Goal: Task Accomplishment & Management: Manage account settings

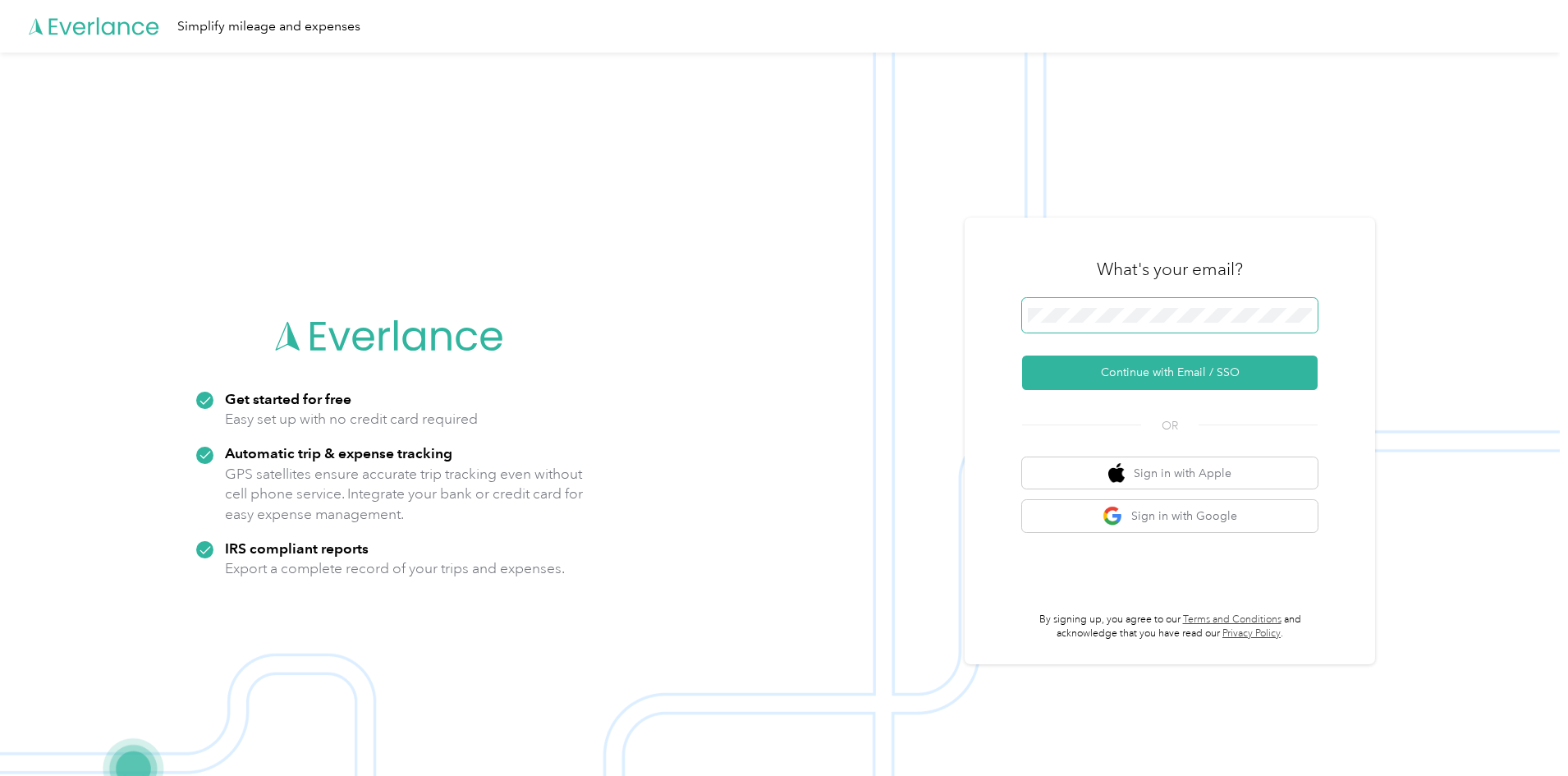
click at [1022, 355] on button "Continue with Email / SSO" at bounding box center [1169, 372] width 295 height 34
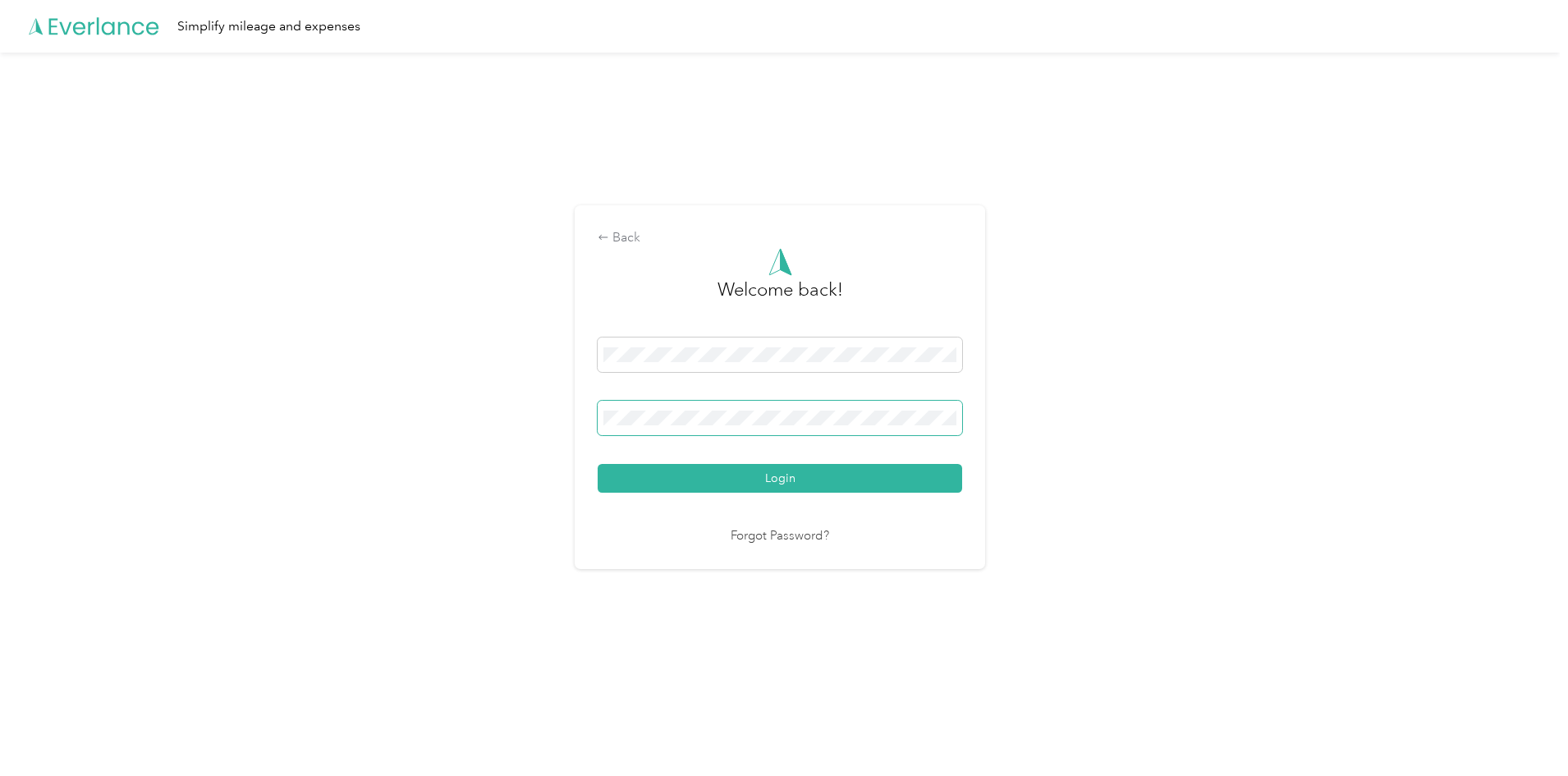
click at [670, 405] on span at bounding box center [780, 417] width 364 height 34
click at [665, 428] on span at bounding box center [780, 417] width 364 height 34
click at [754, 480] on button "Login" at bounding box center [780, 478] width 364 height 29
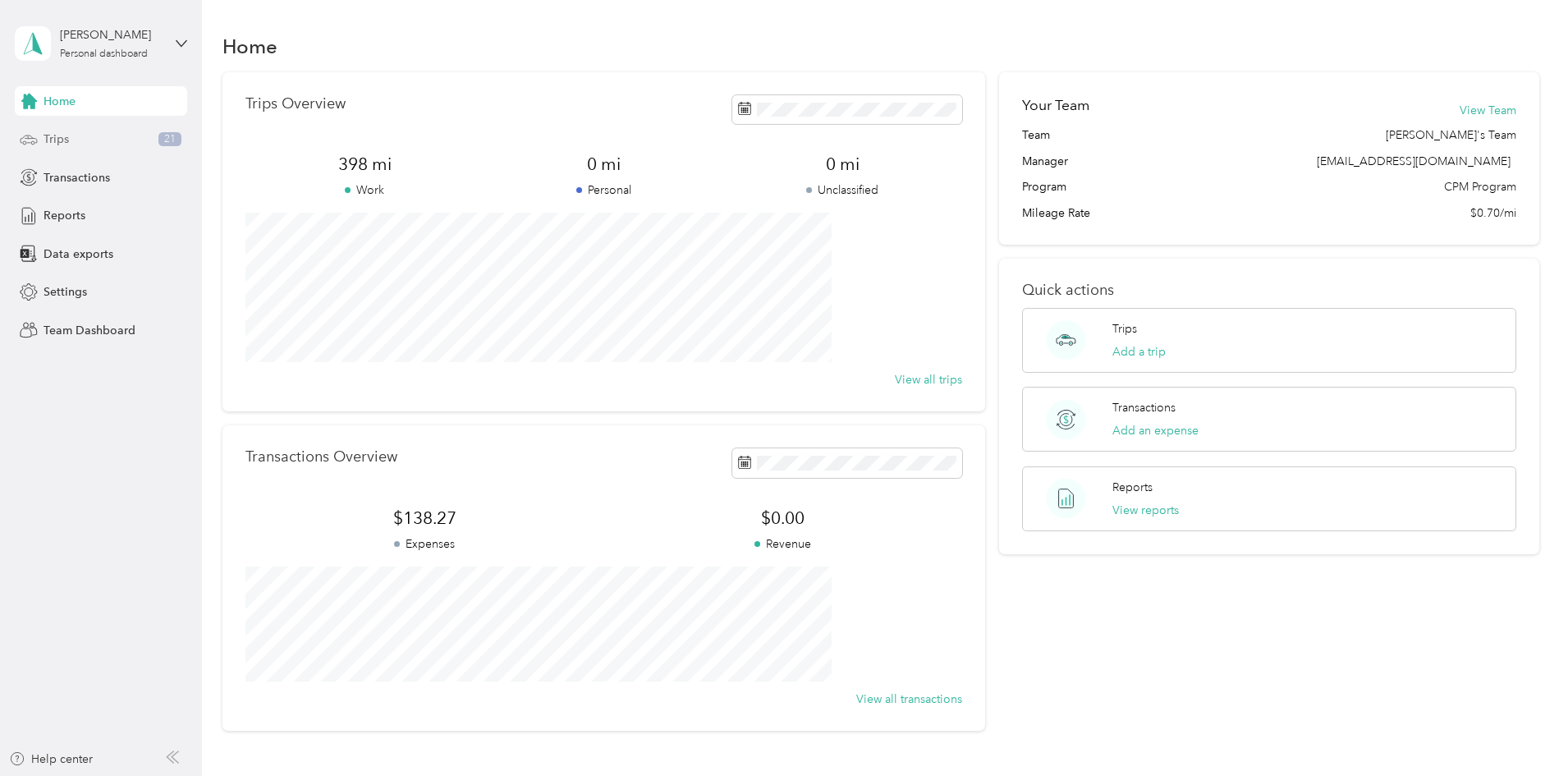
click at [77, 136] on div "Trips 21" at bounding box center [101, 139] width 172 height 29
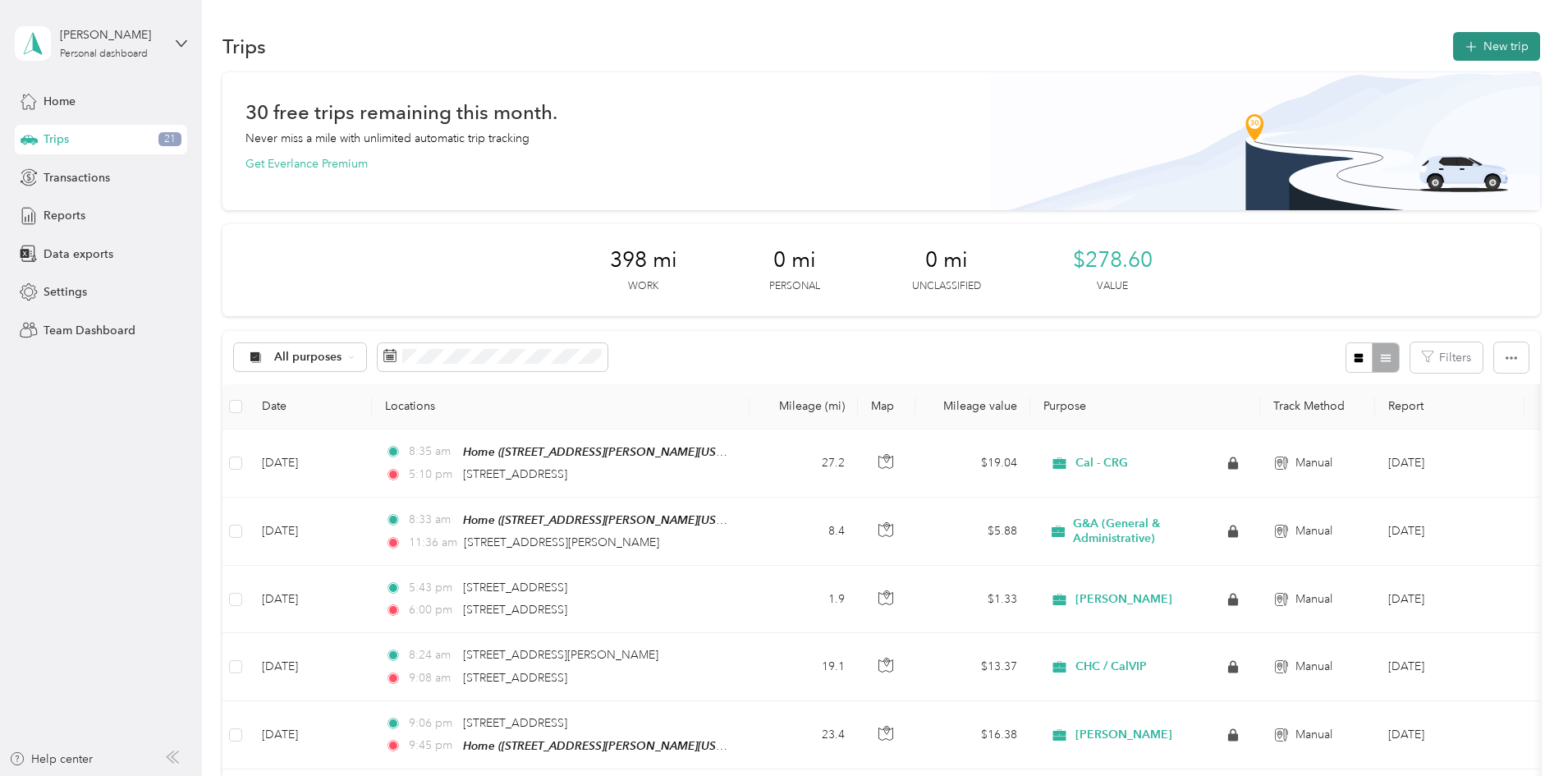
click at [1453, 43] on button "New trip" at bounding box center [1496, 46] width 87 height 29
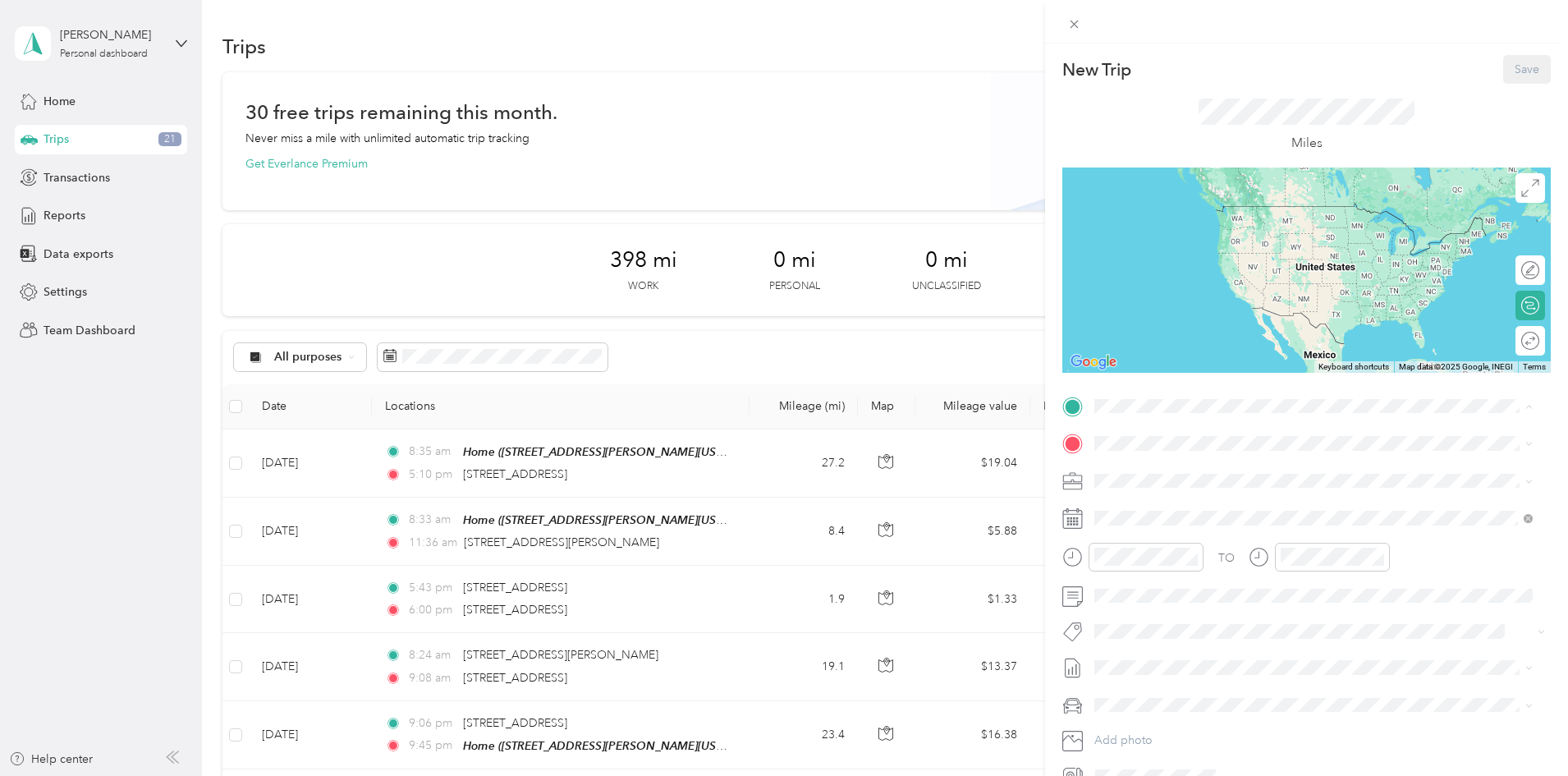
click at [1195, 537] on div "Home [STREET_ADDRESS][PERSON_NAME][US_STATE]" at bounding box center [1252, 538] width 255 height 34
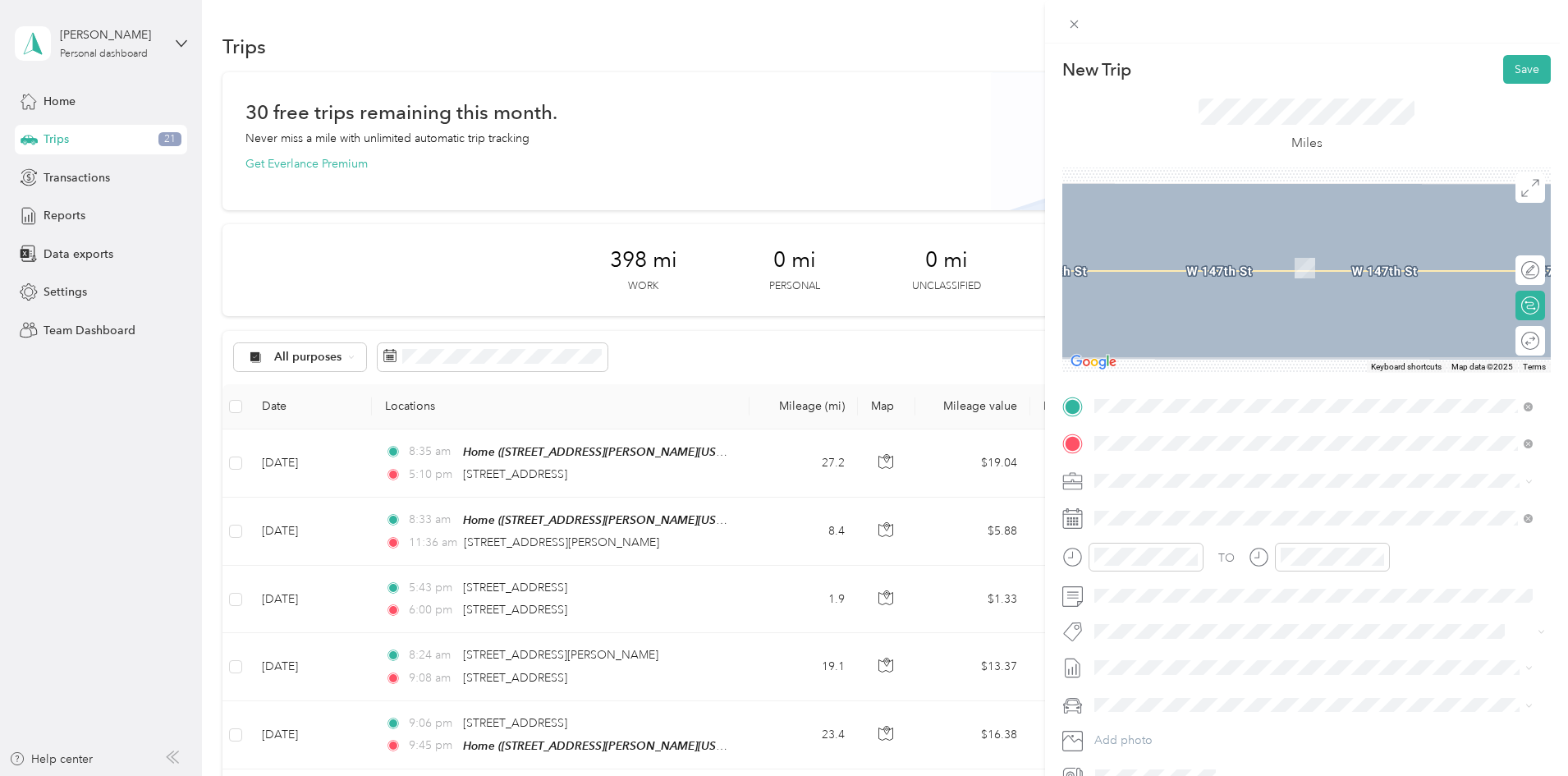
click at [1191, 503] on span "401 South Inglewood Avenue Inglewood, California 90301, United States" at bounding box center [1207, 502] width 164 height 15
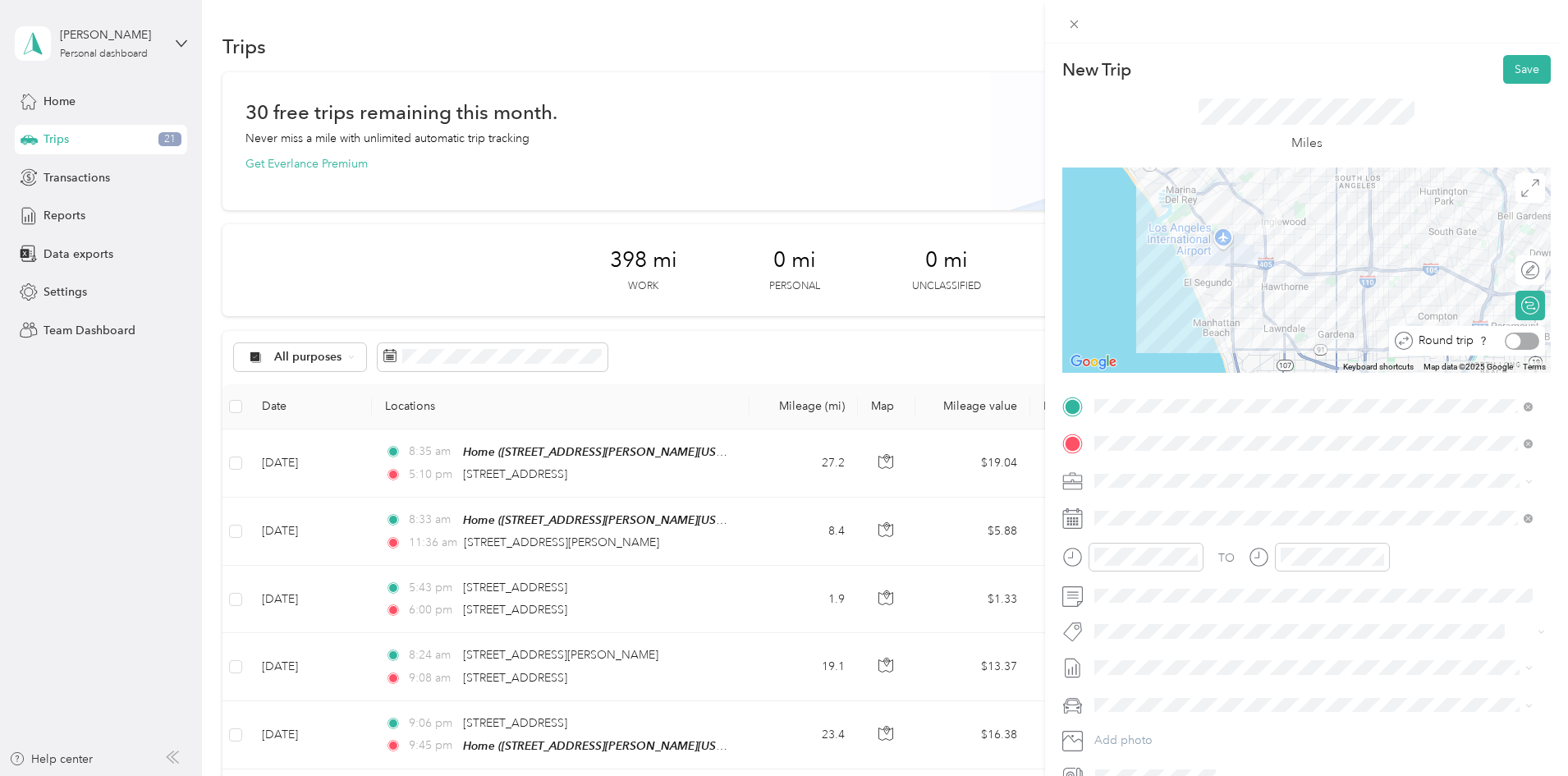
click at [1506, 339] on div at bounding box center [1513, 340] width 15 height 15
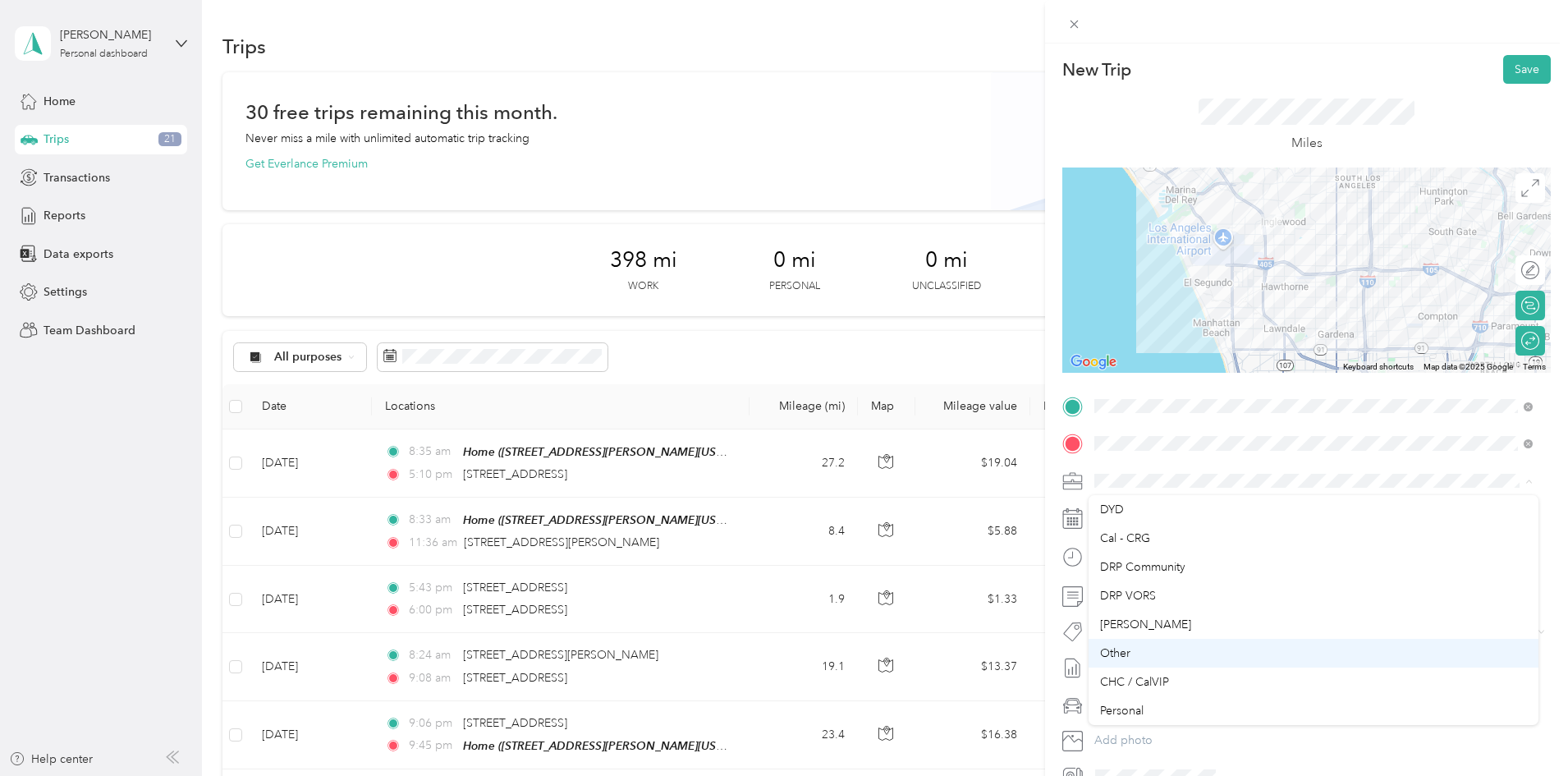
scroll to position [148, 0]
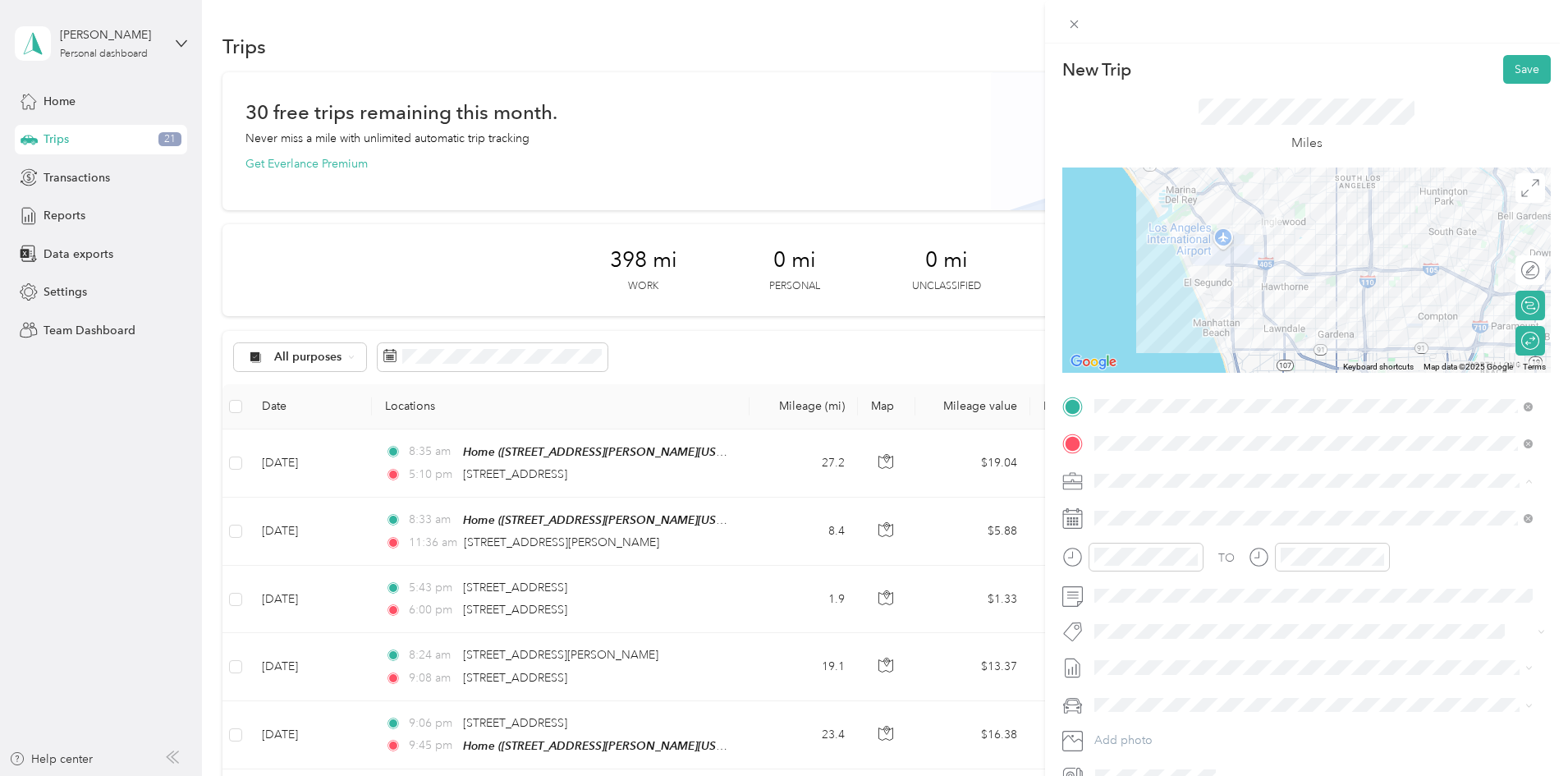
click at [1157, 617] on div "Cal - CRG" at bounding box center [1313, 620] width 427 height 18
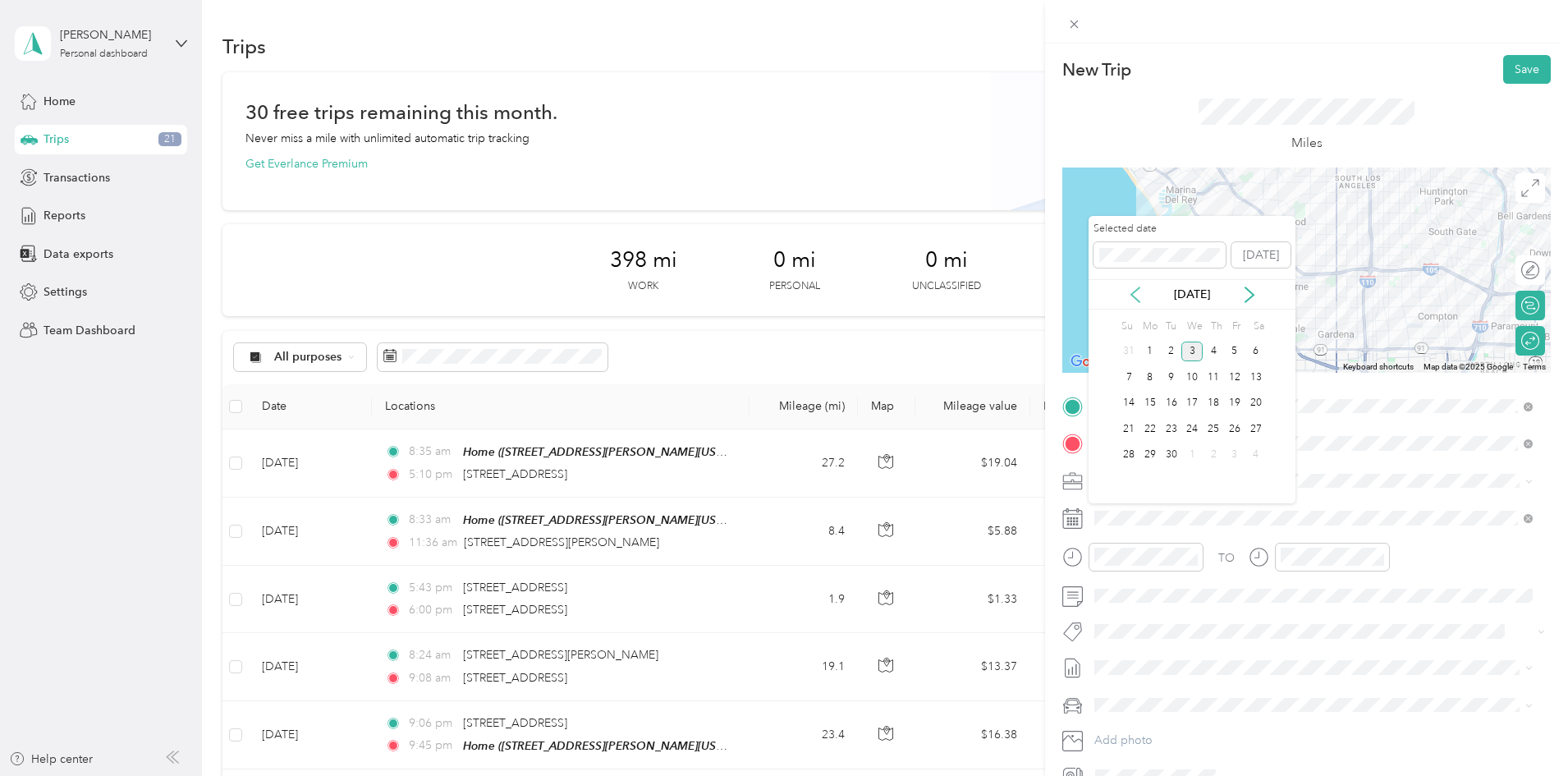
click at [1138, 292] on icon at bounding box center [1135, 294] width 17 height 17
click at [1194, 430] on div "20" at bounding box center [1191, 429] width 21 height 20
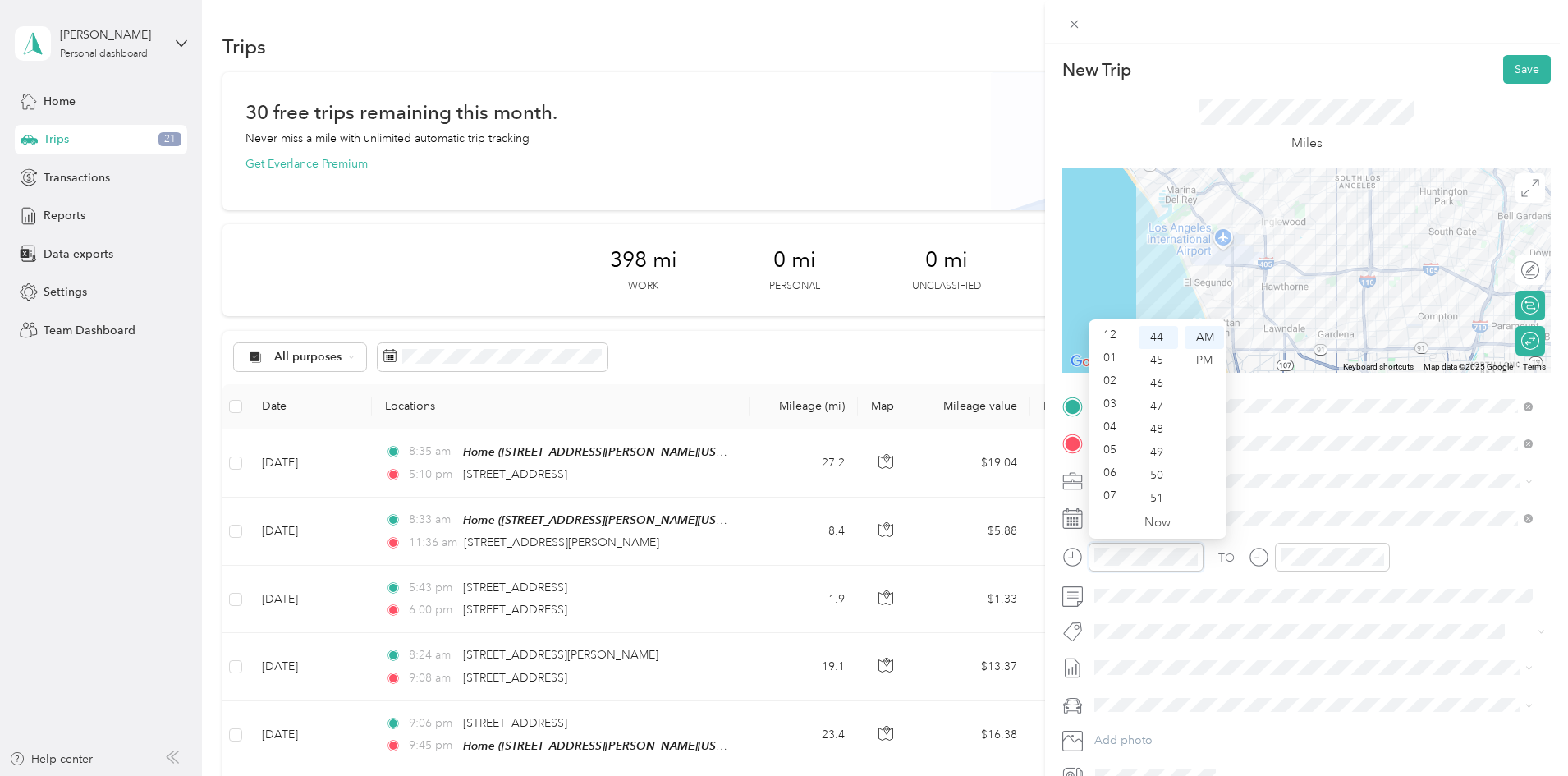
scroll to position [0, 0]
click at [1111, 337] on div "12" at bounding box center [1111, 338] width 40 height 23
click at [1158, 357] on div "45" at bounding box center [1158, 361] width 40 height 23
click at [1214, 354] on div "PM" at bounding box center [1204, 361] width 40 height 23
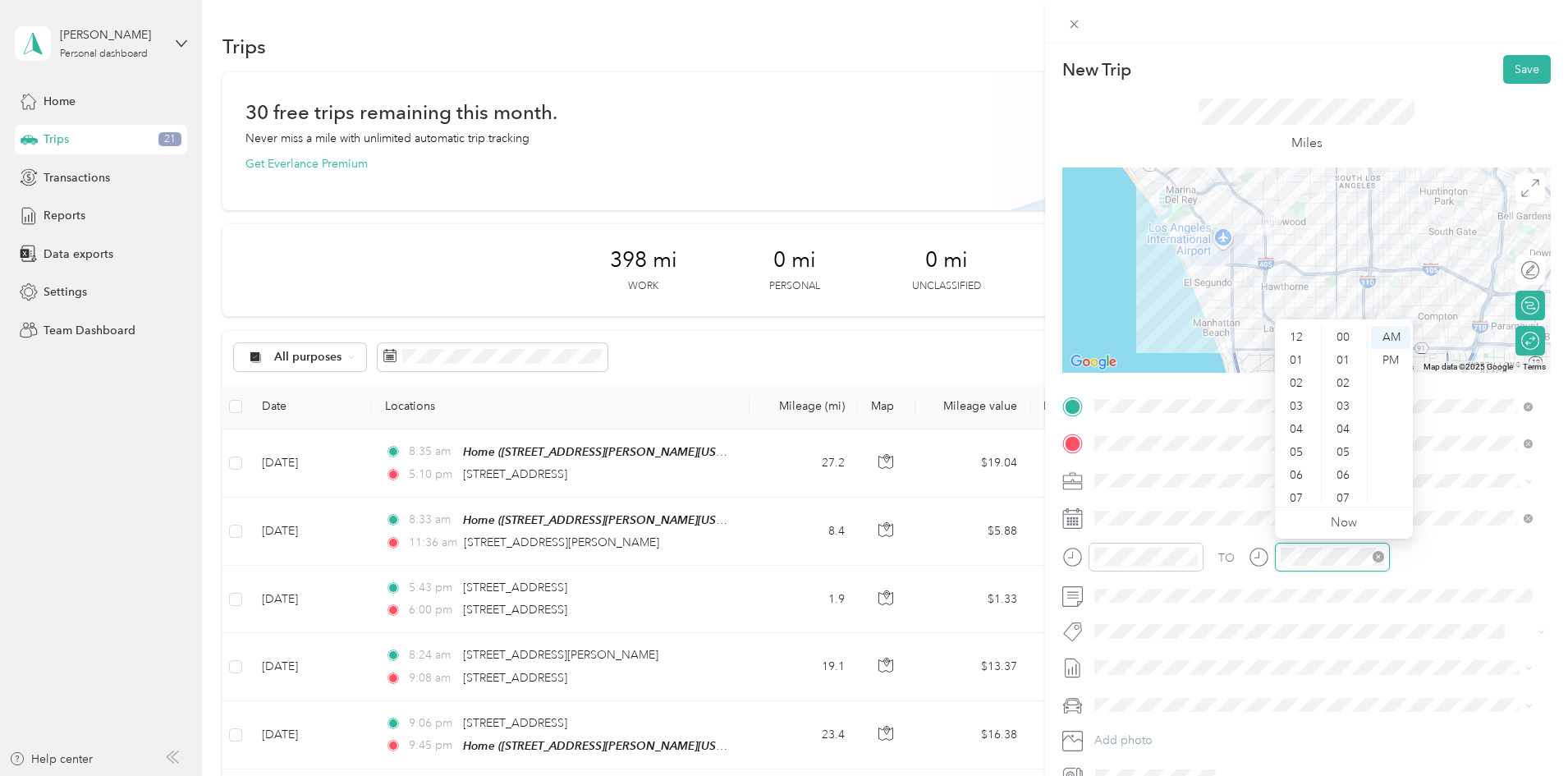
scroll to position [98, 0]
click at [1298, 388] on div "03" at bounding box center [1298, 390] width 40 height 23
click at [1344, 342] on div "30" at bounding box center [1344, 344] width 40 height 23
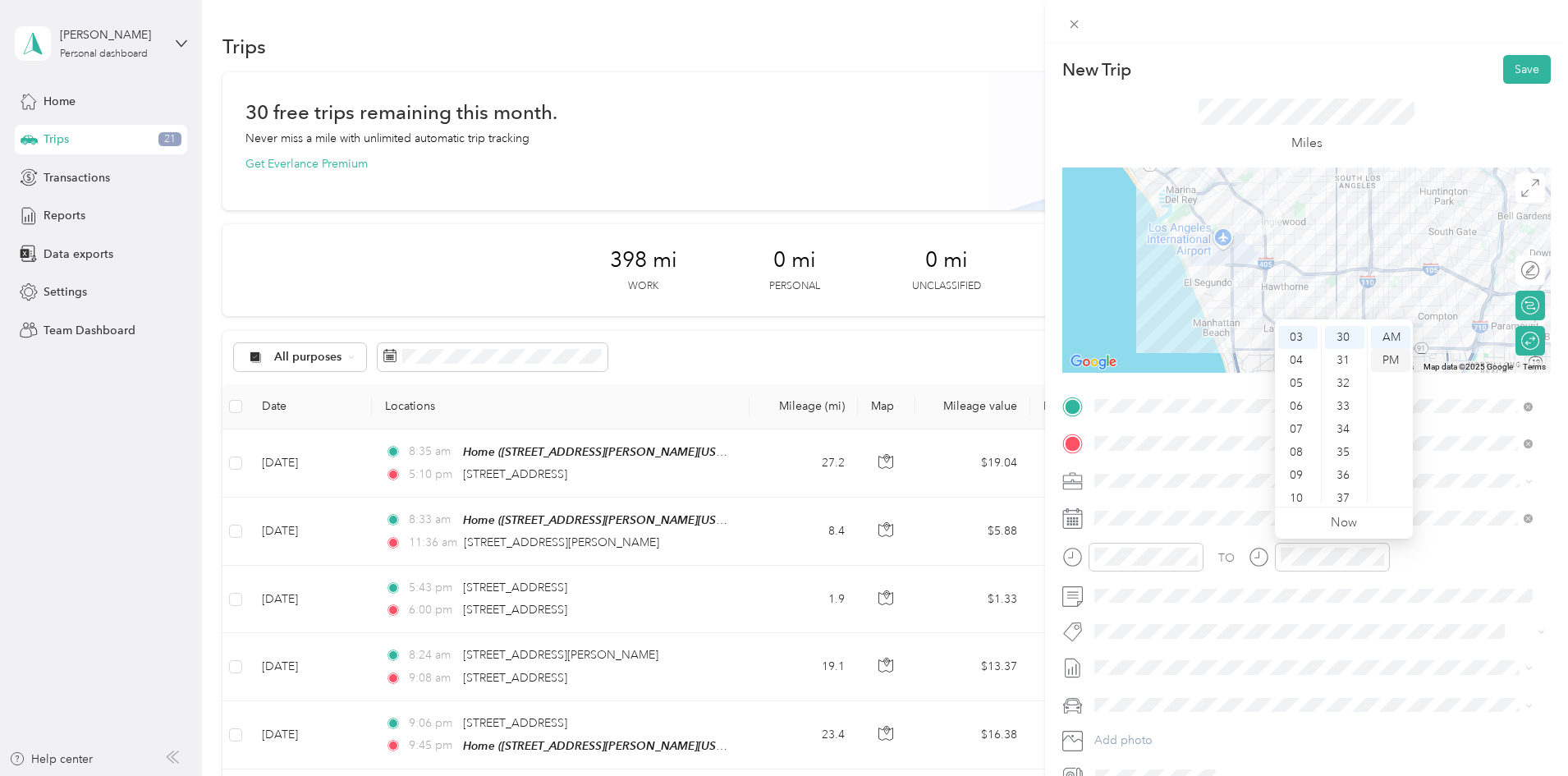
click at [1394, 359] on div "PM" at bounding box center [1390, 361] width 40 height 23
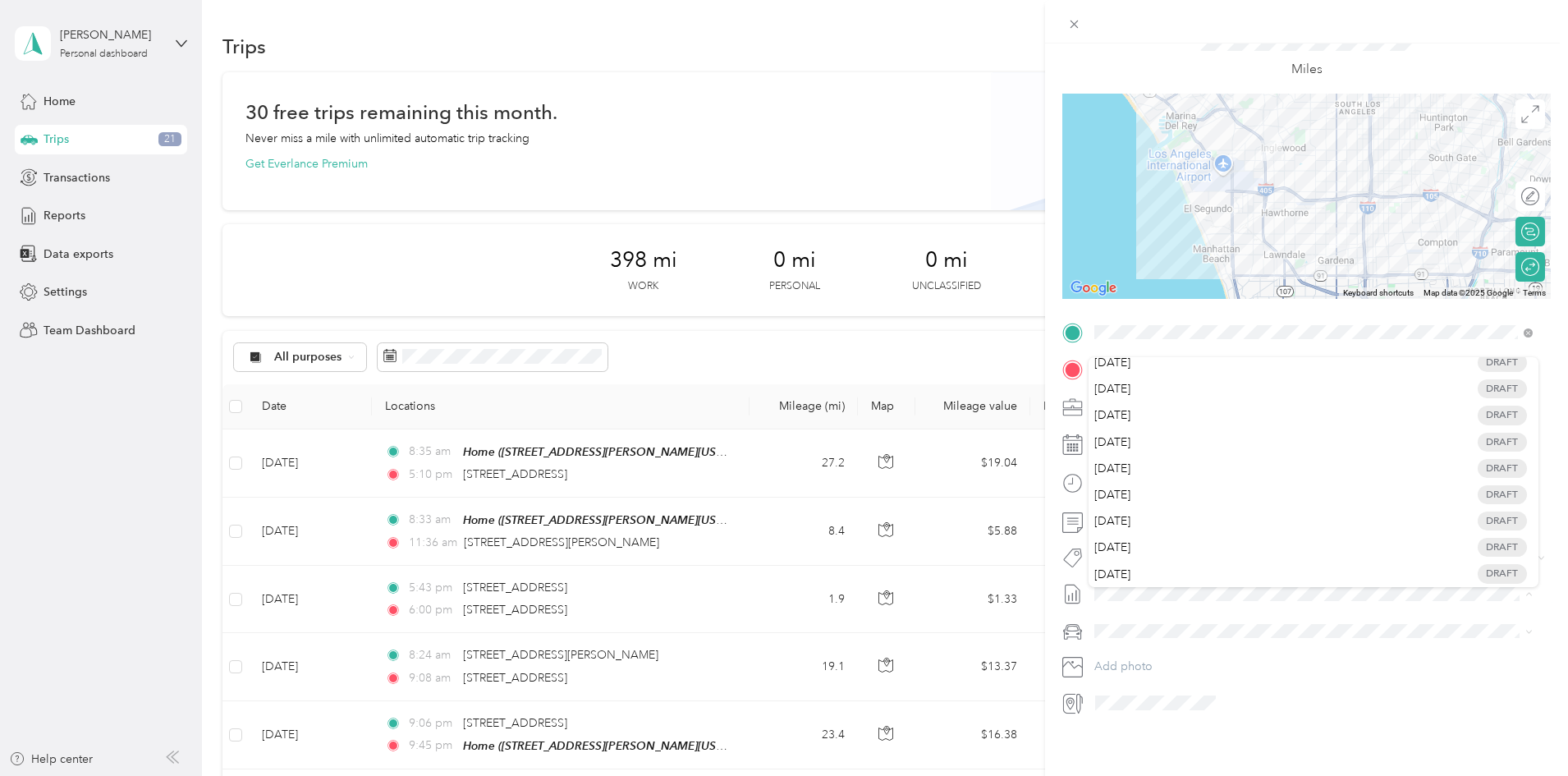
scroll to position [87, 0]
click at [1217, 747] on div "New Trip Save This trip cannot be edited because it is either under review, app…" at bounding box center [1306, 431] width 523 height 776
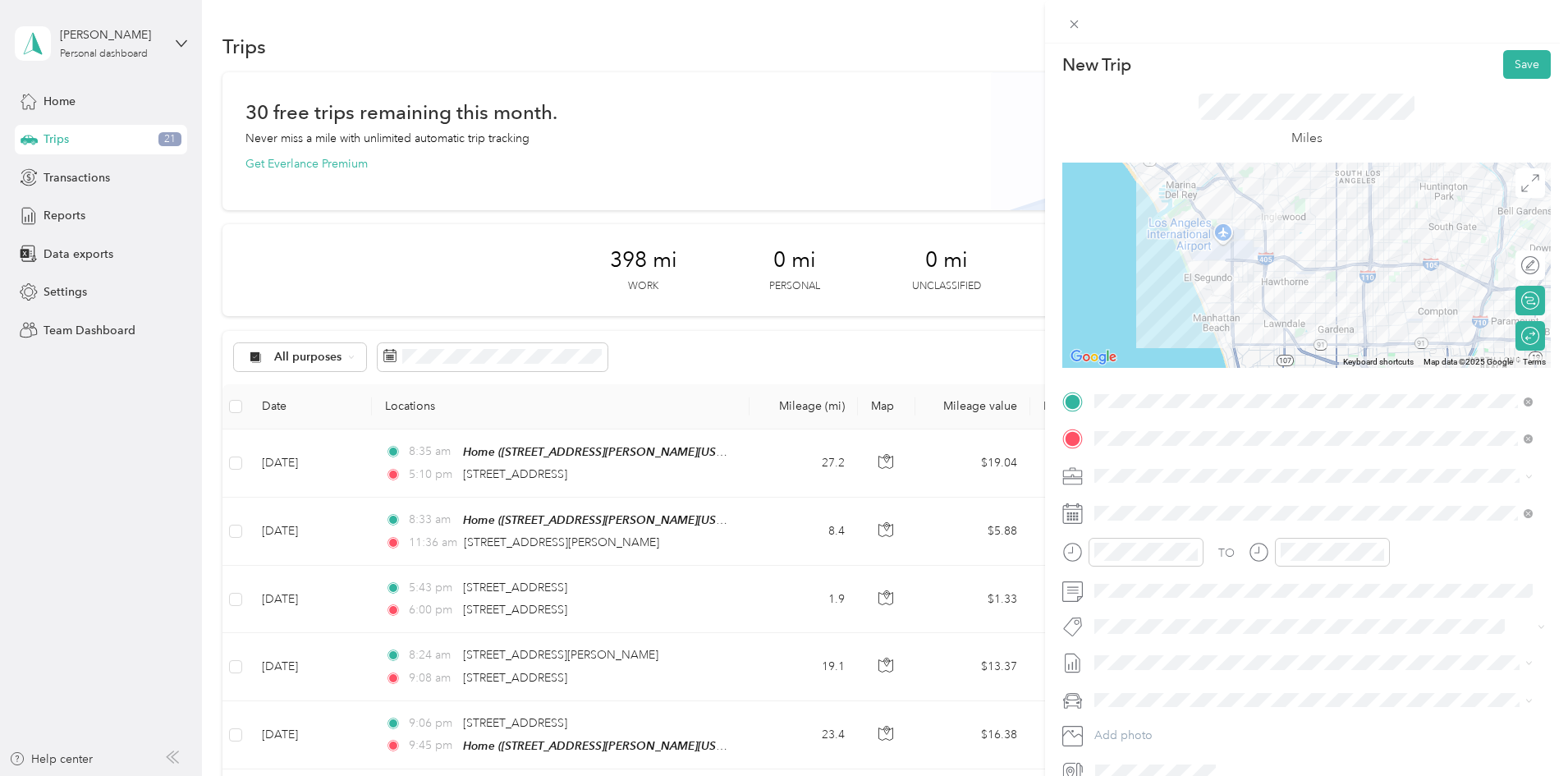
scroll to position [0, 0]
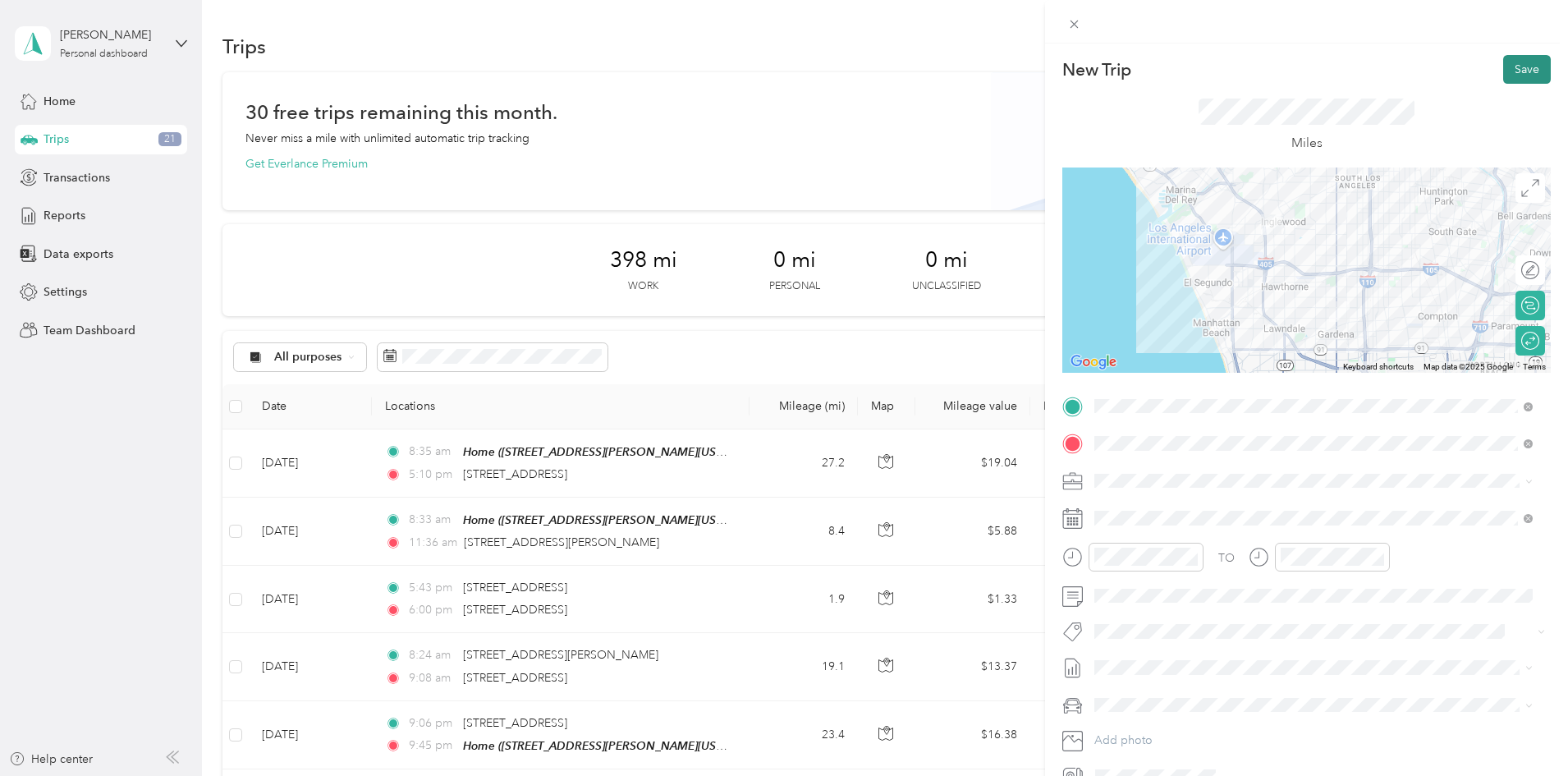
click at [1517, 65] on button "Save" at bounding box center [1526, 69] width 48 height 29
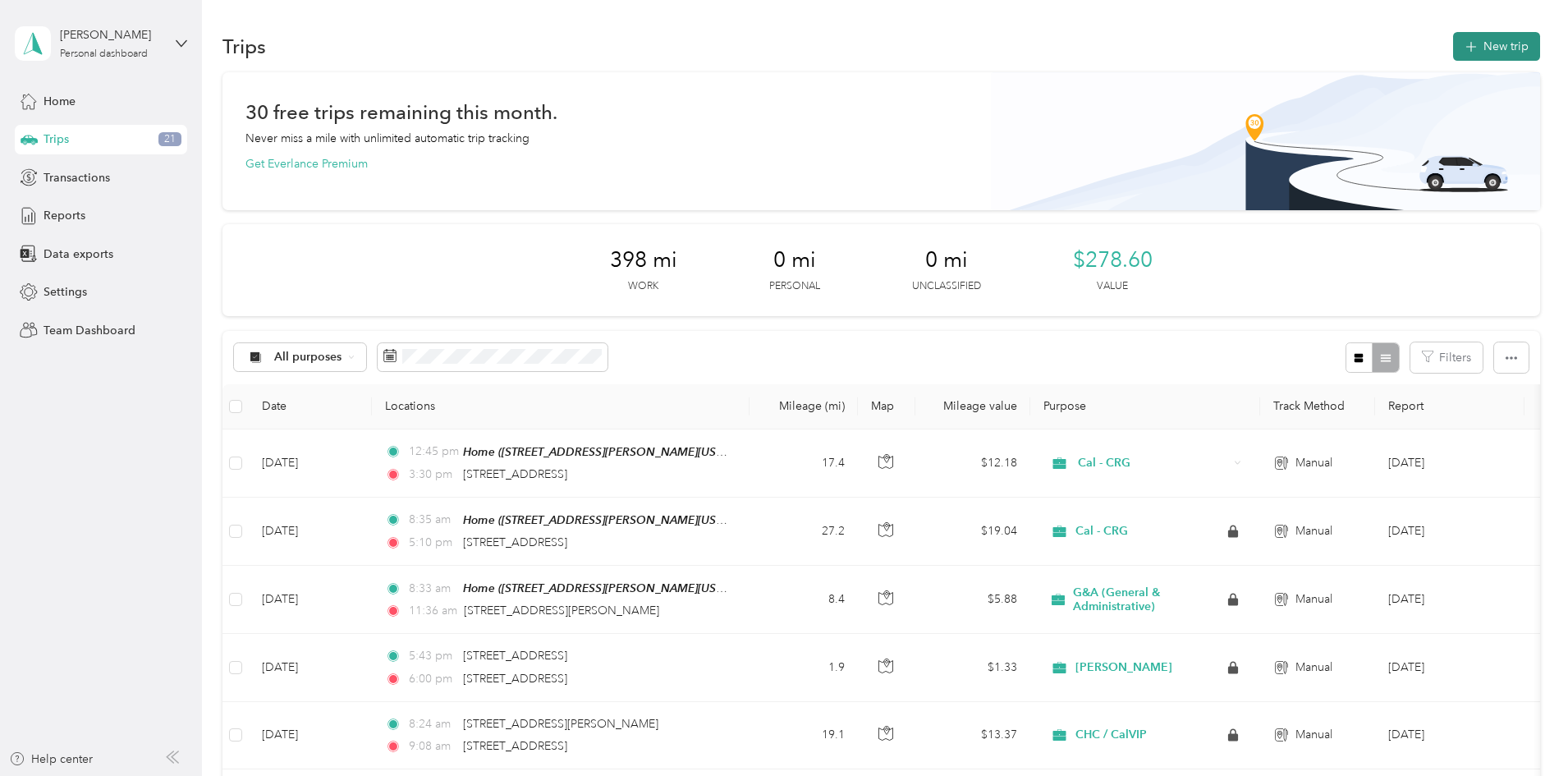
click at [1453, 49] on button "New trip" at bounding box center [1496, 46] width 87 height 29
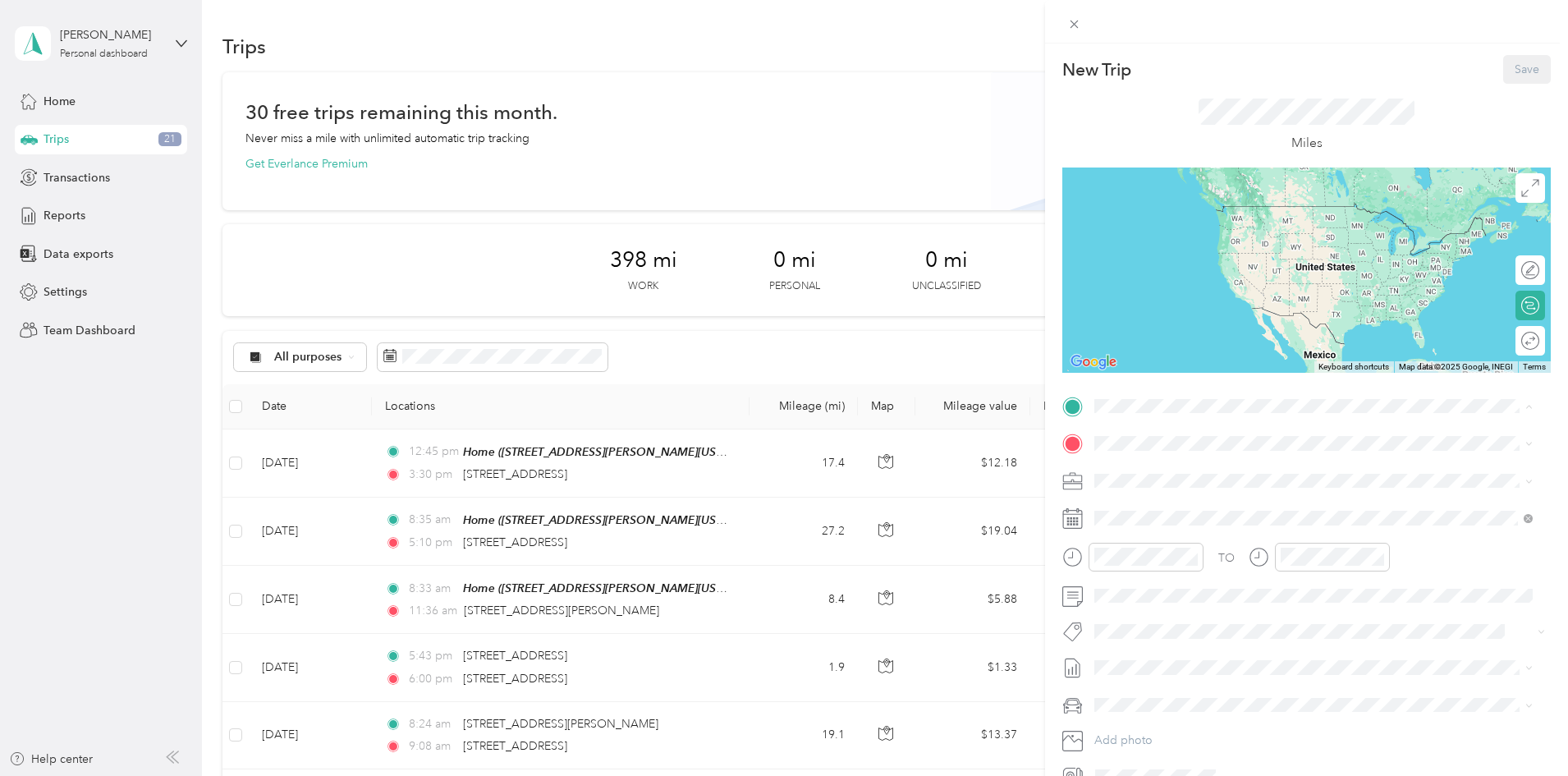
click at [1202, 548] on span "[STREET_ADDRESS][PERSON_NAME][US_STATE]" at bounding box center [1252, 547] width 255 height 14
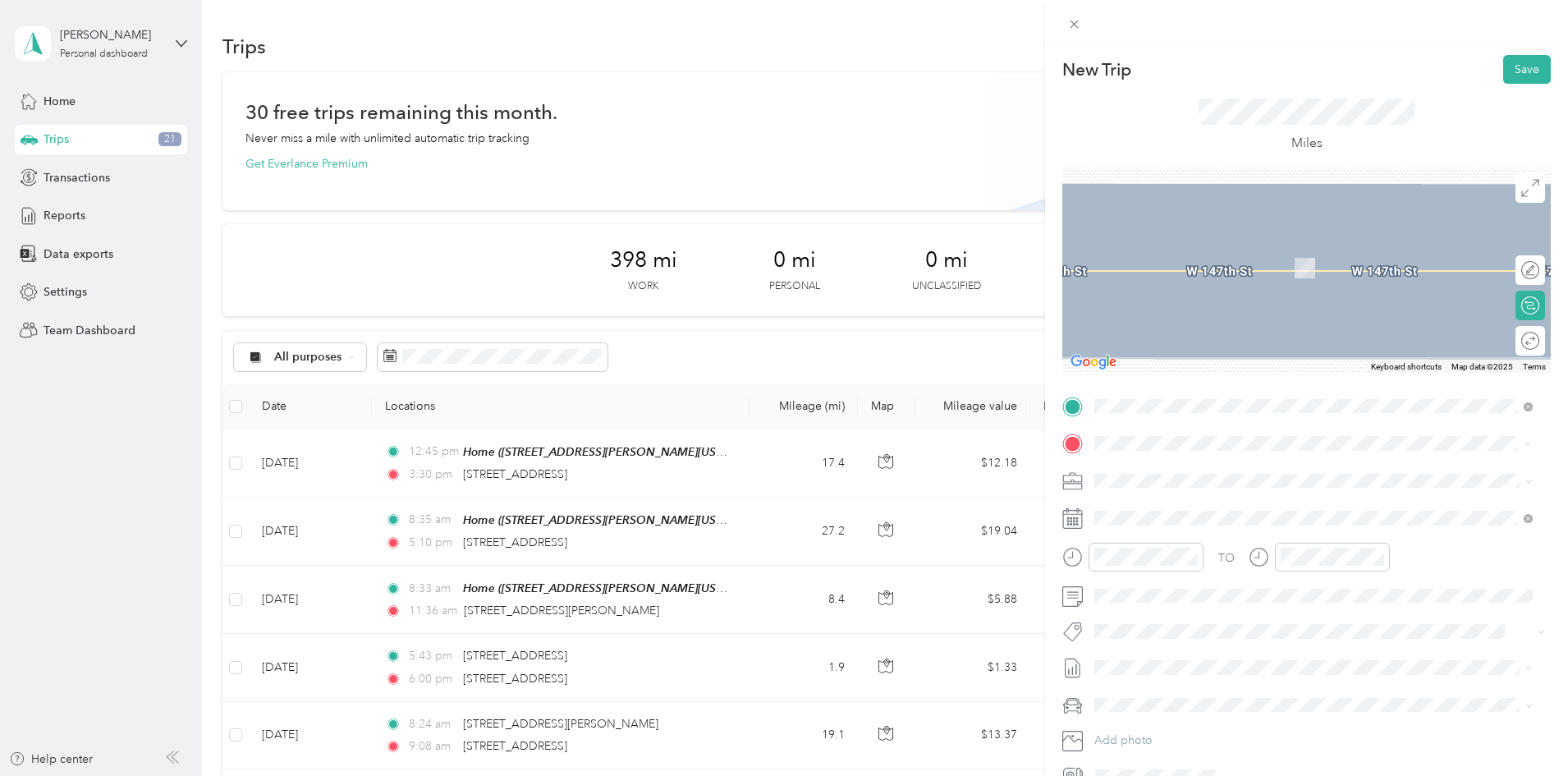
click at [1191, 524] on span "[STREET_ADDRESS][US_STATE]" at bounding box center [1207, 527] width 164 height 14
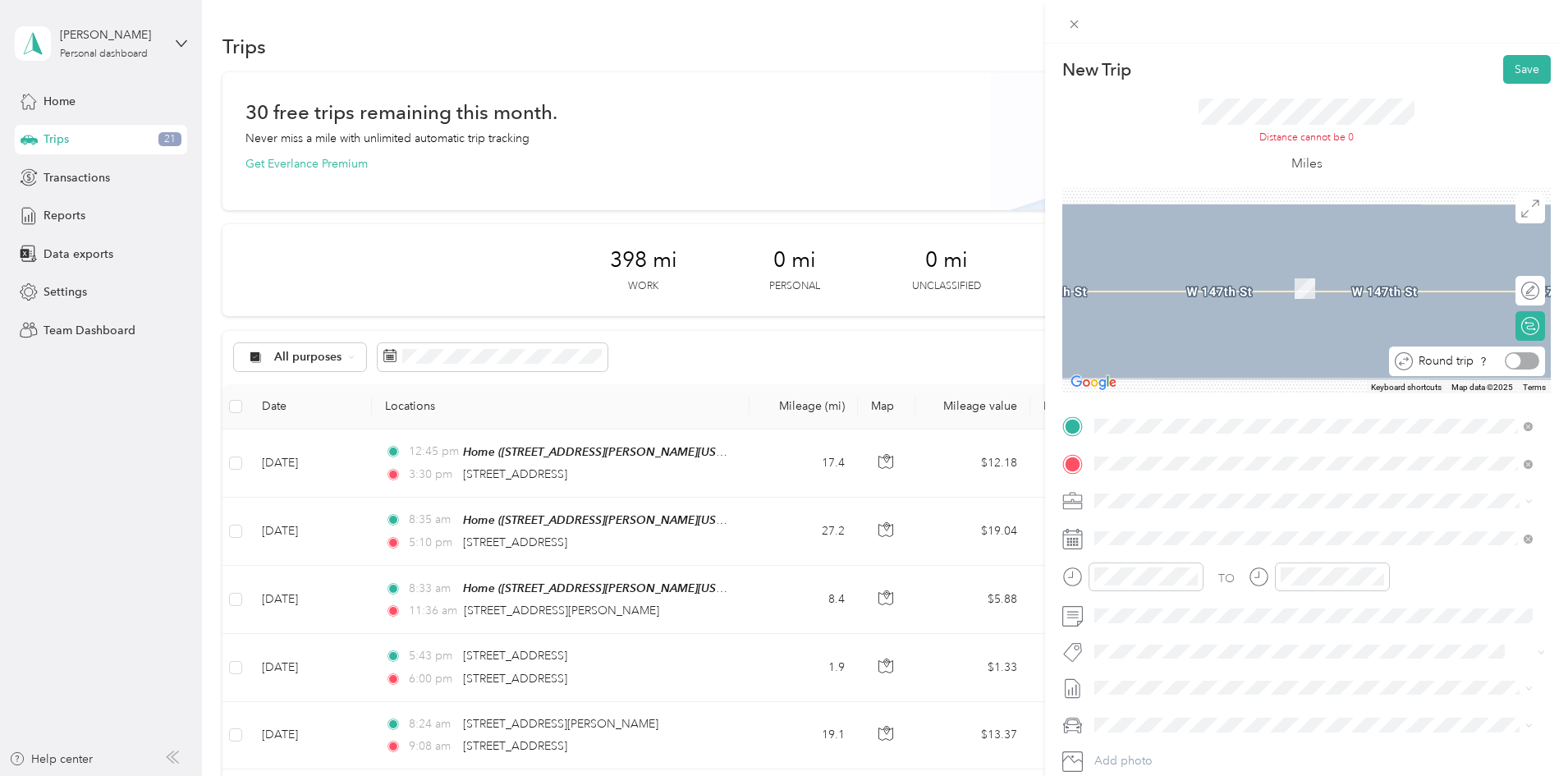
click at [1507, 358] on div at bounding box center [1513, 361] width 15 height 15
click at [1478, 362] on div "Round trip" at bounding box center [1475, 361] width 126 height 18
click at [1524, 360] on div at bounding box center [1531, 361] width 15 height 15
click at [1511, 360] on div at bounding box center [1521, 361] width 34 height 18
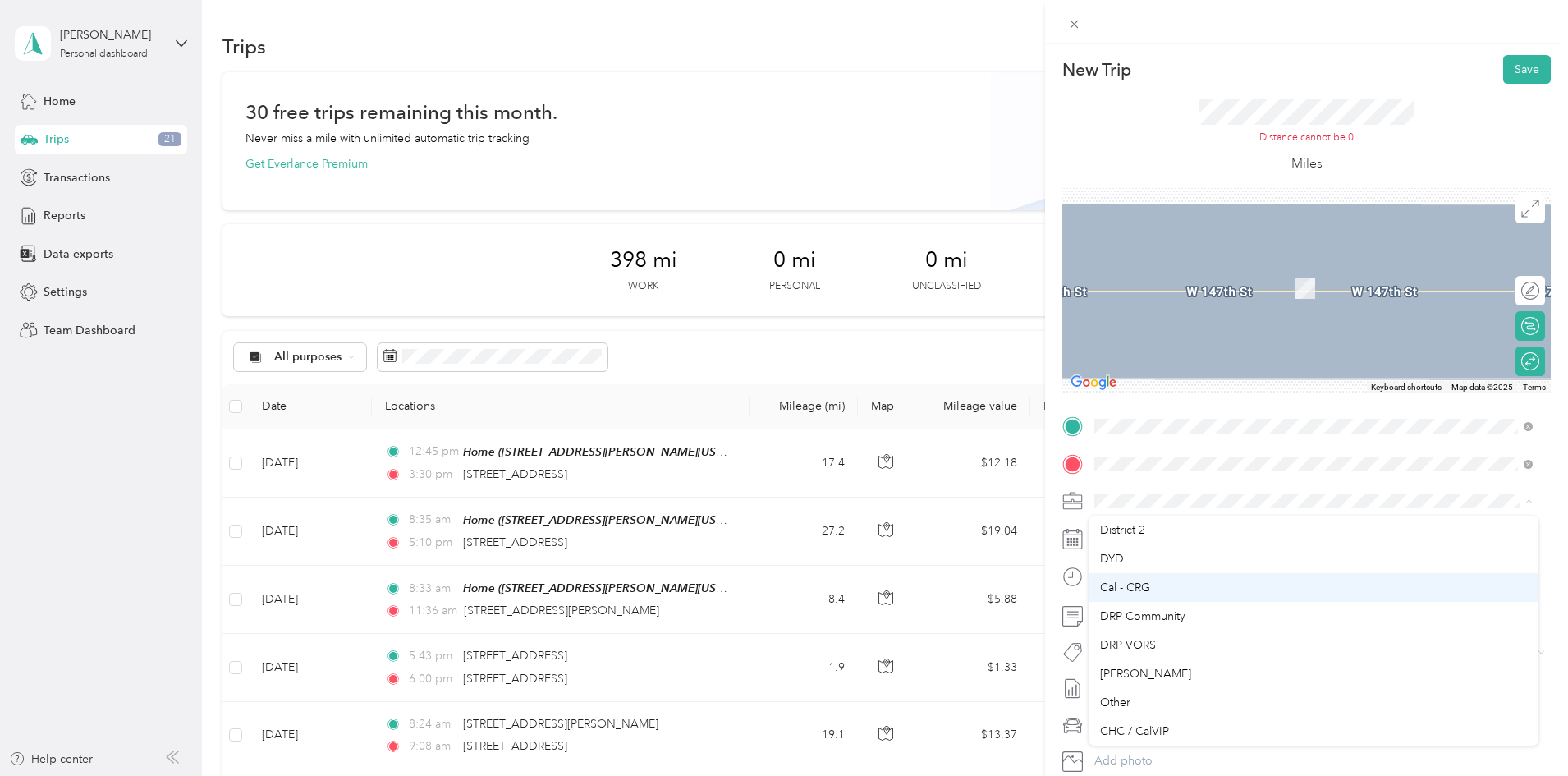
scroll to position [230, 0]
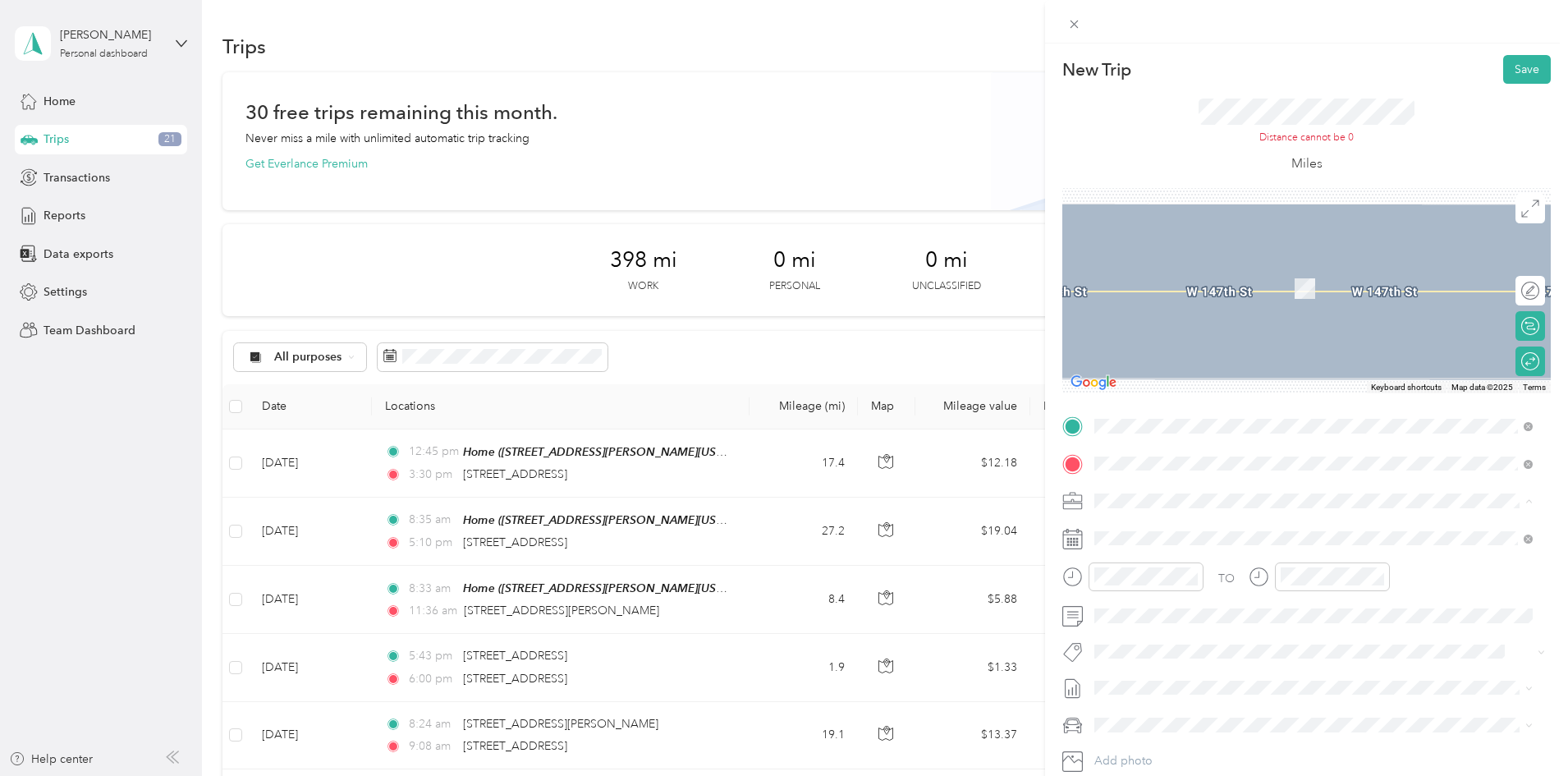
click at [1136, 702] on span "CHC / CalVIP" at bounding box center [1134, 703] width 69 height 14
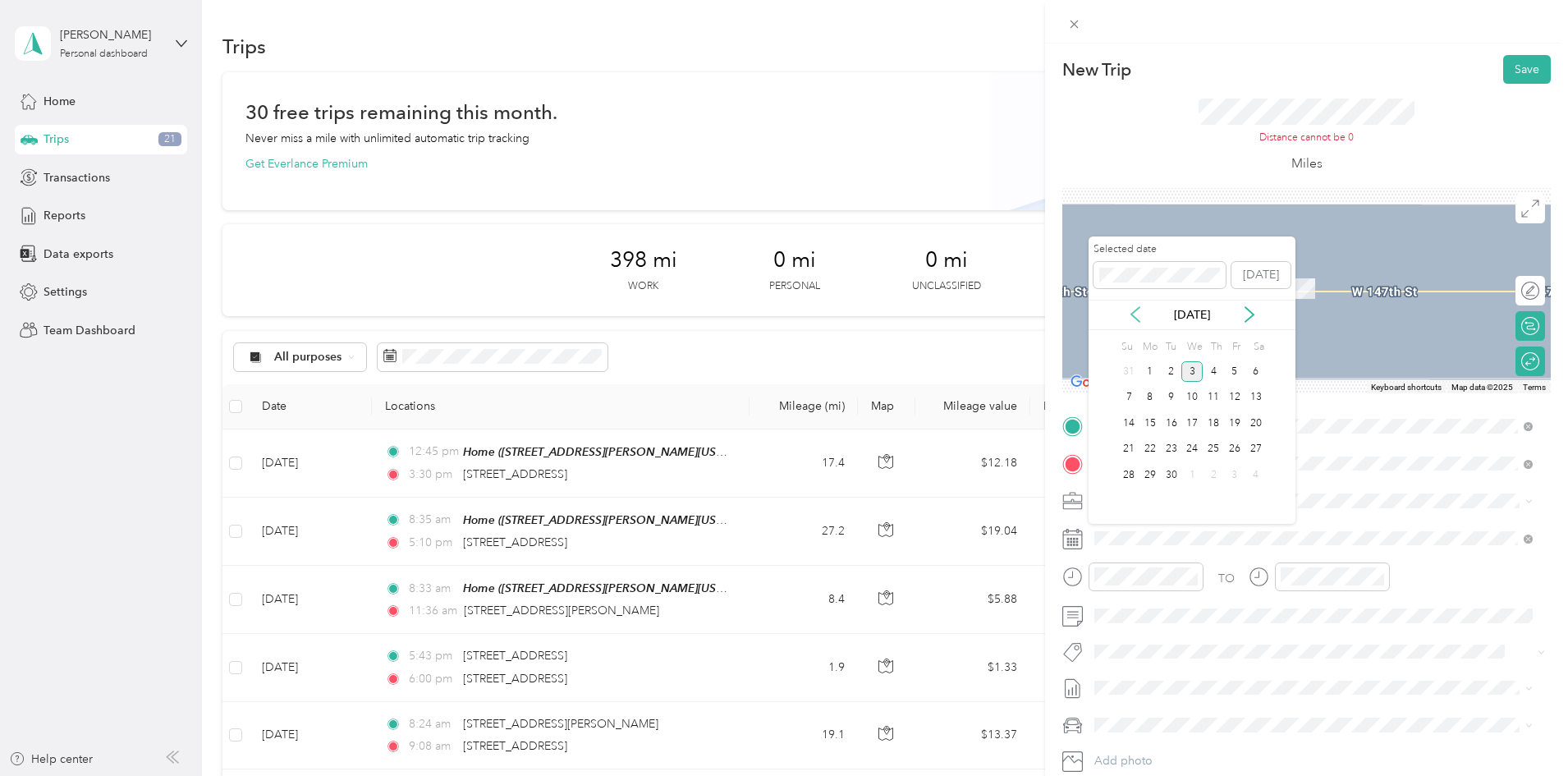
click at [1131, 315] on icon at bounding box center [1135, 314] width 8 height 15
click at [1211, 453] on div "21" at bounding box center [1214, 449] width 21 height 20
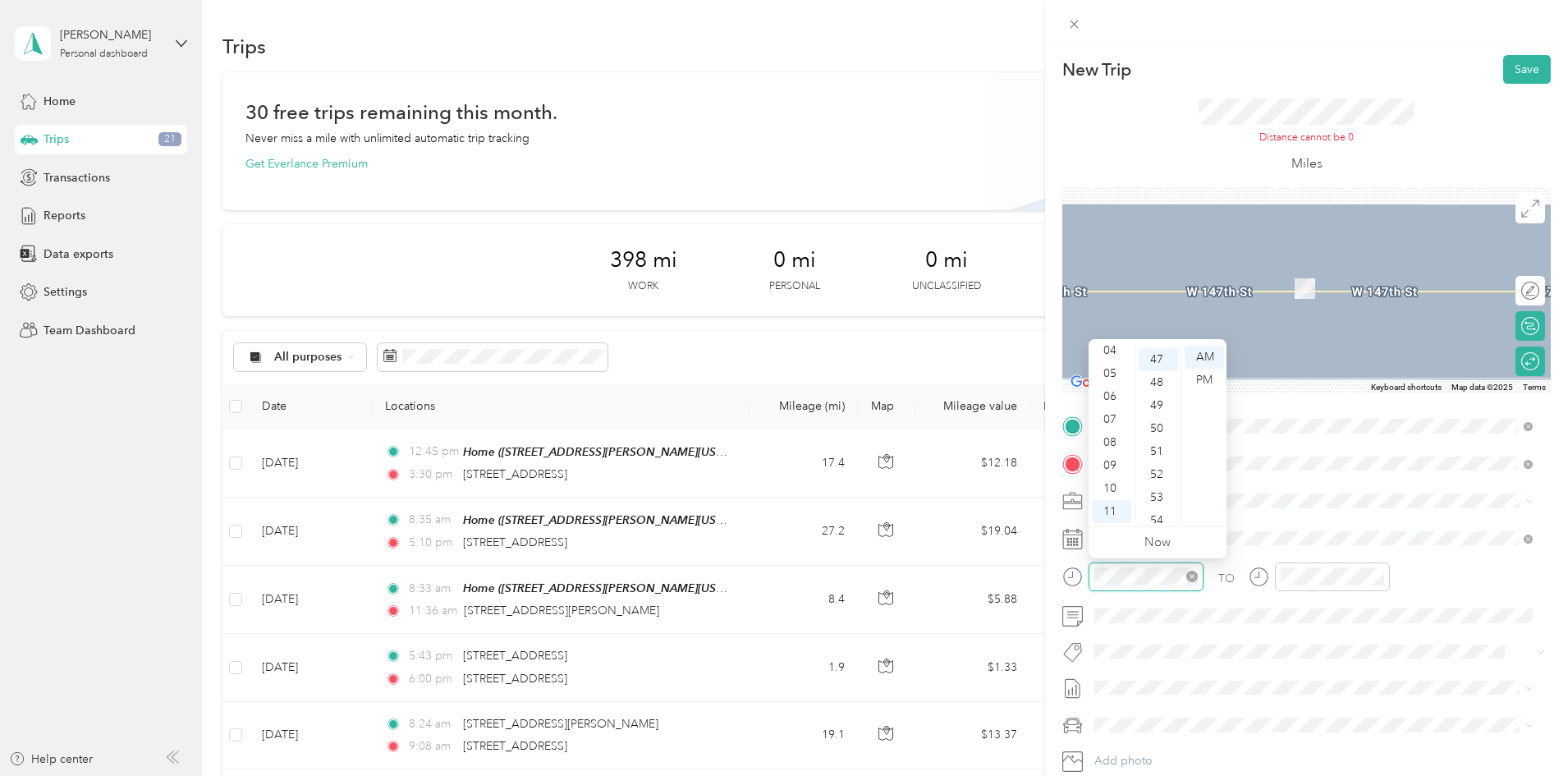
scroll to position [1080, 0]
click at [1116, 444] on div "08" at bounding box center [1111, 443] width 40 height 23
click at [1157, 380] on div "30" at bounding box center [1158, 377] width 40 height 23
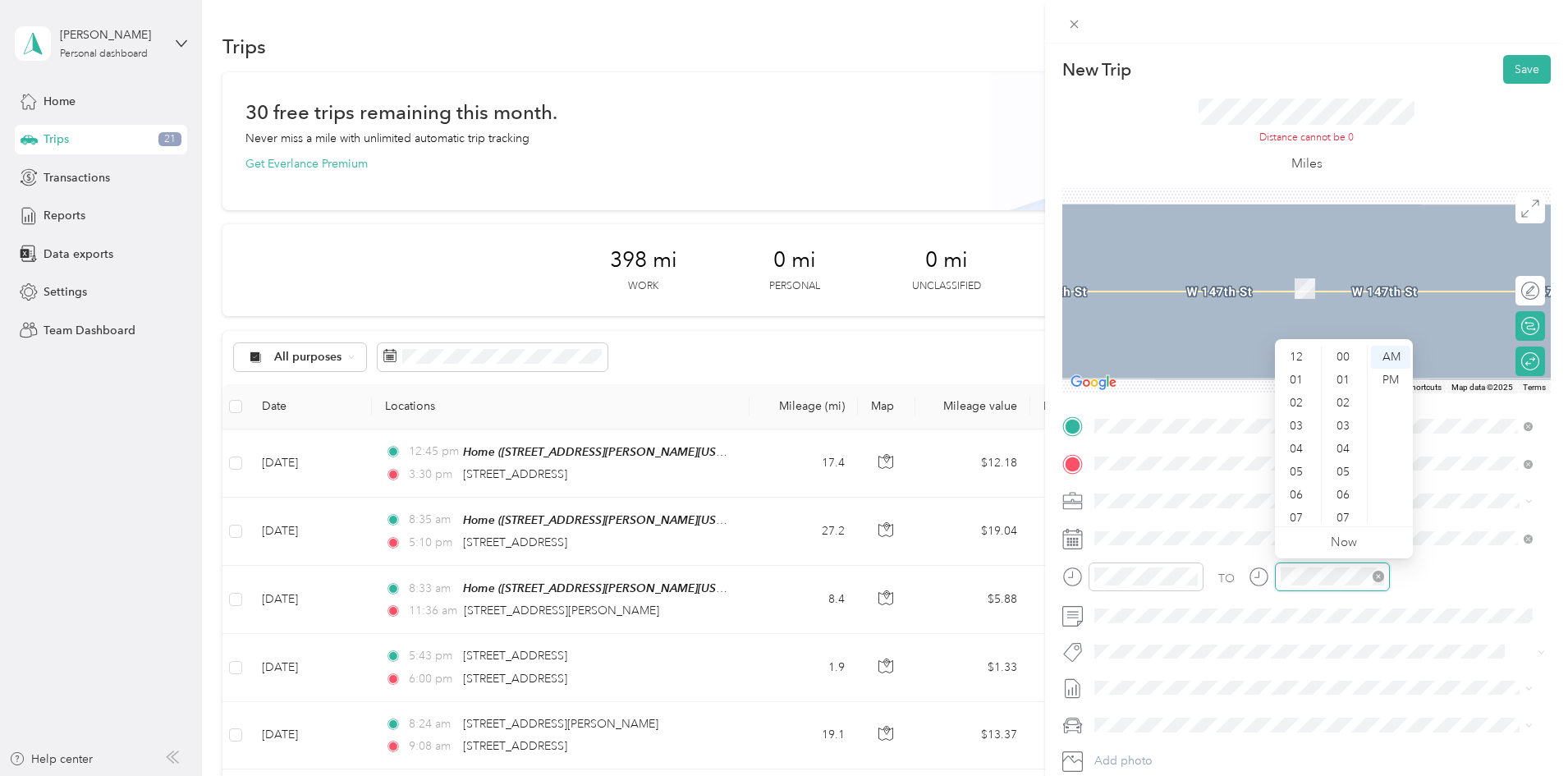
scroll to position [98, 0]
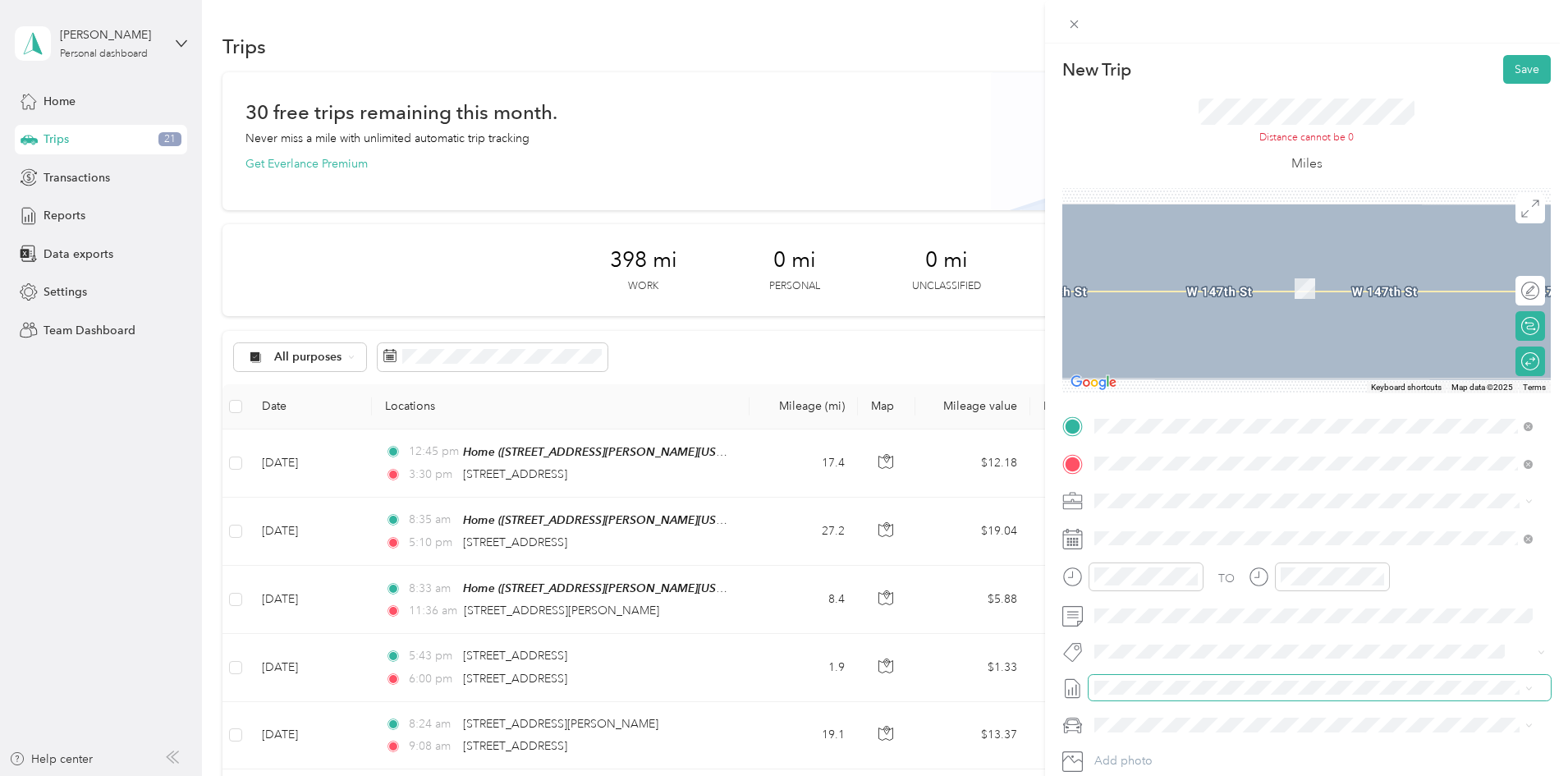
click at [1231, 696] on span at bounding box center [1319, 688] width 462 height 27
click at [1176, 490] on li "[DATE] Draft" at bounding box center [1313, 482] width 450 height 27
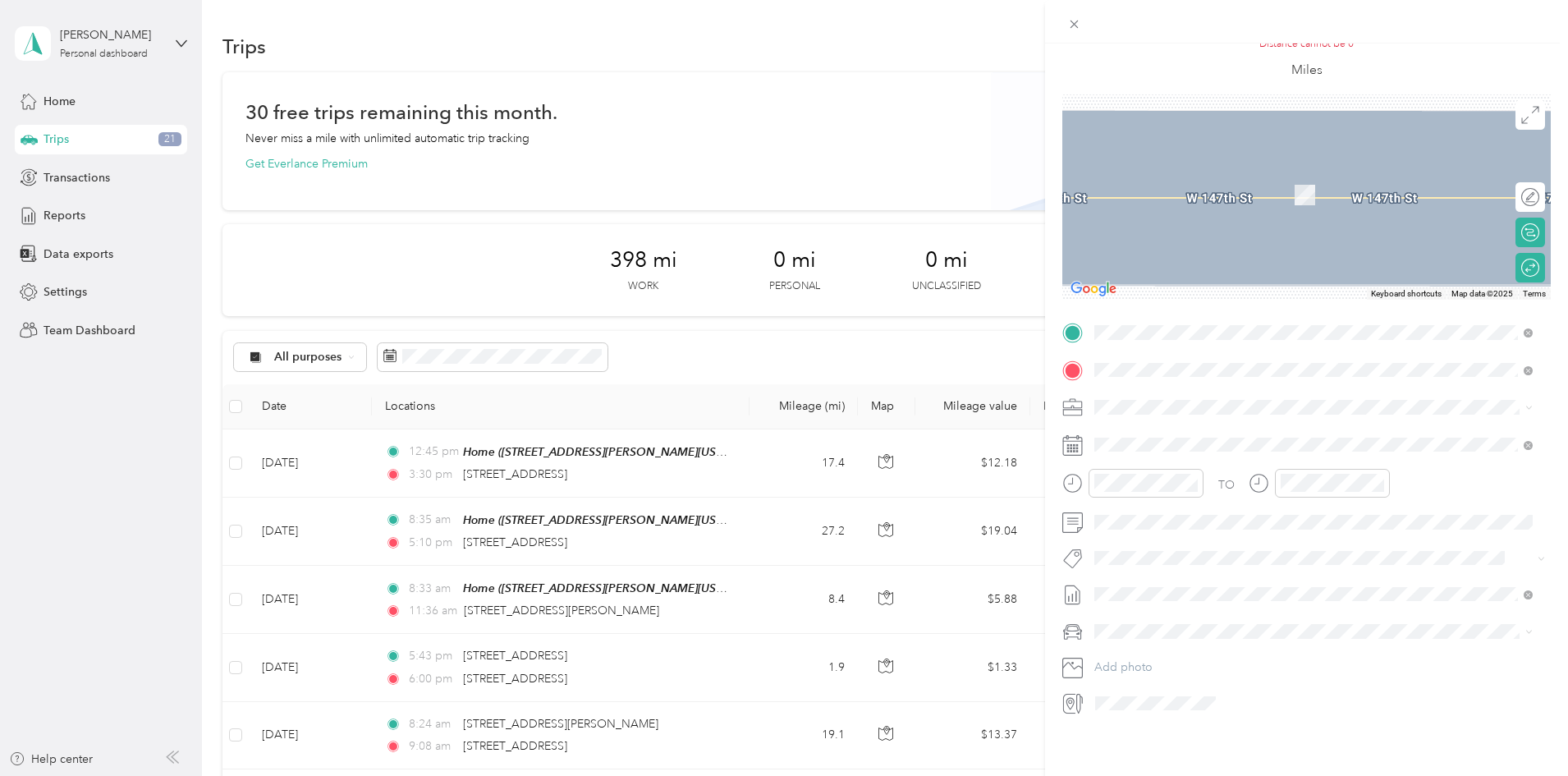
scroll to position [0, 0]
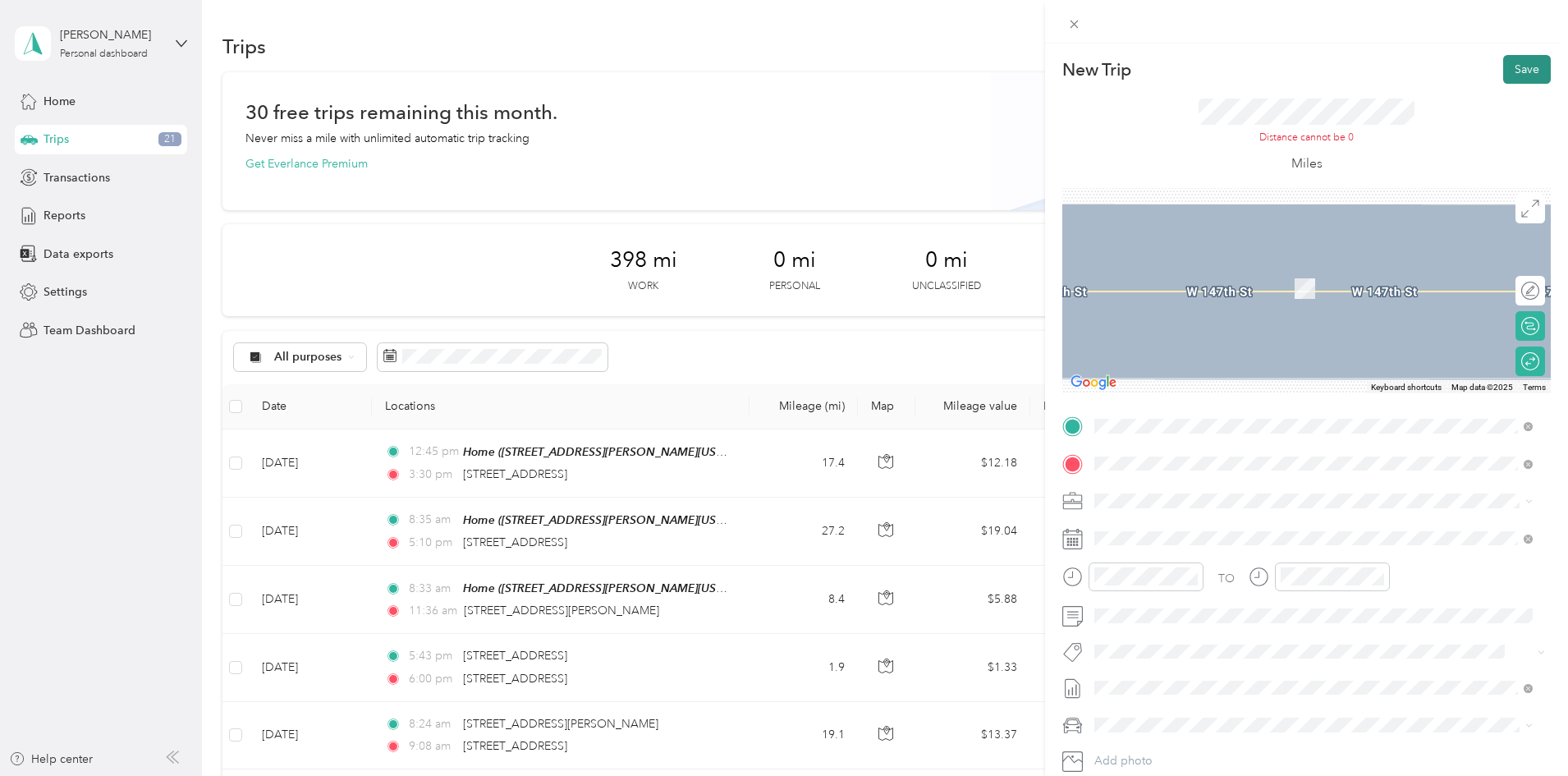
click at [1519, 70] on button "Save" at bounding box center [1526, 69] width 48 height 29
click at [1451, 133] on div "Distance cannot be 0 Miles" at bounding box center [1306, 136] width 489 height 104
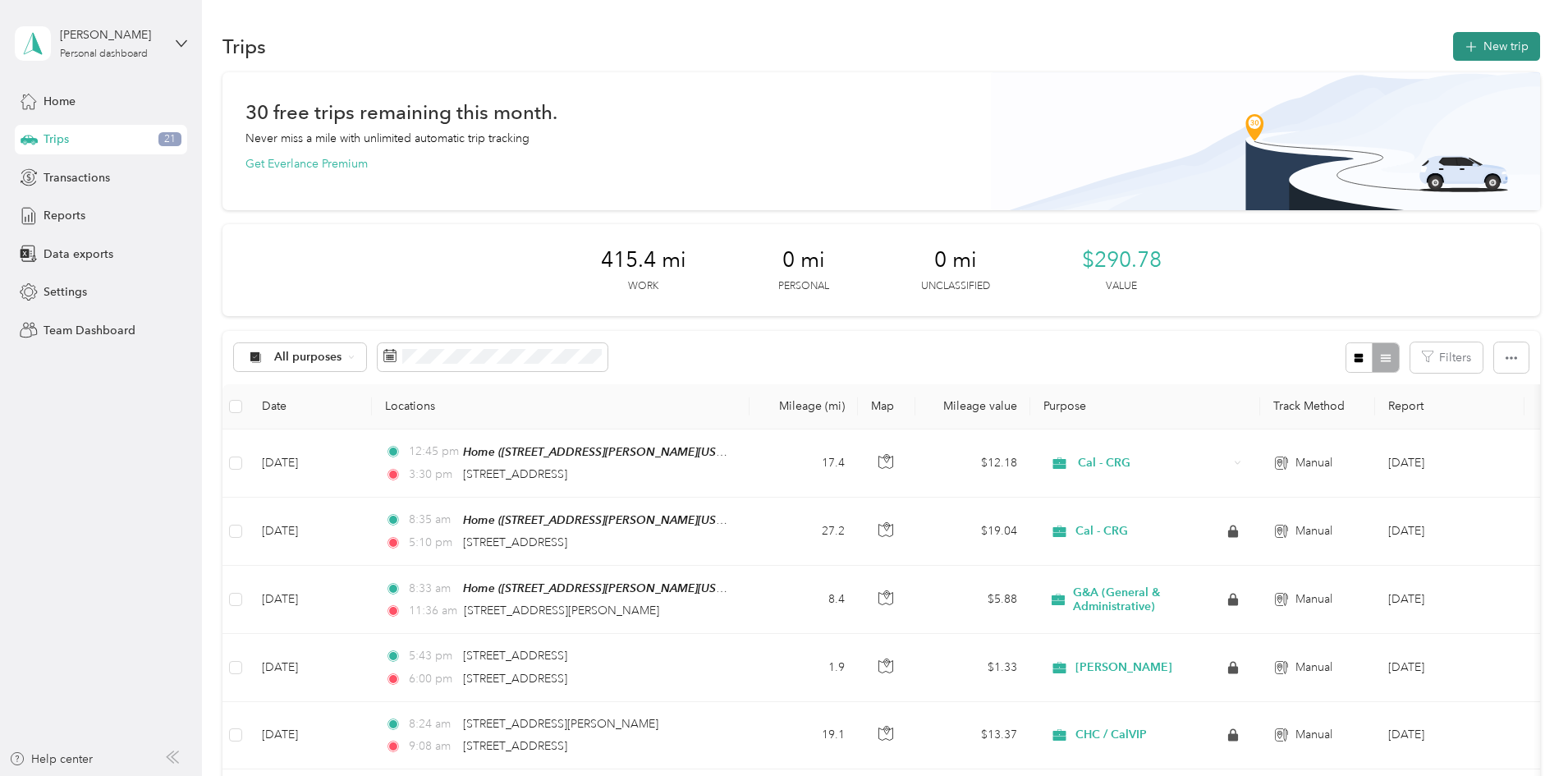
click at [1453, 41] on button "New trip" at bounding box center [1496, 46] width 87 height 29
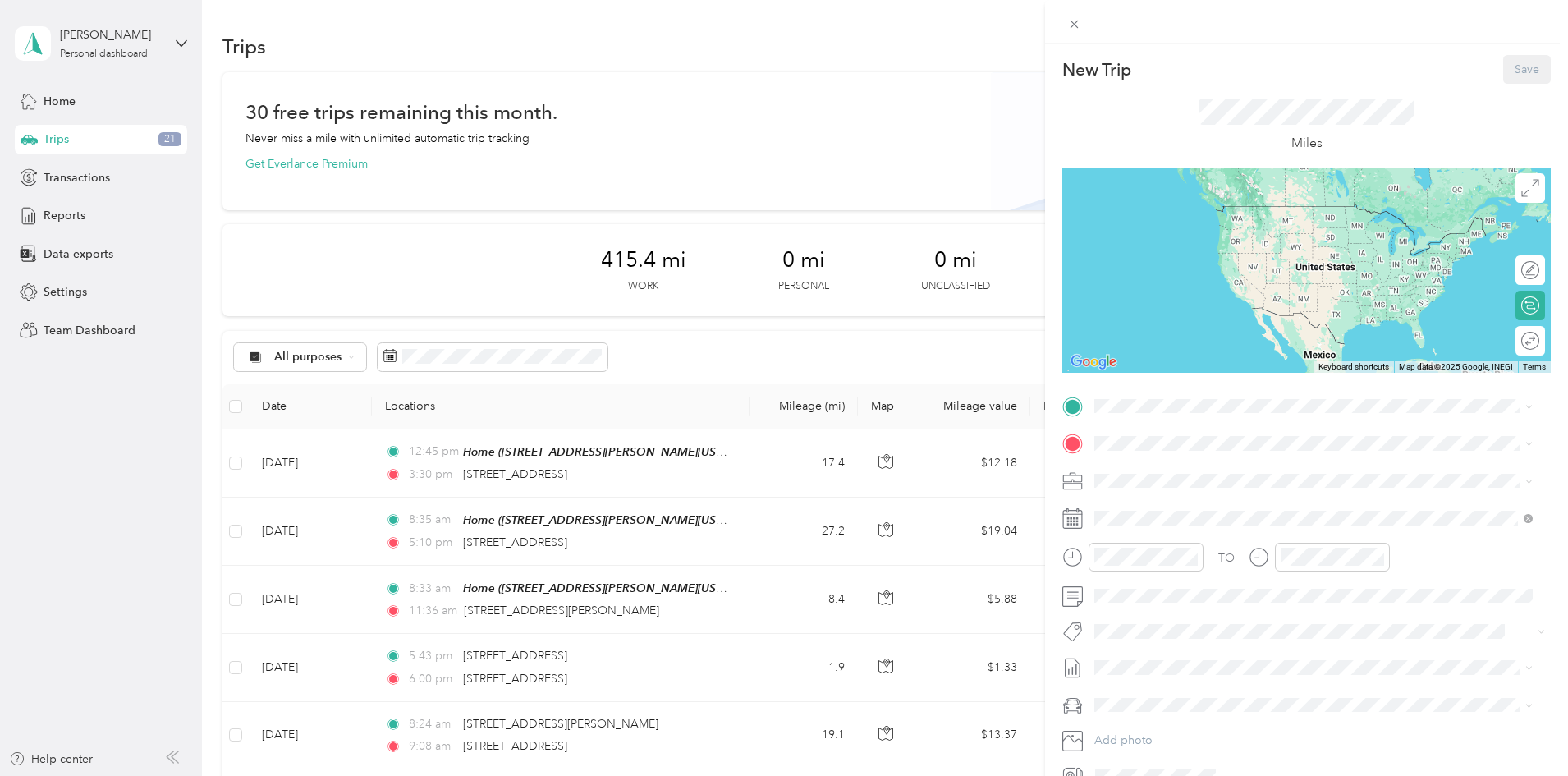
click at [1177, 547] on span "[STREET_ADDRESS][PERSON_NAME][US_STATE]" at bounding box center [1252, 546] width 255 height 14
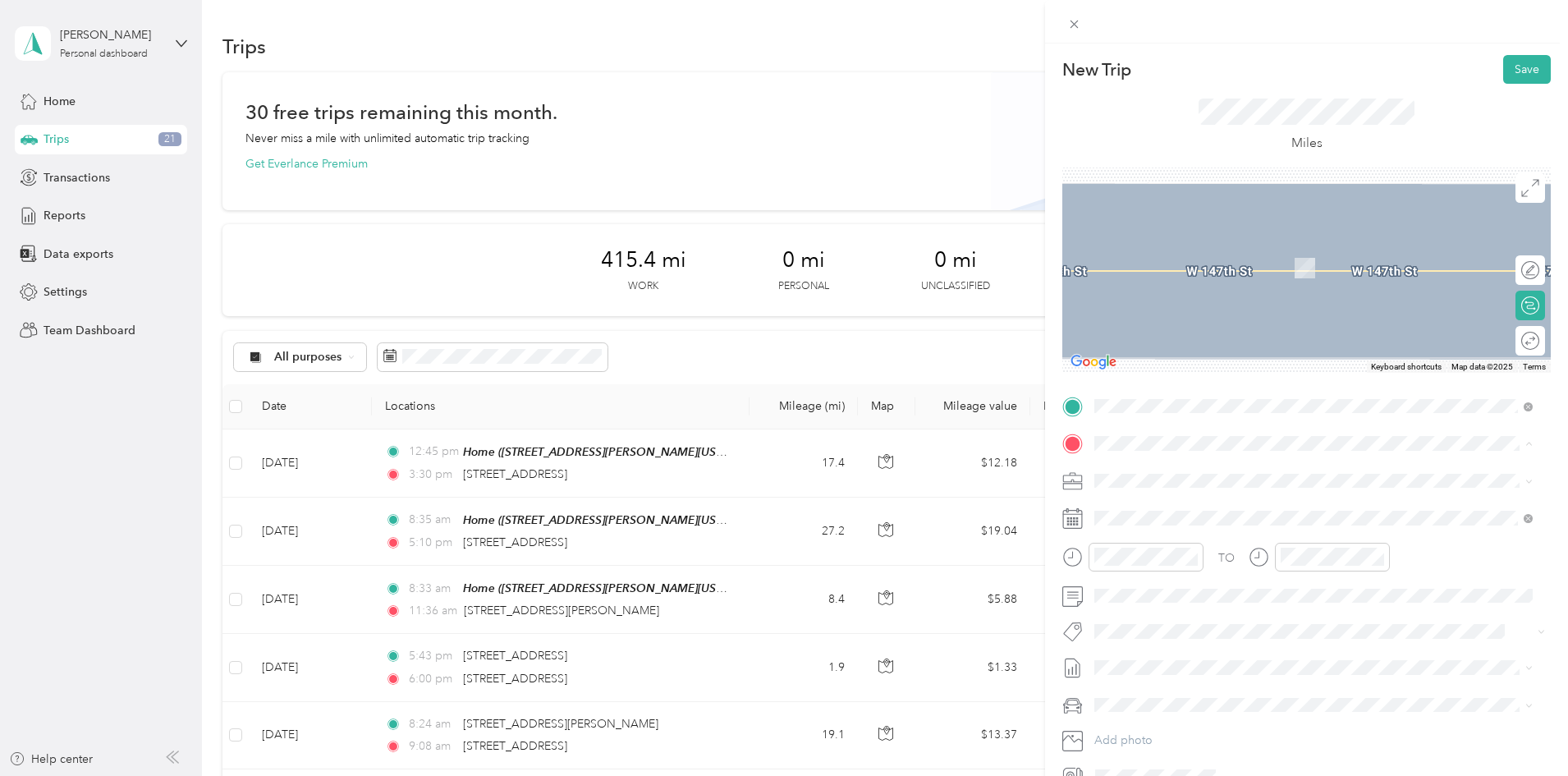
click at [1169, 639] on span "[STREET_ADDRESS][US_STATE]" at bounding box center [1207, 635] width 164 height 14
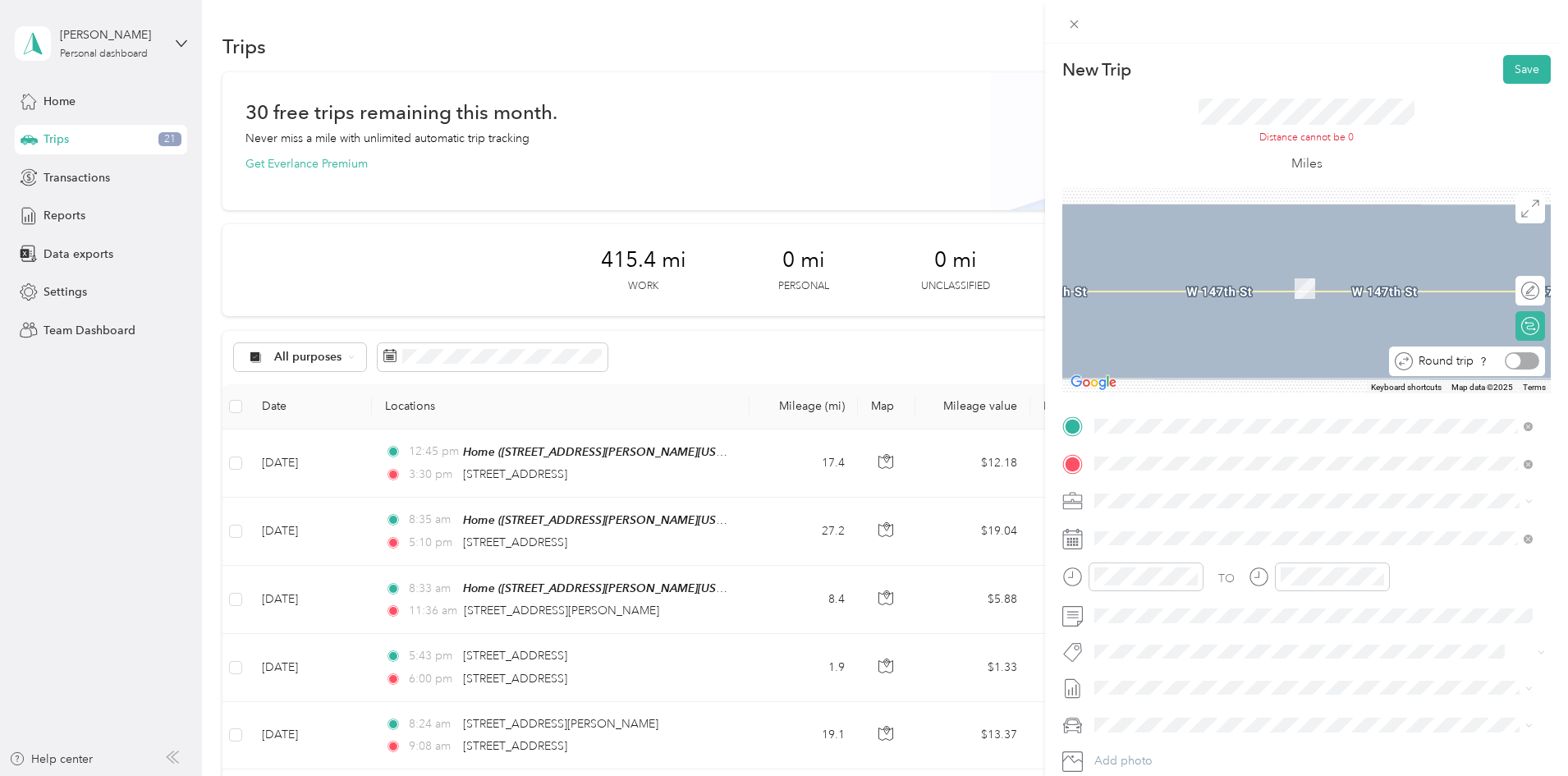
click at [1518, 365] on div at bounding box center [1521, 361] width 34 height 18
click at [1433, 366] on span "Round trip" at bounding box center [1446, 361] width 55 height 11
click at [1302, 491] on span at bounding box center [1319, 501] width 462 height 27
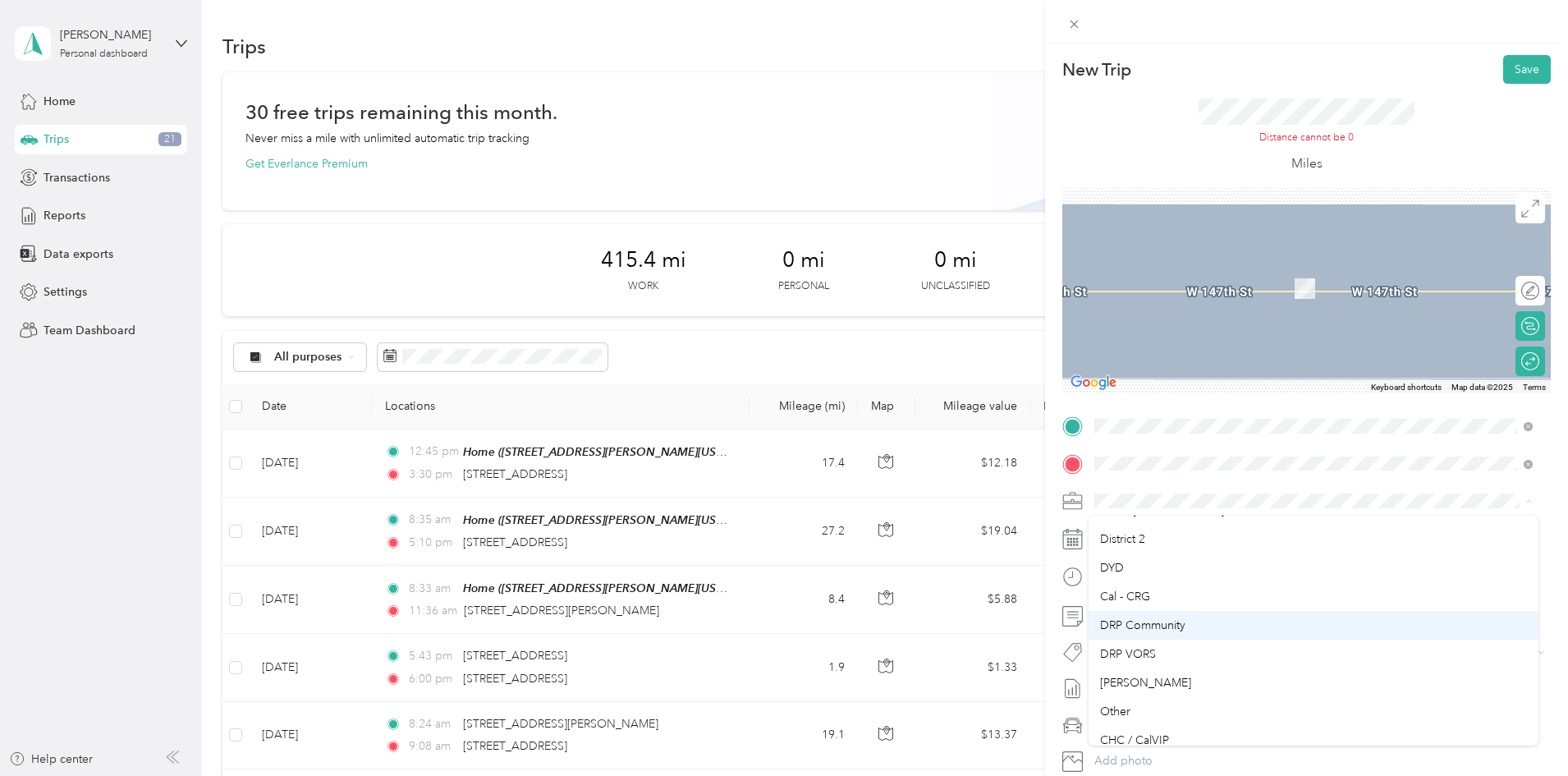
scroll to position [230, 0]
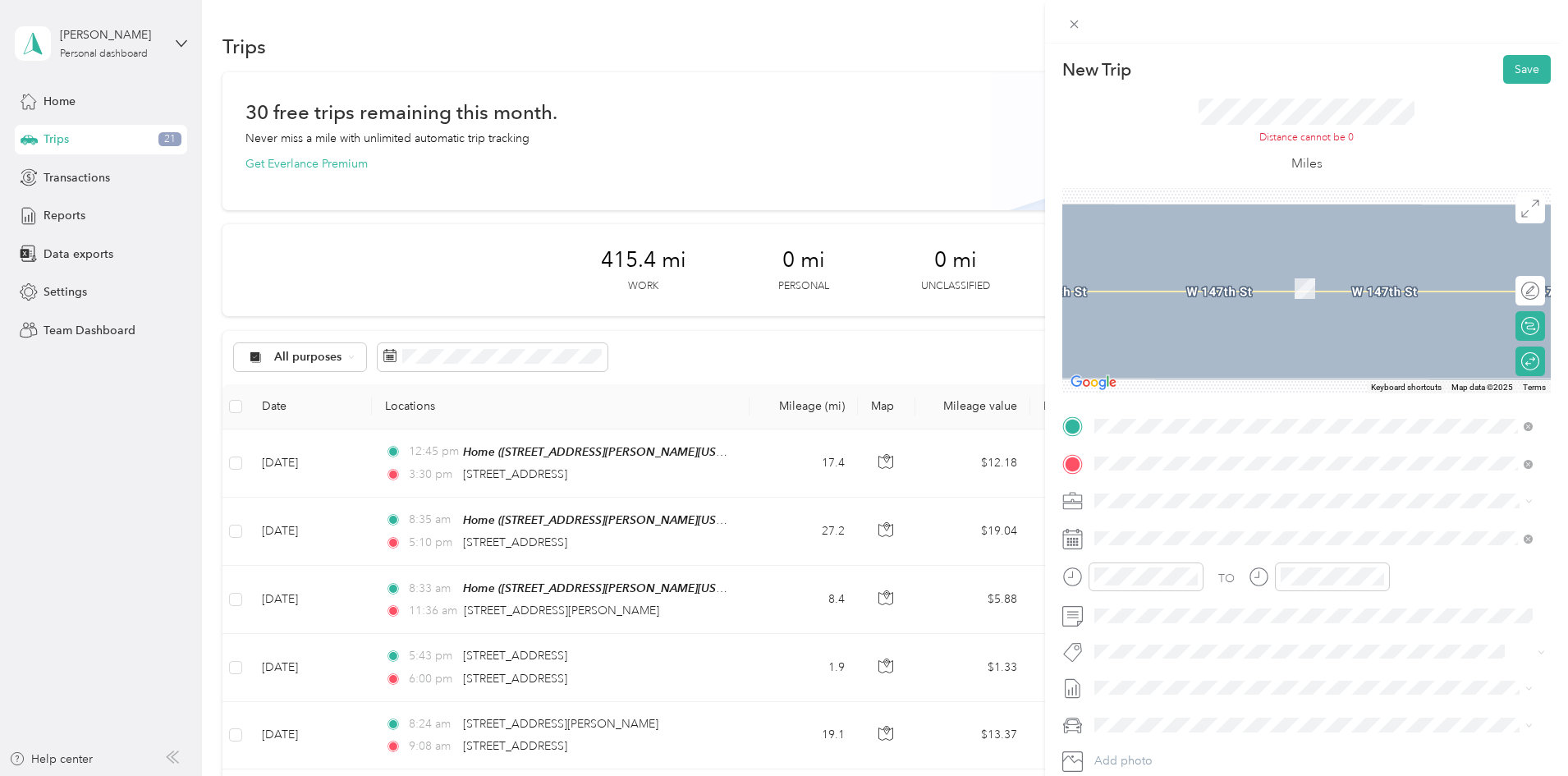
click at [1136, 710] on ol "G&A (General & Administrative) CHC/Elevate AECF Yield - Program Training/Consul…" at bounding box center [1313, 628] width 450 height 230
click at [1127, 697] on span "CHC / CalVIP" at bounding box center [1134, 703] width 69 height 14
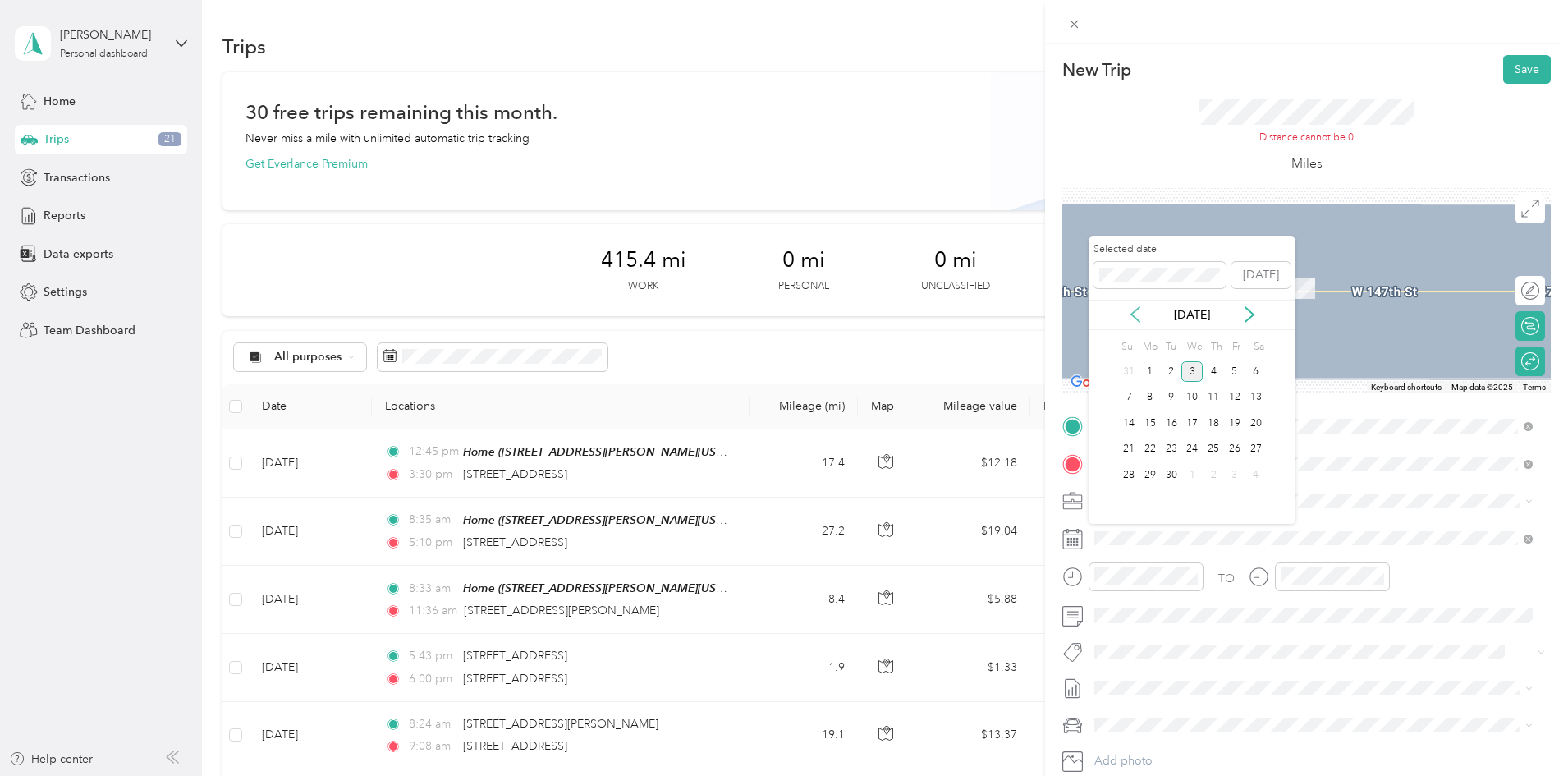
click at [1133, 316] on icon at bounding box center [1135, 314] width 17 height 17
click at [1211, 448] on div "21" at bounding box center [1214, 449] width 21 height 20
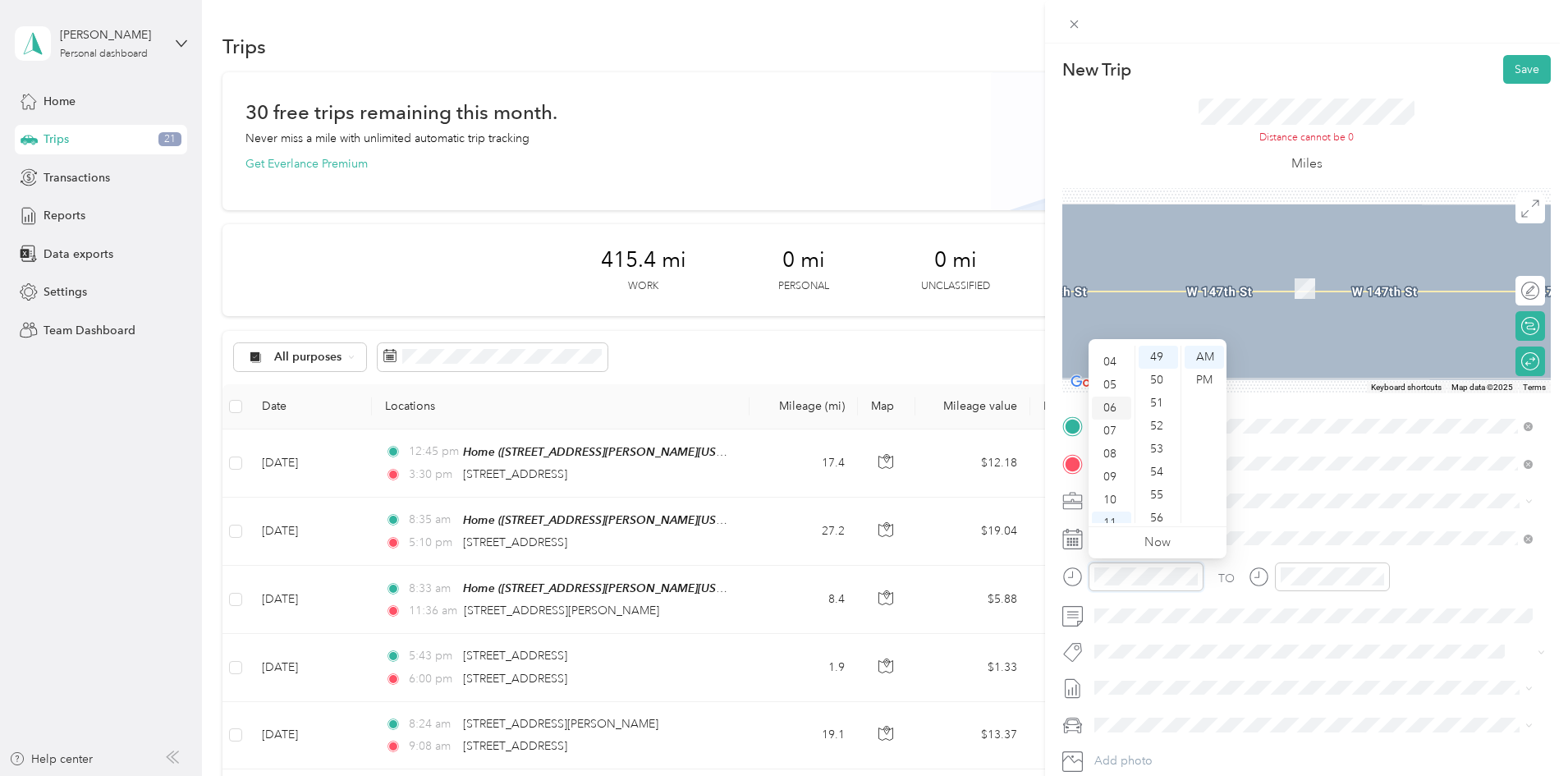
scroll to position [98, 0]
click at [1107, 445] on div "08" at bounding box center [1111, 443] width 40 height 23
click at [1149, 412] on div "30" at bounding box center [1158, 413] width 40 height 23
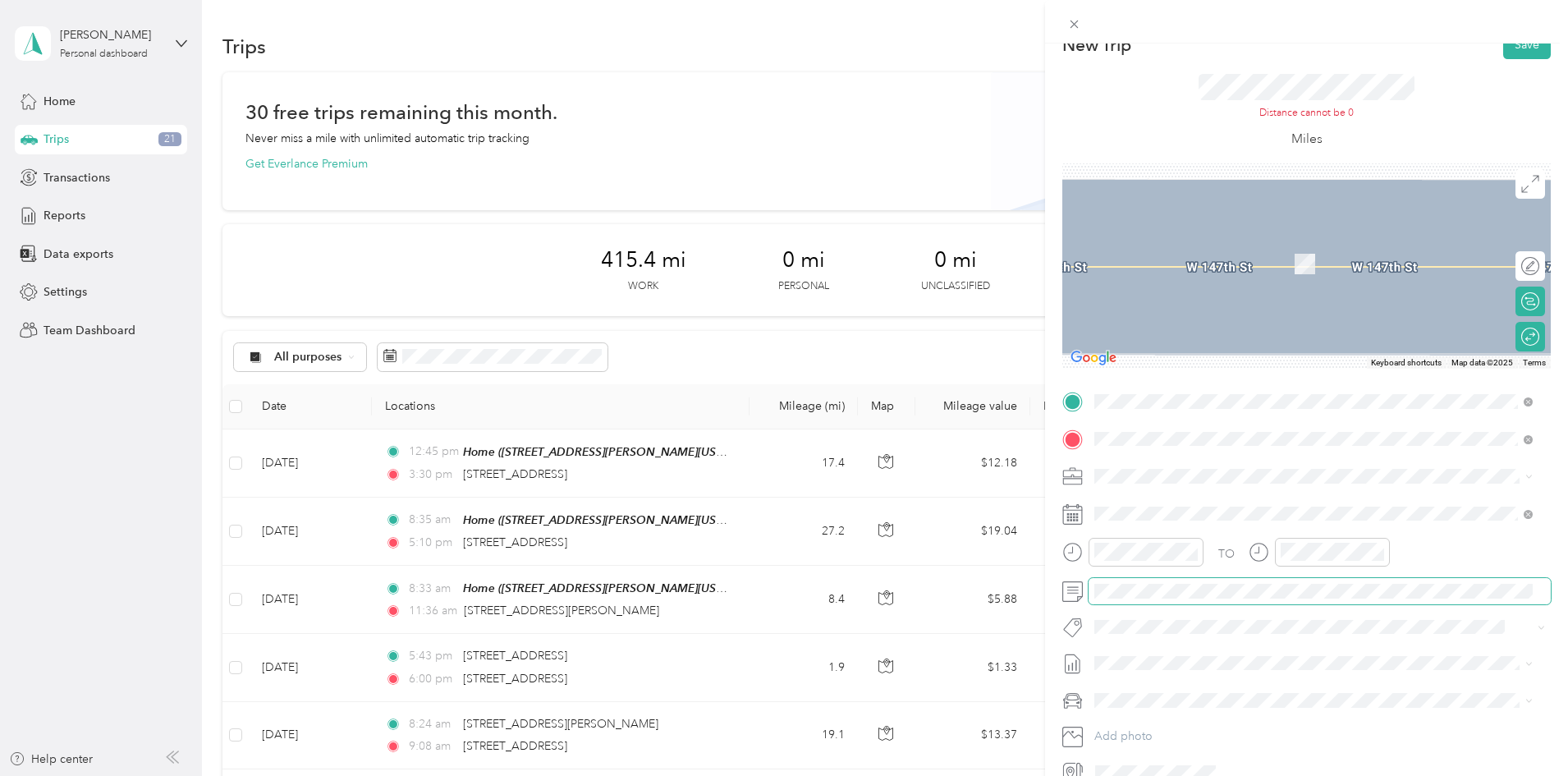
scroll to position [0, 0]
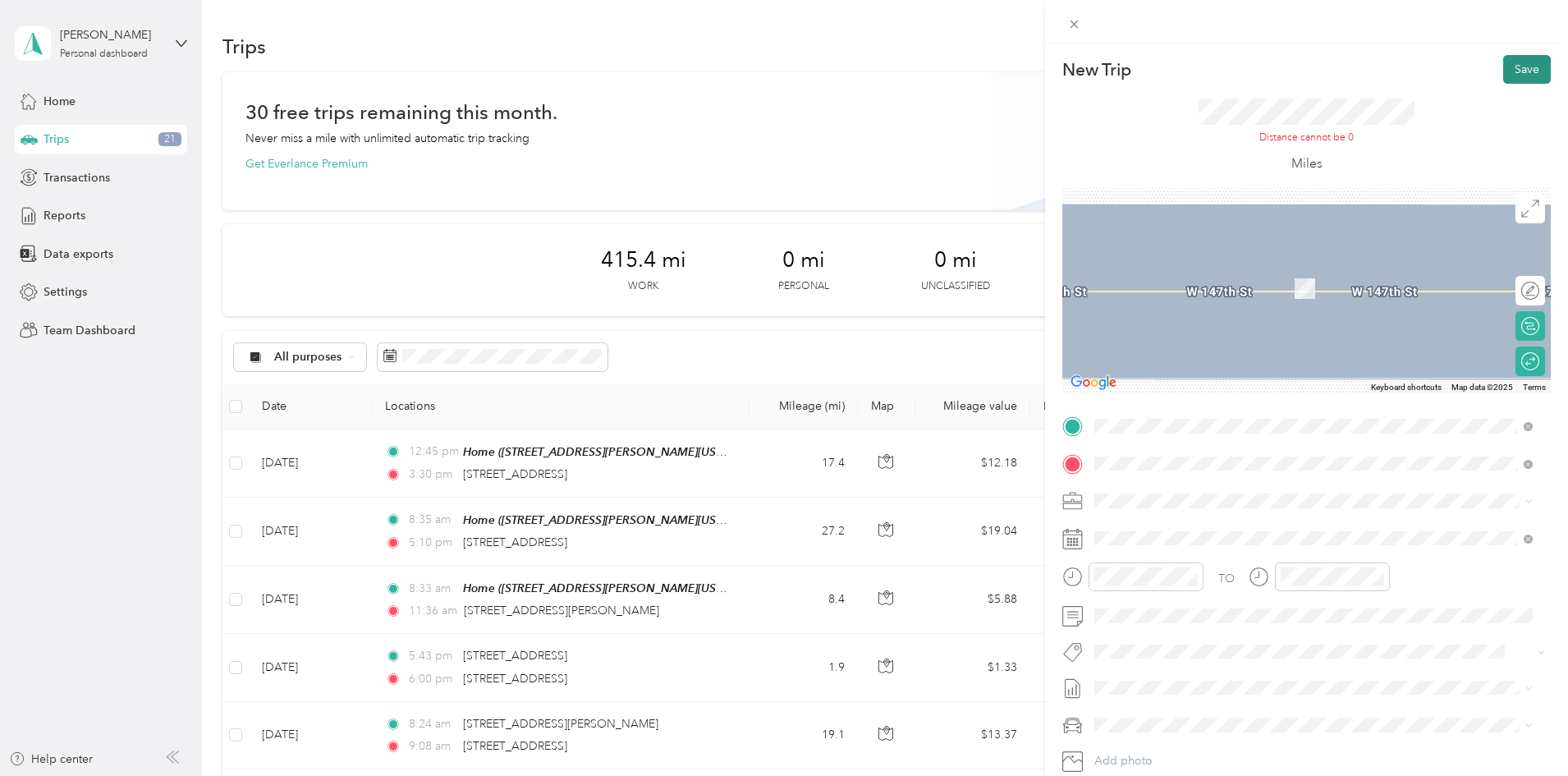
click at [1517, 67] on button "Save" at bounding box center [1526, 69] width 48 height 29
click at [1524, 323] on div at bounding box center [1531, 325] width 15 height 15
click at [1516, 324] on div at bounding box center [1521, 325] width 34 height 18
click at [1524, 321] on div at bounding box center [1531, 325] width 15 height 15
click at [1515, 72] on button "Save" at bounding box center [1526, 69] width 48 height 29
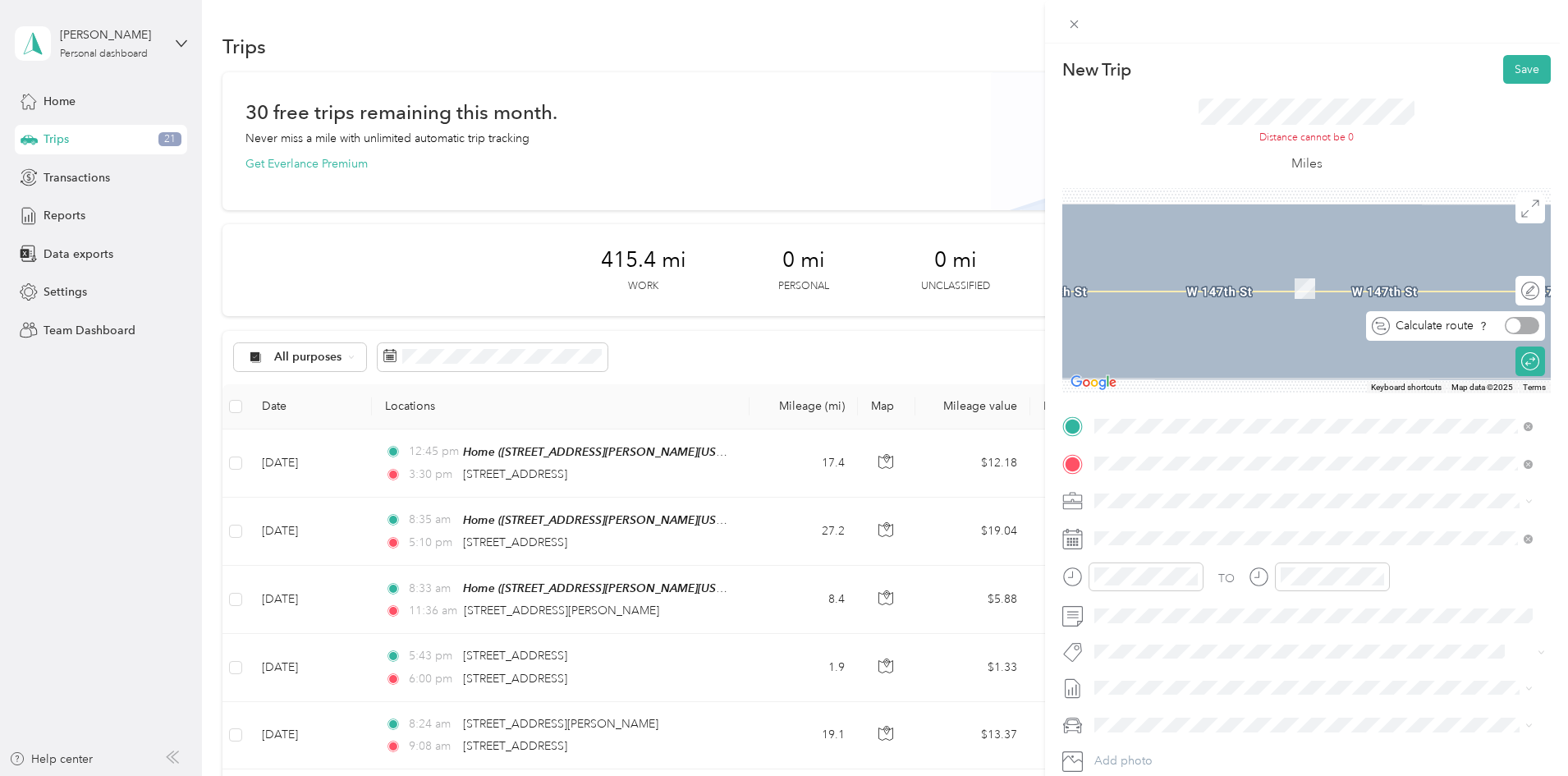
click at [1506, 326] on div at bounding box center [1513, 325] width 15 height 15
click at [1520, 69] on button "Save" at bounding box center [1526, 69] width 48 height 29
click at [1409, 116] on div "Distance cannot be 0 Miles" at bounding box center [1306, 136] width 489 height 104
click at [1539, 357] on div "Round trip" at bounding box center [1539, 361] width 0 height 18
click at [1524, 360] on div at bounding box center [1531, 361] width 15 height 15
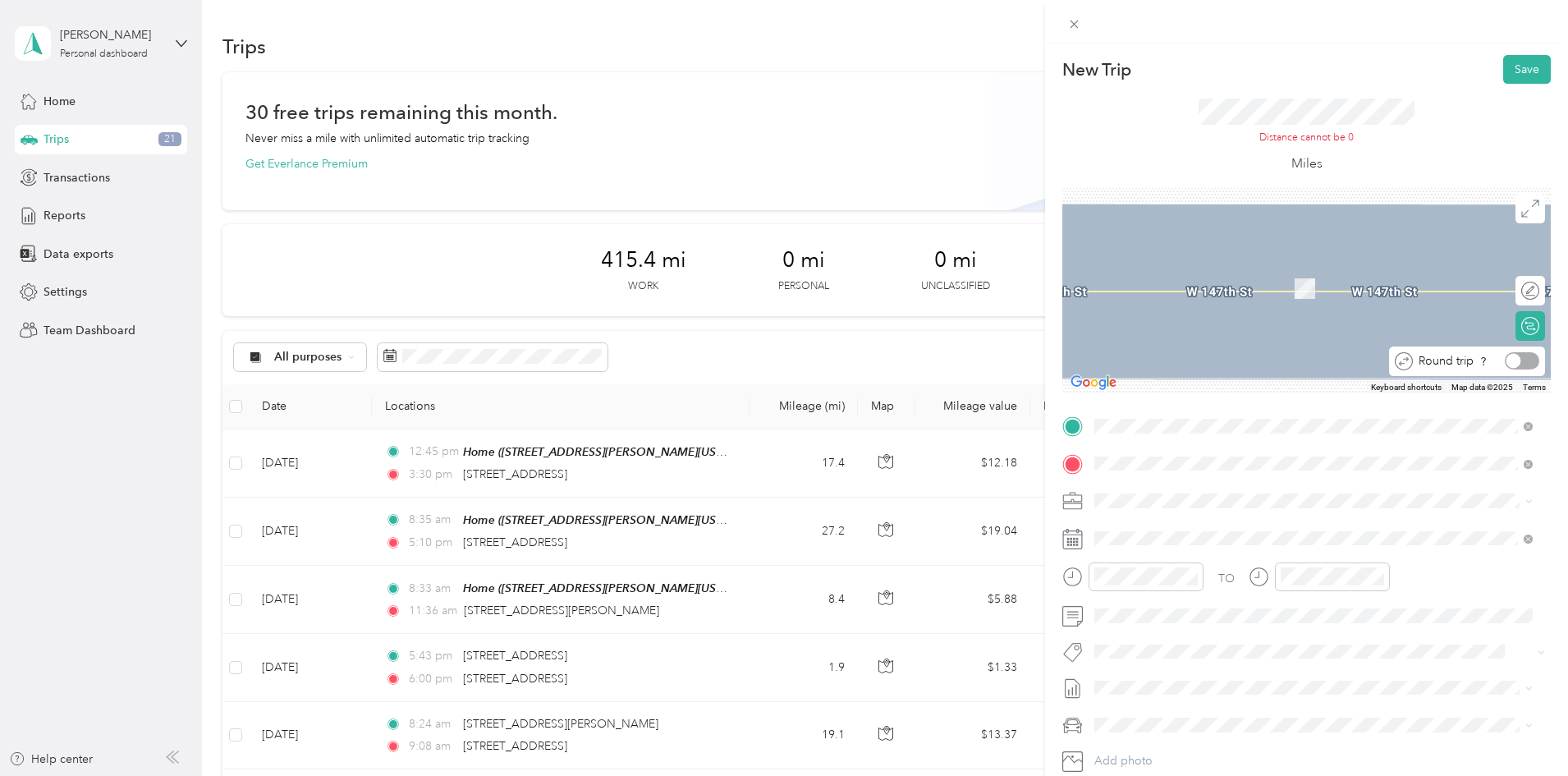
click at [1506, 358] on div at bounding box center [1513, 361] width 15 height 15
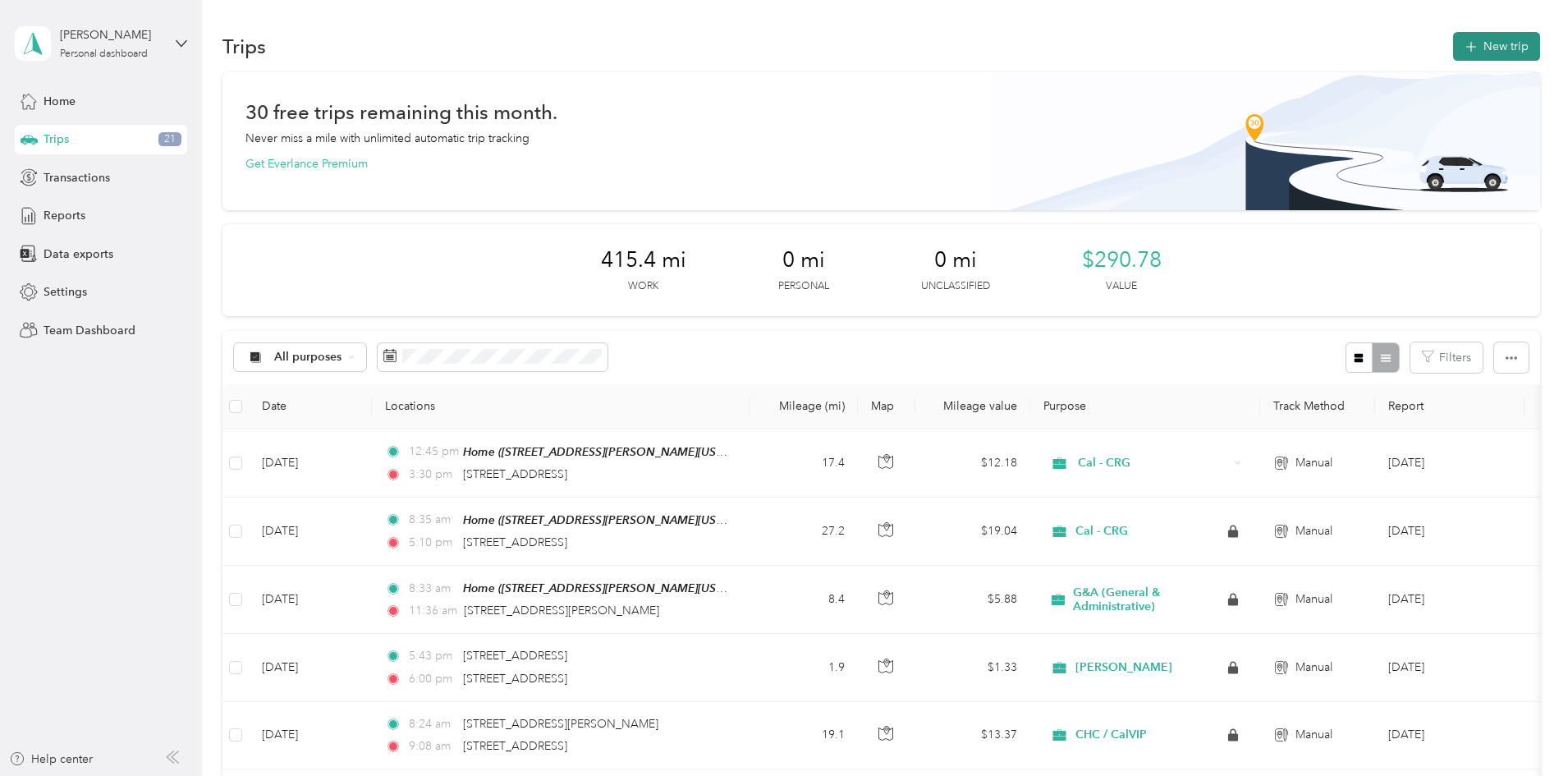
click at [1453, 48] on button "New trip" at bounding box center [1496, 46] width 87 height 29
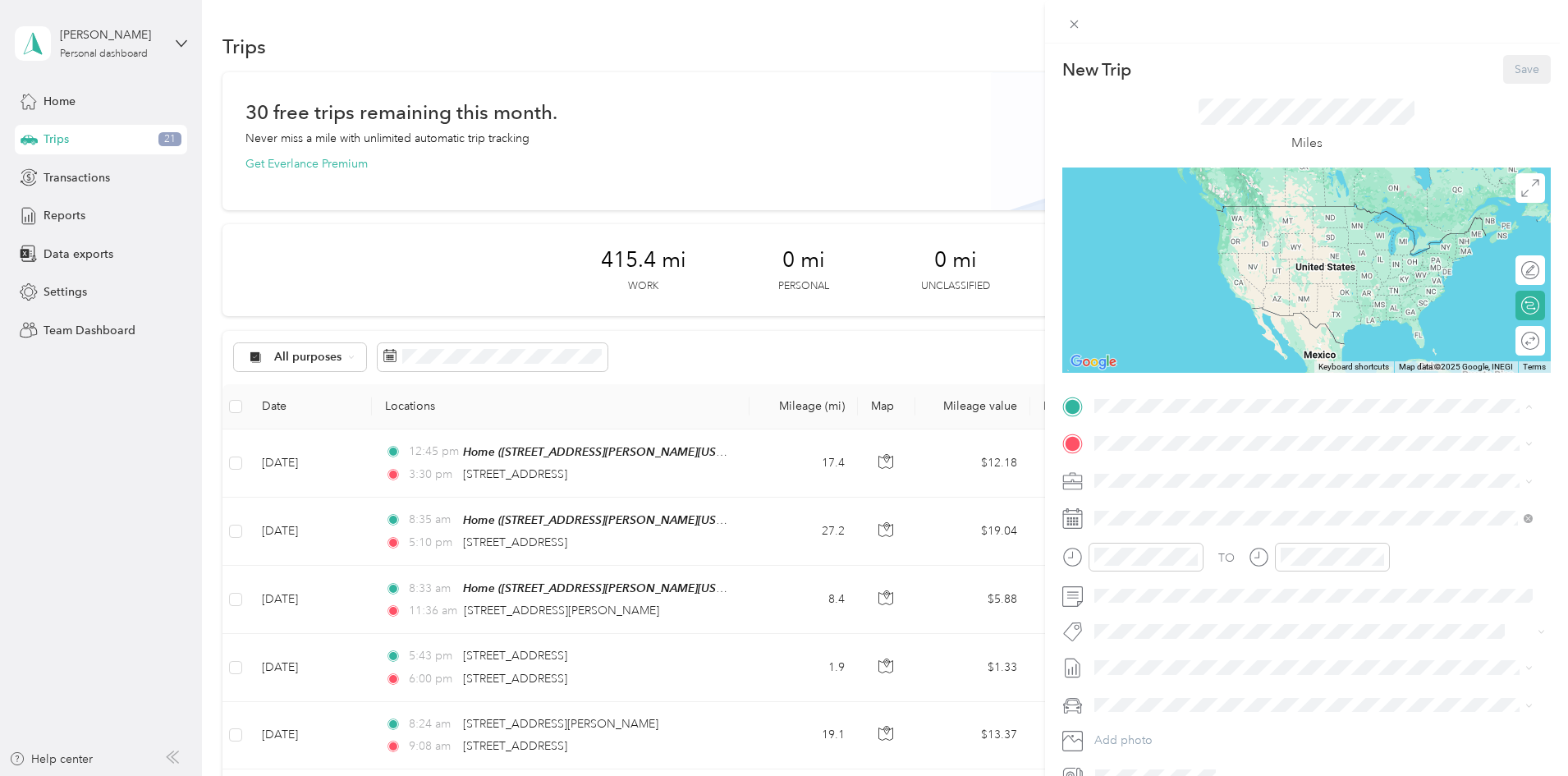
click at [1165, 529] on div "Home" at bounding box center [1252, 529] width 255 height 15
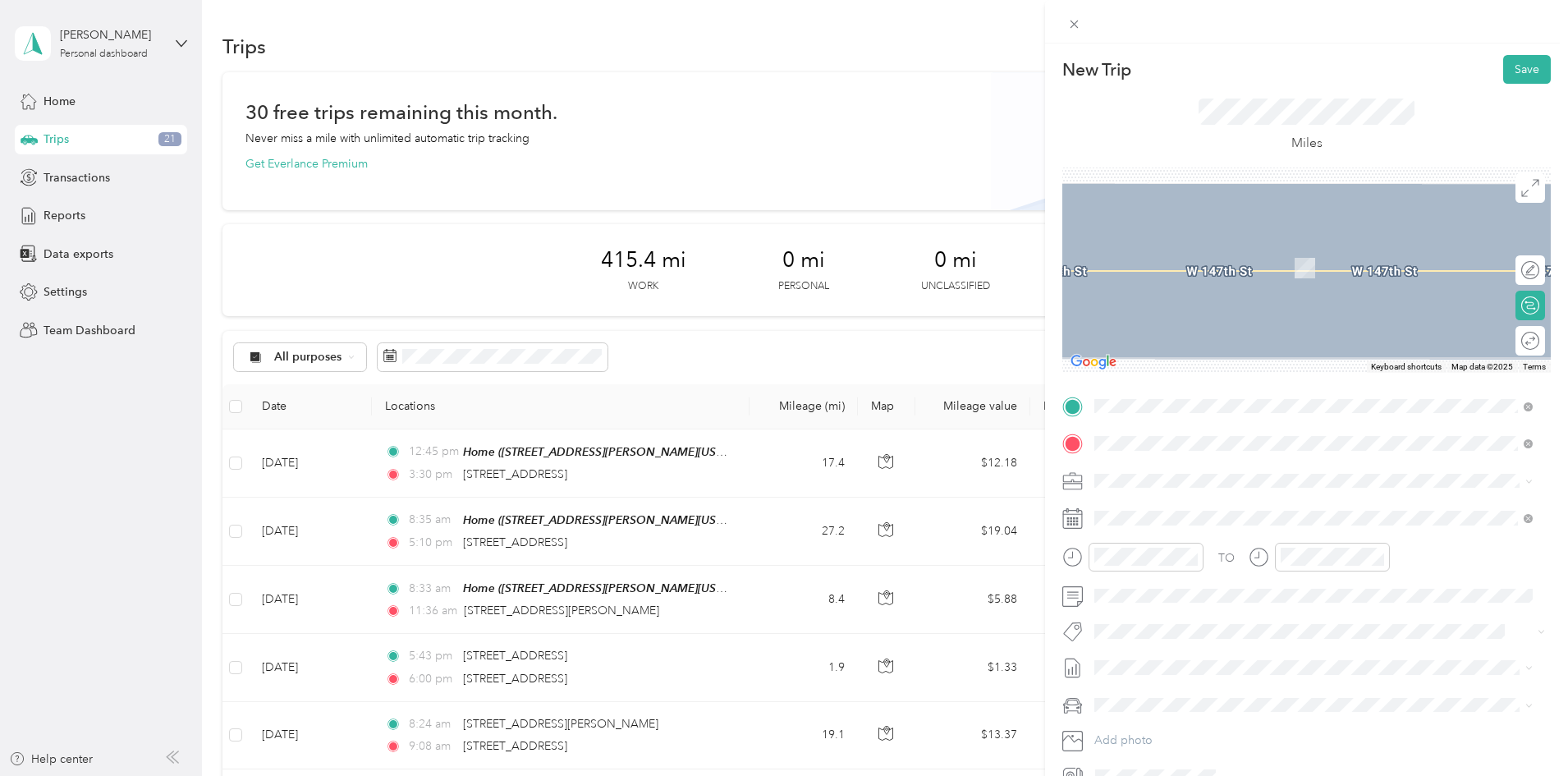
click at [1260, 376] on div "New Trip Save This trip cannot be edited because it is either under review, app…" at bounding box center [1306, 422] width 489 height 734
click at [1519, 339] on div "Round trip" at bounding box center [1529, 340] width 29 height 29
click at [1519, 339] on div "Round trip" at bounding box center [1475, 341] width 126 height 18
click at [1197, 507] on span "[STREET_ADDRESS][US_STATE]" at bounding box center [1207, 502] width 164 height 15
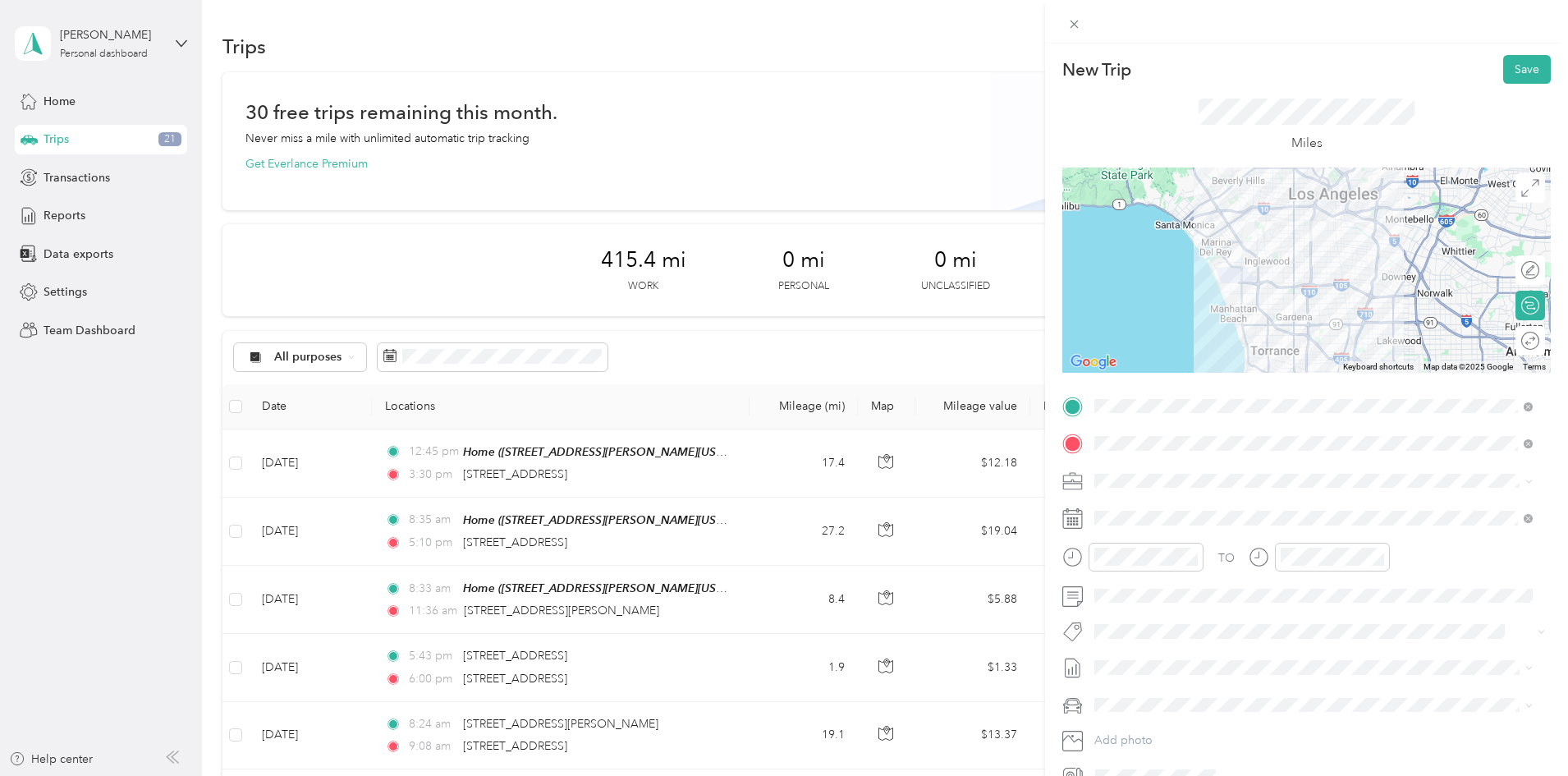
click at [1539, 339] on div "Round trip" at bounding box center [1539, 341] width 0 height 18
click at [1522, 334] on div "Round trip" at bounding box center [1476, 341] width 125 height 18
click at [1514, 341] on div at bounding box center [1521, 341] width 34 height 18
click at [1237, 493] on div "TO Add photo" at bounding box center [1306, 591] width 489 height 397
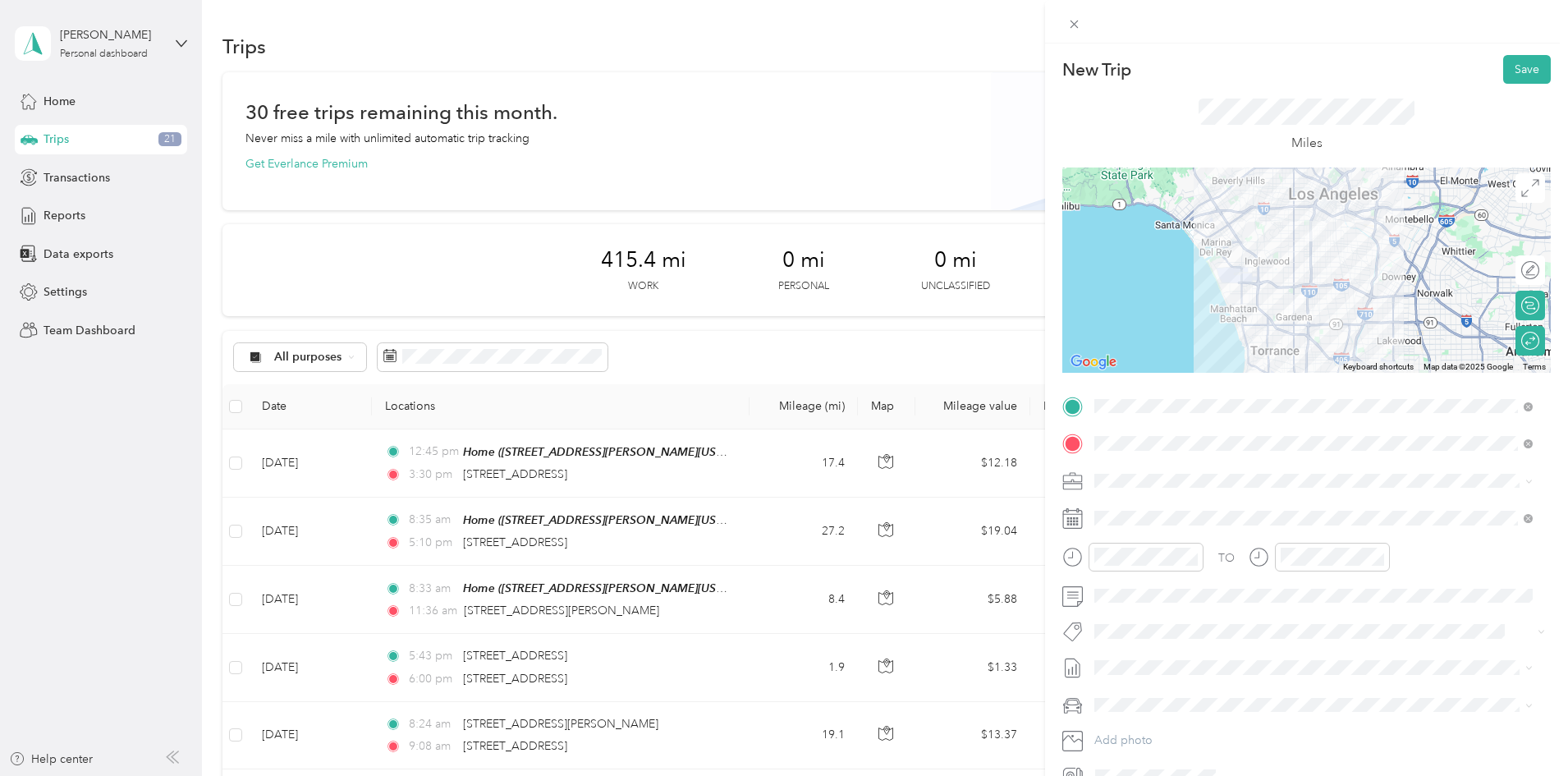
click at [1130, 685] on div "CHC / CalVIP" at bounding box center [1313, 681] width 427 height 18
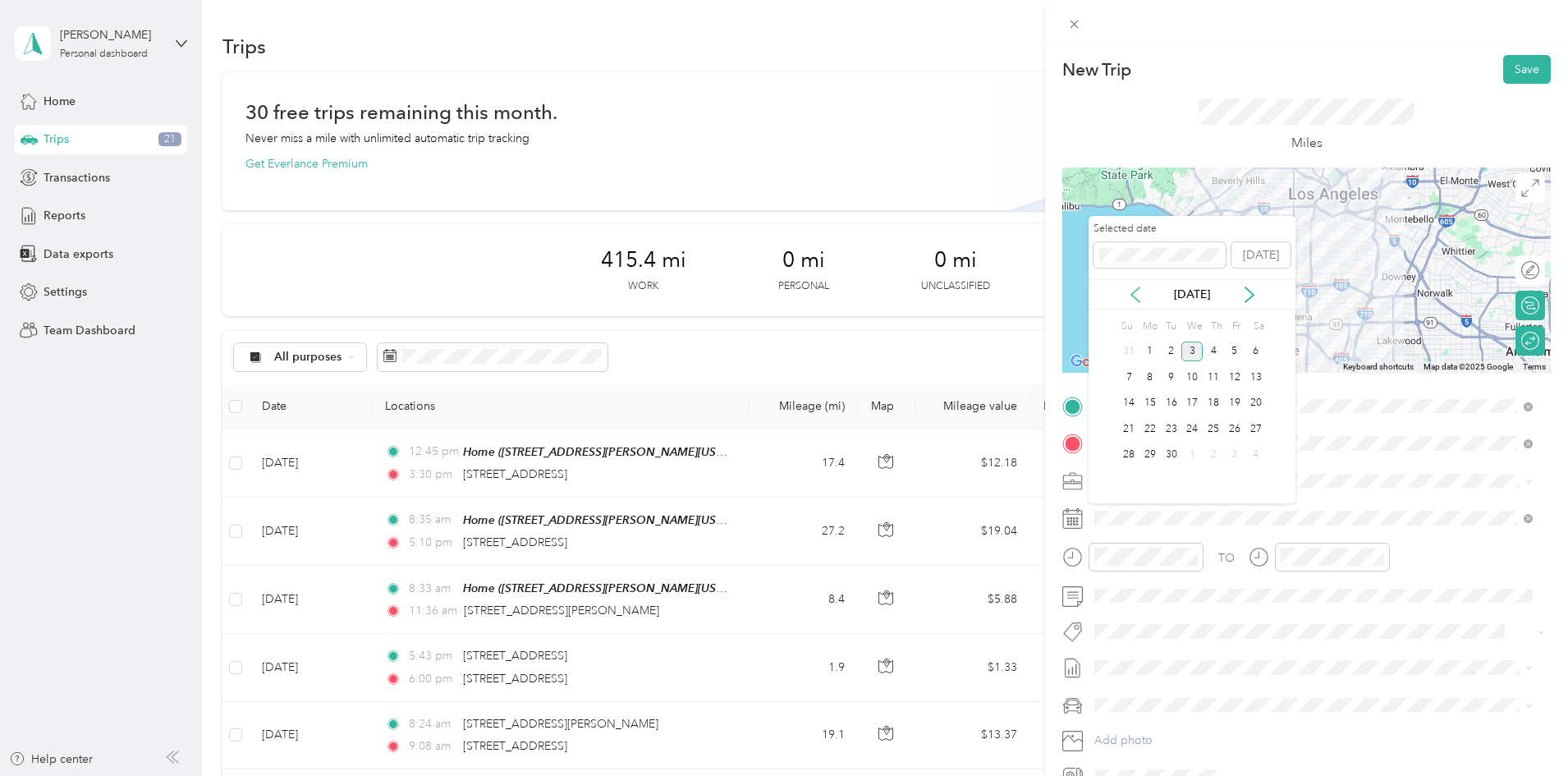
click at [1134, 293] on icon at bounding box center [1135, 294] width 17 height 17
click at [1214, 423] on div "21" at bounding box center [1214, 429] width 21 height 20
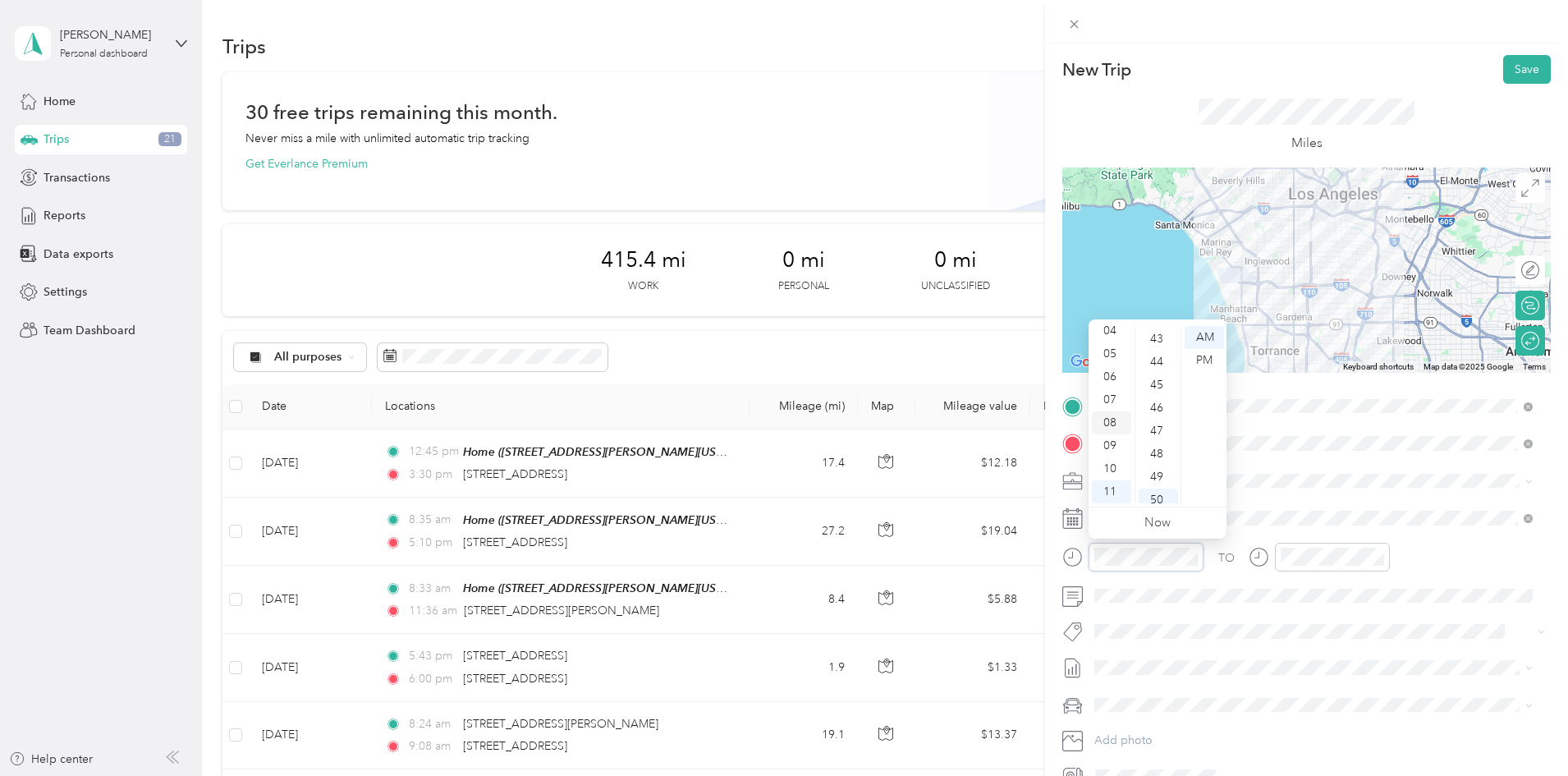
scroll to position [985, 0]
click at [1111, 430] on div "08" at bounding box center [1111, 422] width 40 height 23
click at [1160, 487] on div "21" at bounding box center [1158, 491] width 40 height 23
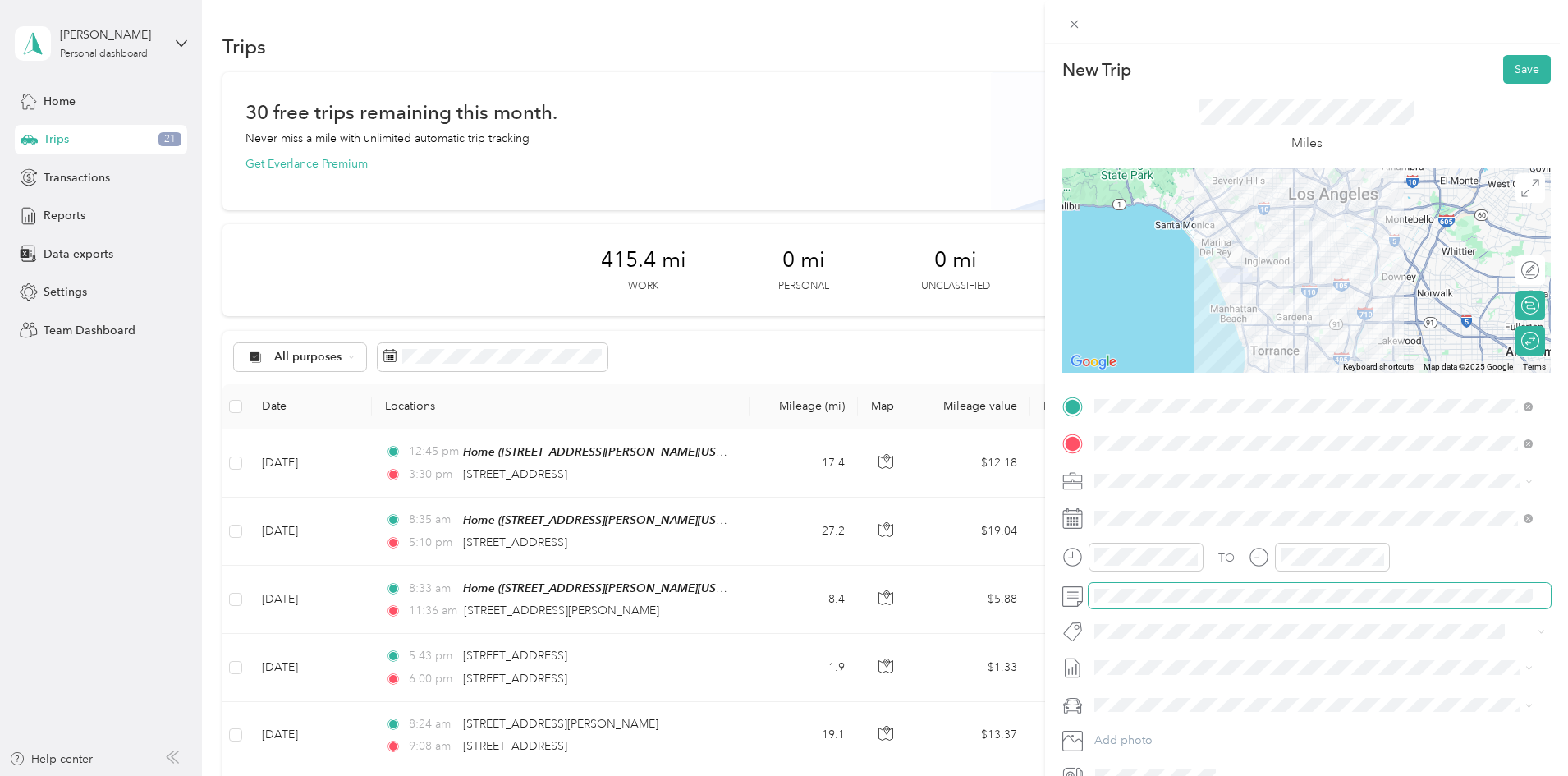
scroll to position [82, 0]
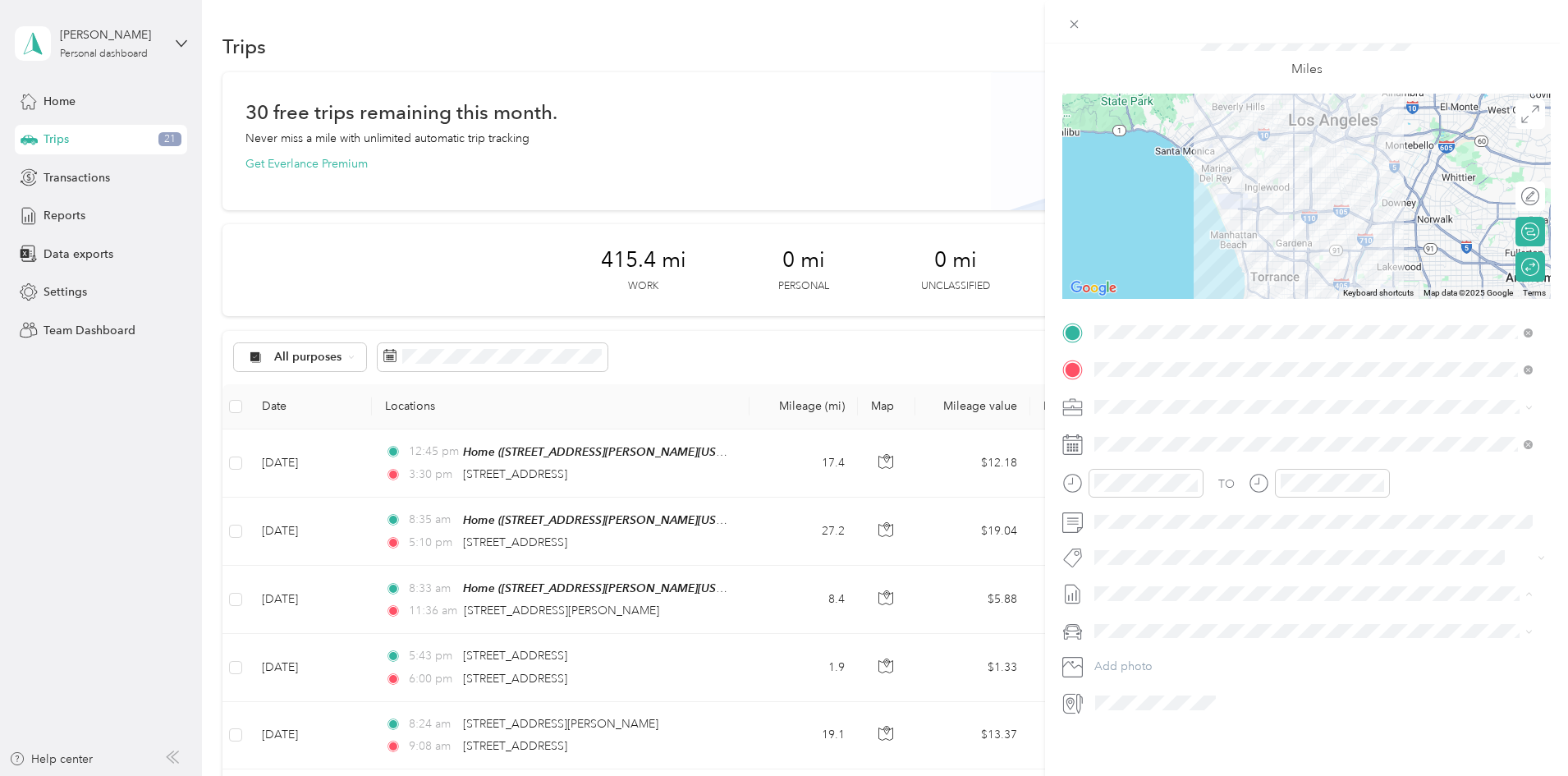
click at [1141, 369] on li "[DATE] Draft" at bounding box center [1313, 380] width 450 height 27
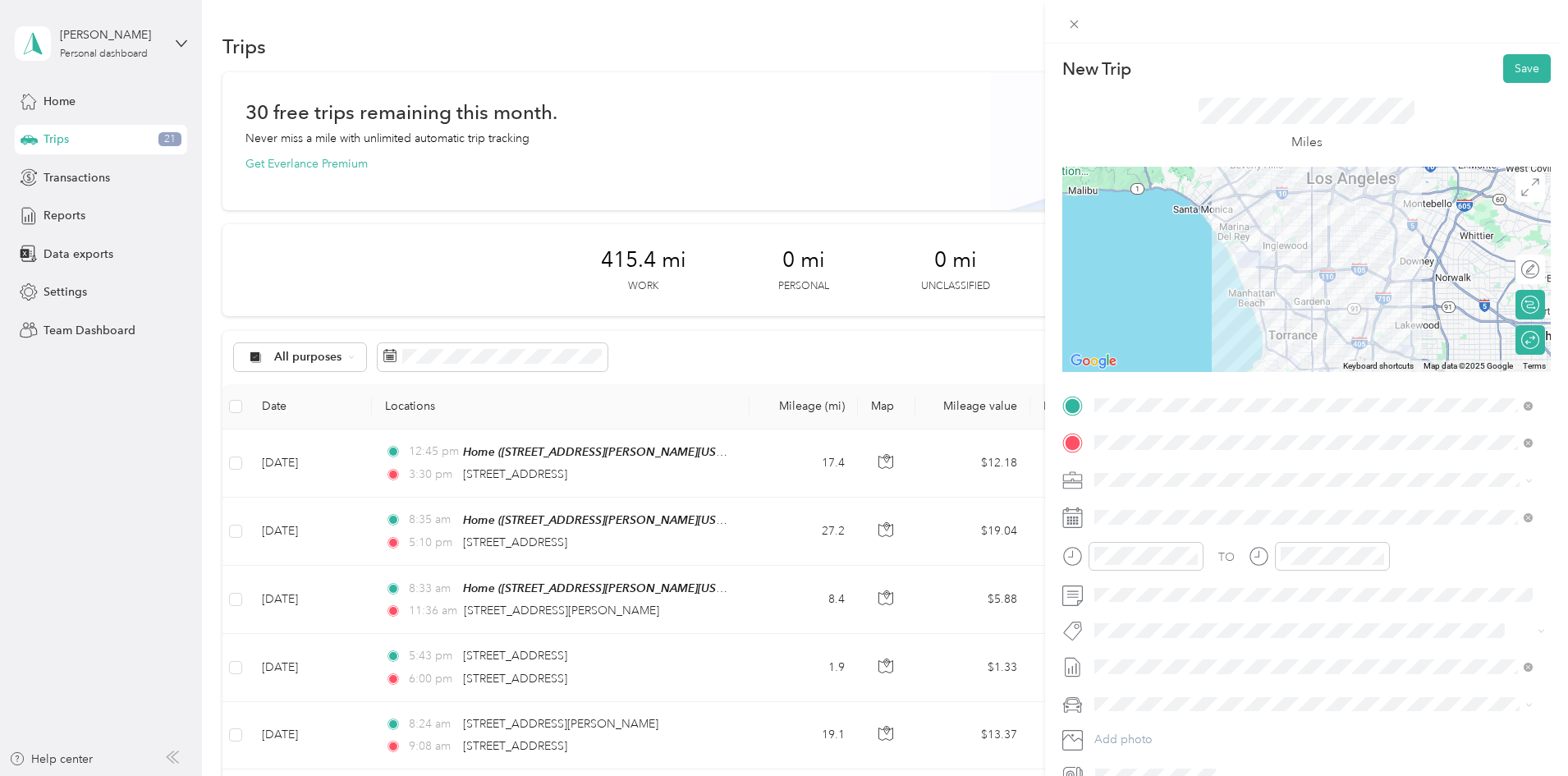
scroll to position [0, 0]
click at [1507, 64] on button "Save" at bounding box center [1526, 69] width 48 height 29
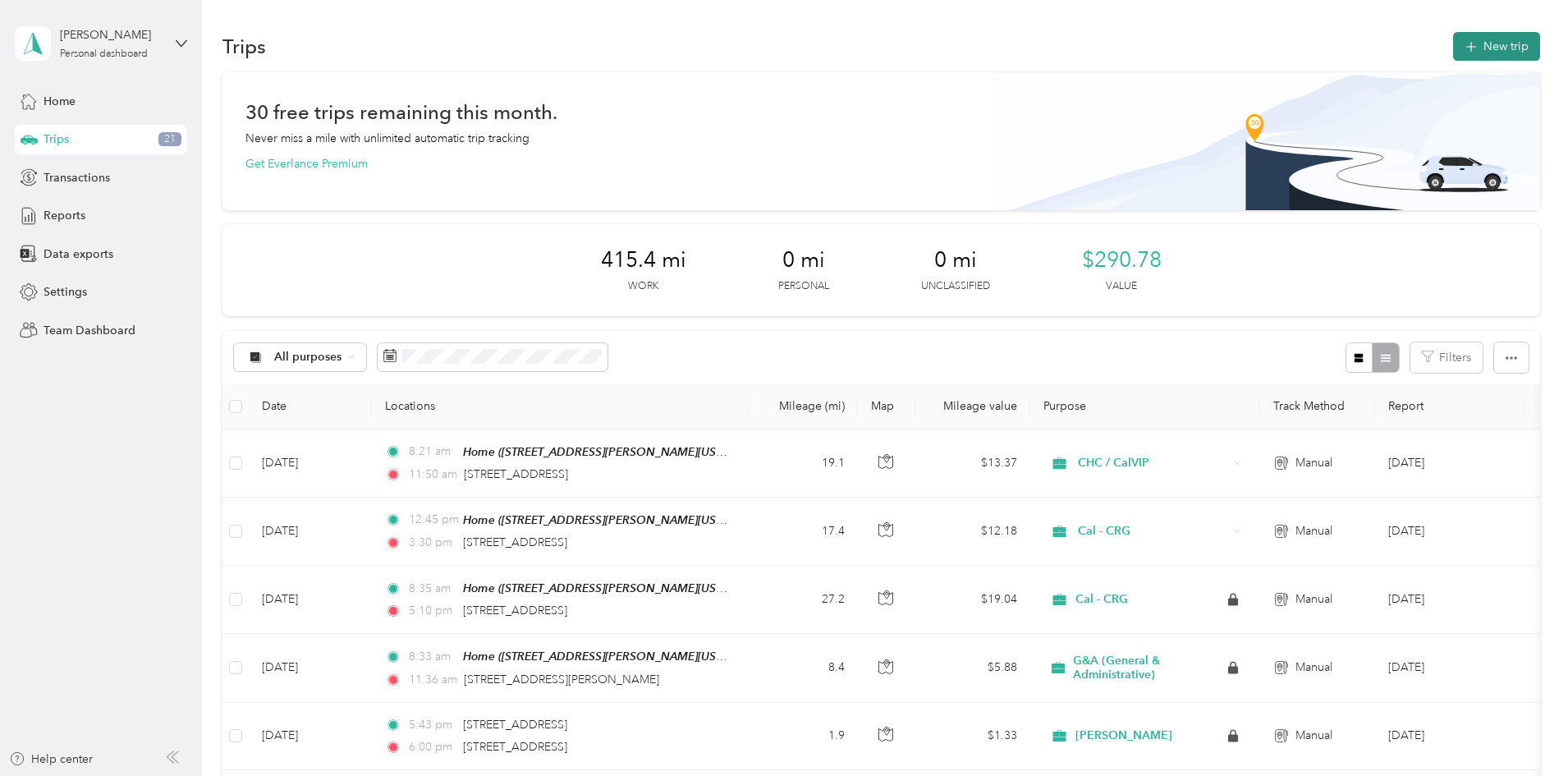
click at [1453, 40] on button "New trip" at bounding box center [1496, 46] width 87 height 29
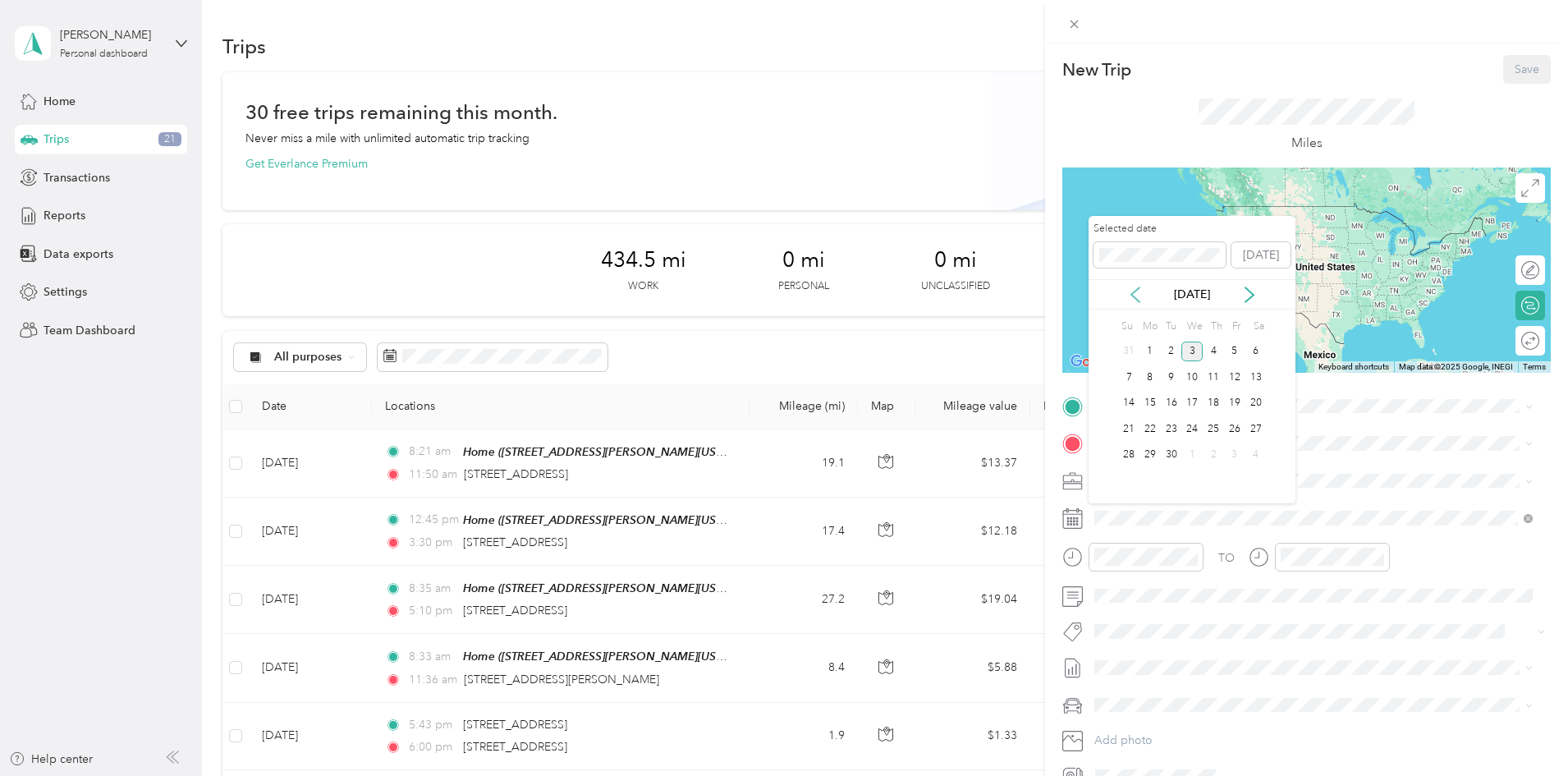
click at [1137, 297] on icon at bounding box center [1135, 294] width 17 height 17
click at [1191, 453] on div "27" at bounding box center [1191, 454] width 21 height 20
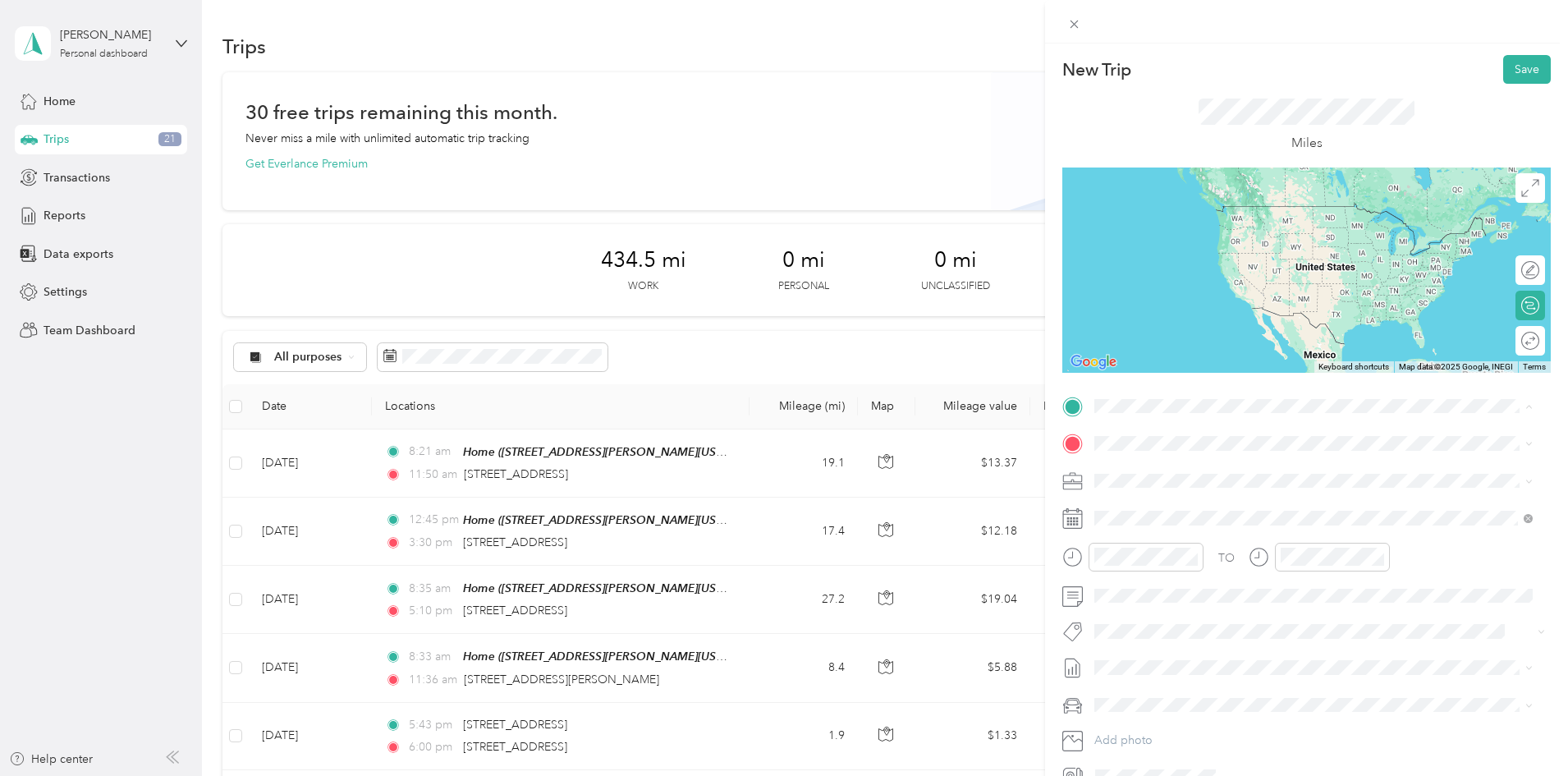
click at [1177, 549] on span "[STREET_ADDRESS][PERSON_NAME][US_STATE]" at bounding box center [1252, 547] width 255 height 14
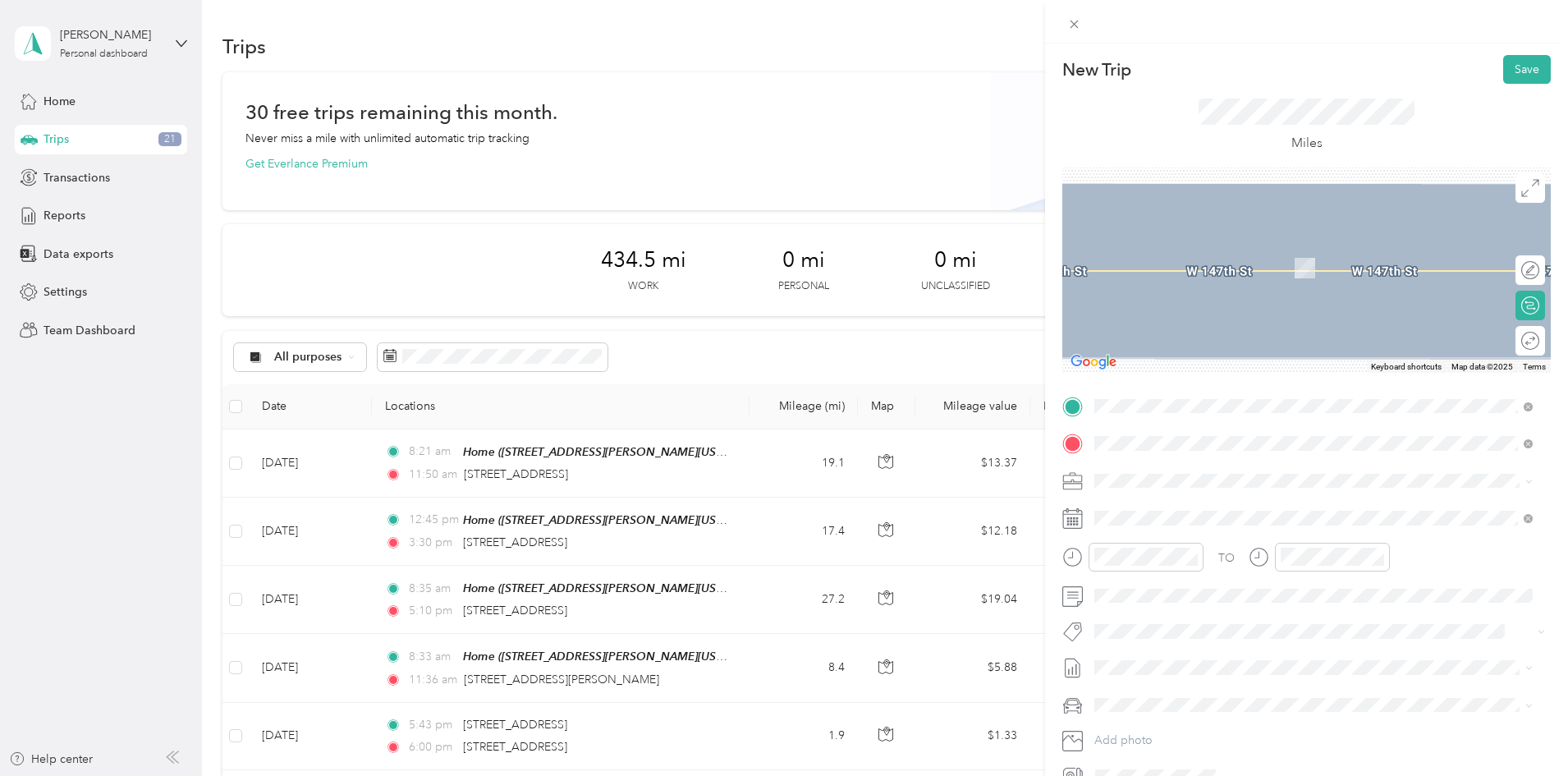
click at [1194, 498] on span "[STREET_ADDRESS][US_STATE]" at bounding box center [1207, 502] width 164 height 15
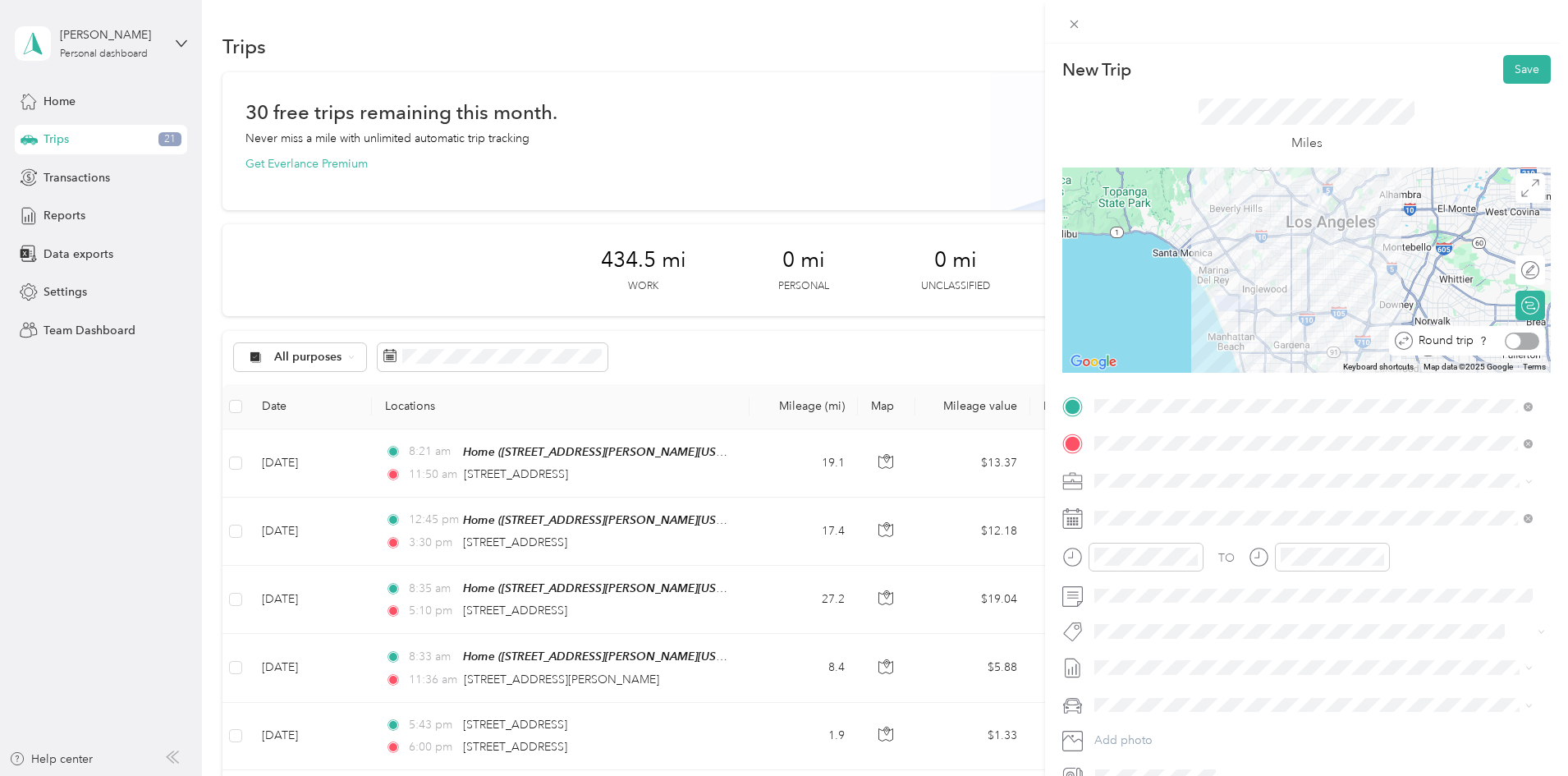
click at [1511, 346] on div at bounding box center [1521, 341] width 34 height 18
click at [1122, 512] on span "DYD" at bounding box center [1111, 509] width 24 height 14
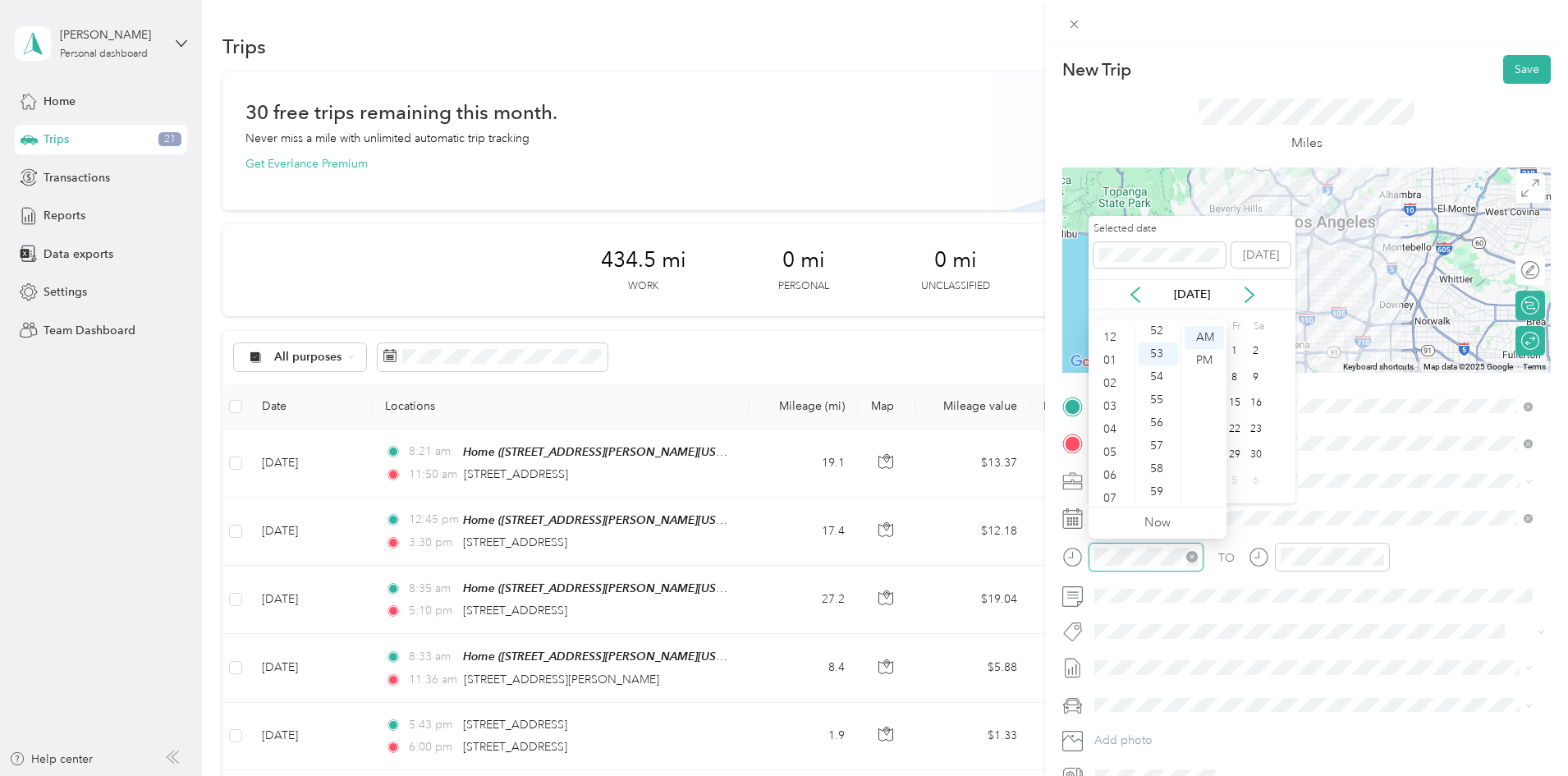
scroll to position [98, 0]
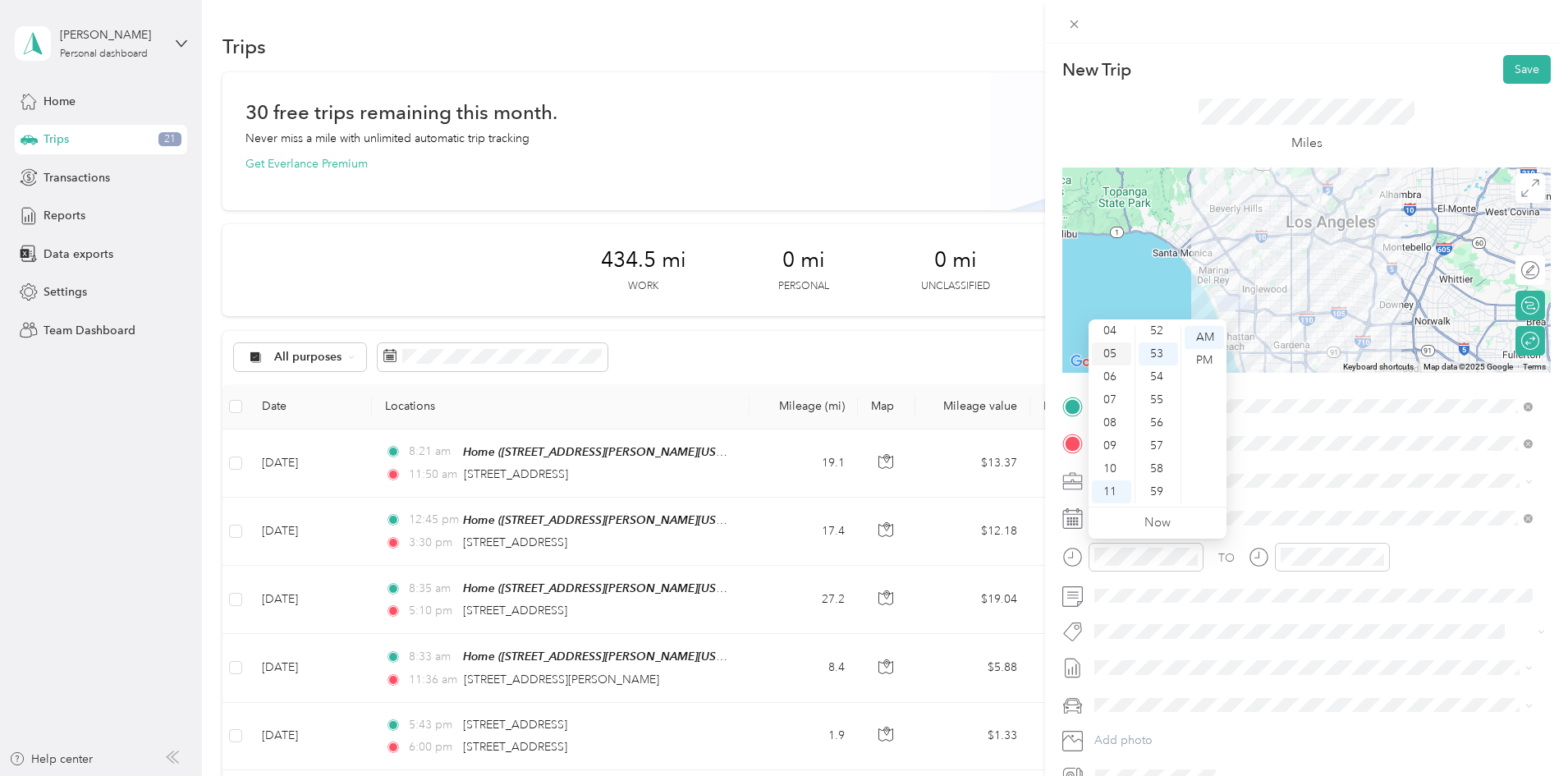
click at [1111, 355] on div "05" at bounding box center [1111, 354] width 40 height 23
click at [1166, 339] on div "00" at bounding box center [1158, 338] width 40 height 23
click at [1214, 362] on div "PM" at bounding box center [1204, 361] width 40 height 23
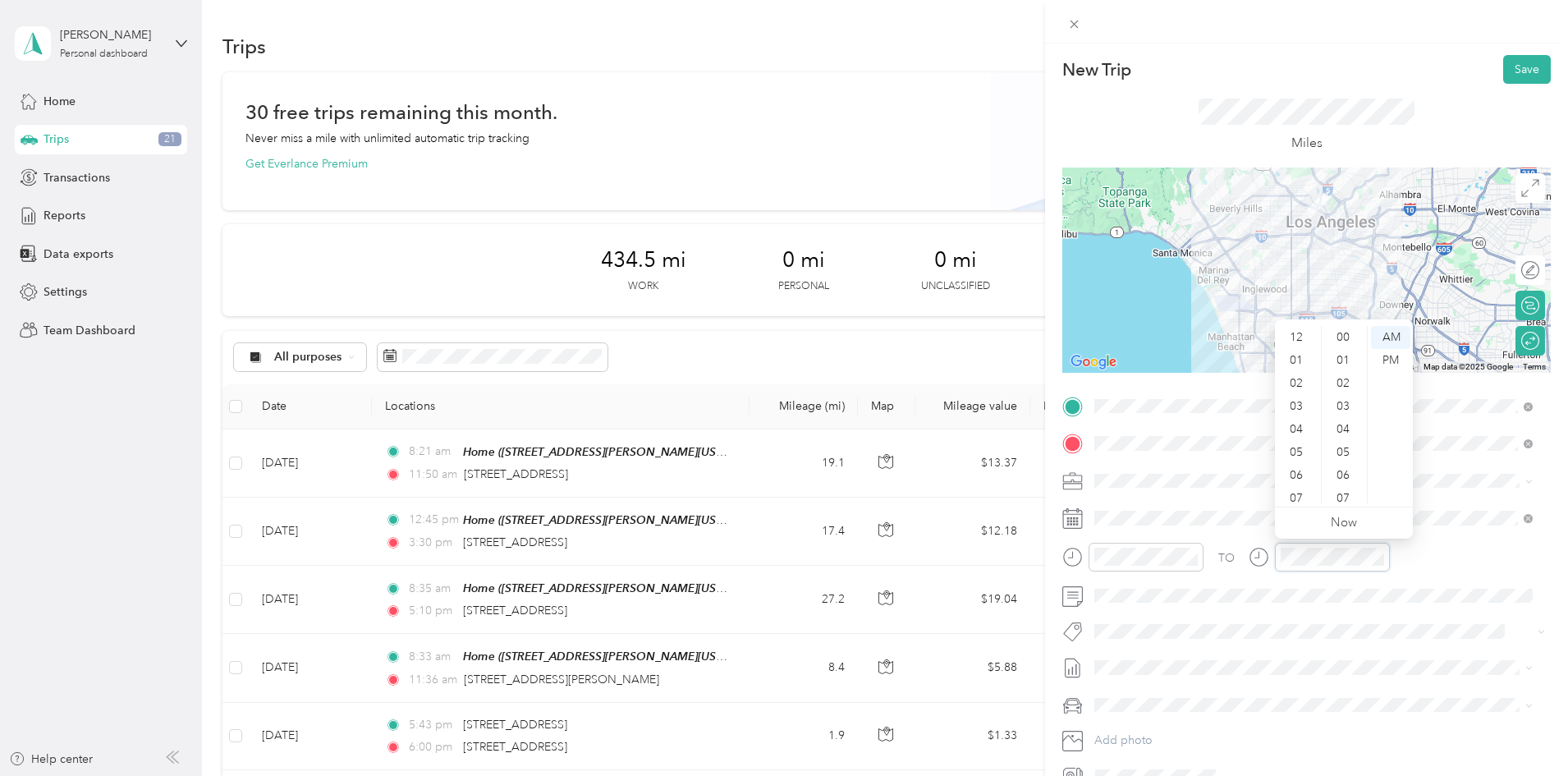
scroll to position [98, 0]
click at [1293, 420] on div "08" at bounding box center [1298, 422] width 40 height 23
click at [1343, 398] on div "55" at bounding box center [1344, 399] width 40 height 23
click at [1389, 360] on div "PM" at bounding box center [1390, 361] width 40 height 23
click at [1129, 466] on span "[DATE]" at bounding box center [1112, 463] width 36 height 18
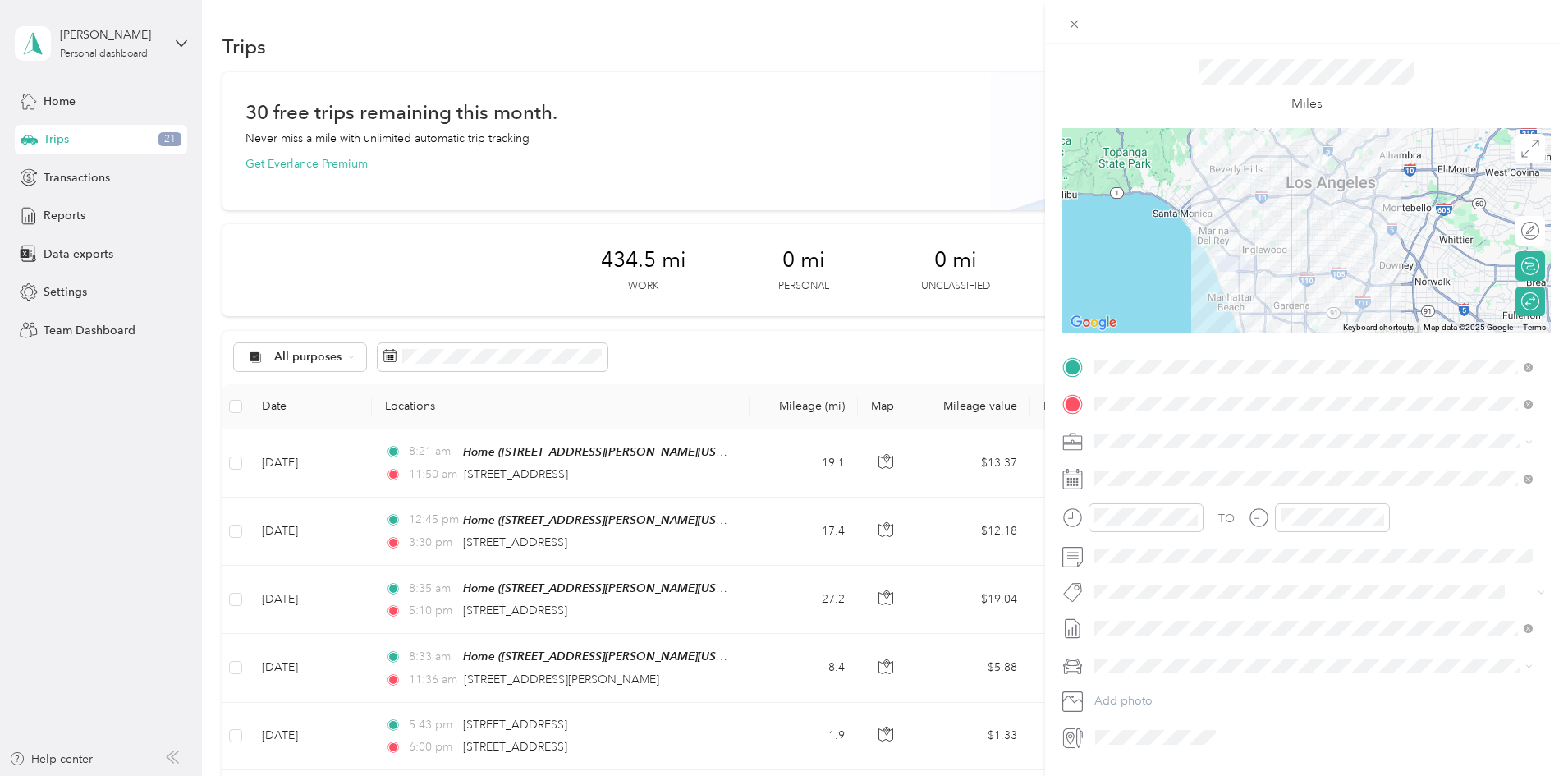
scroll to position [0, 0]
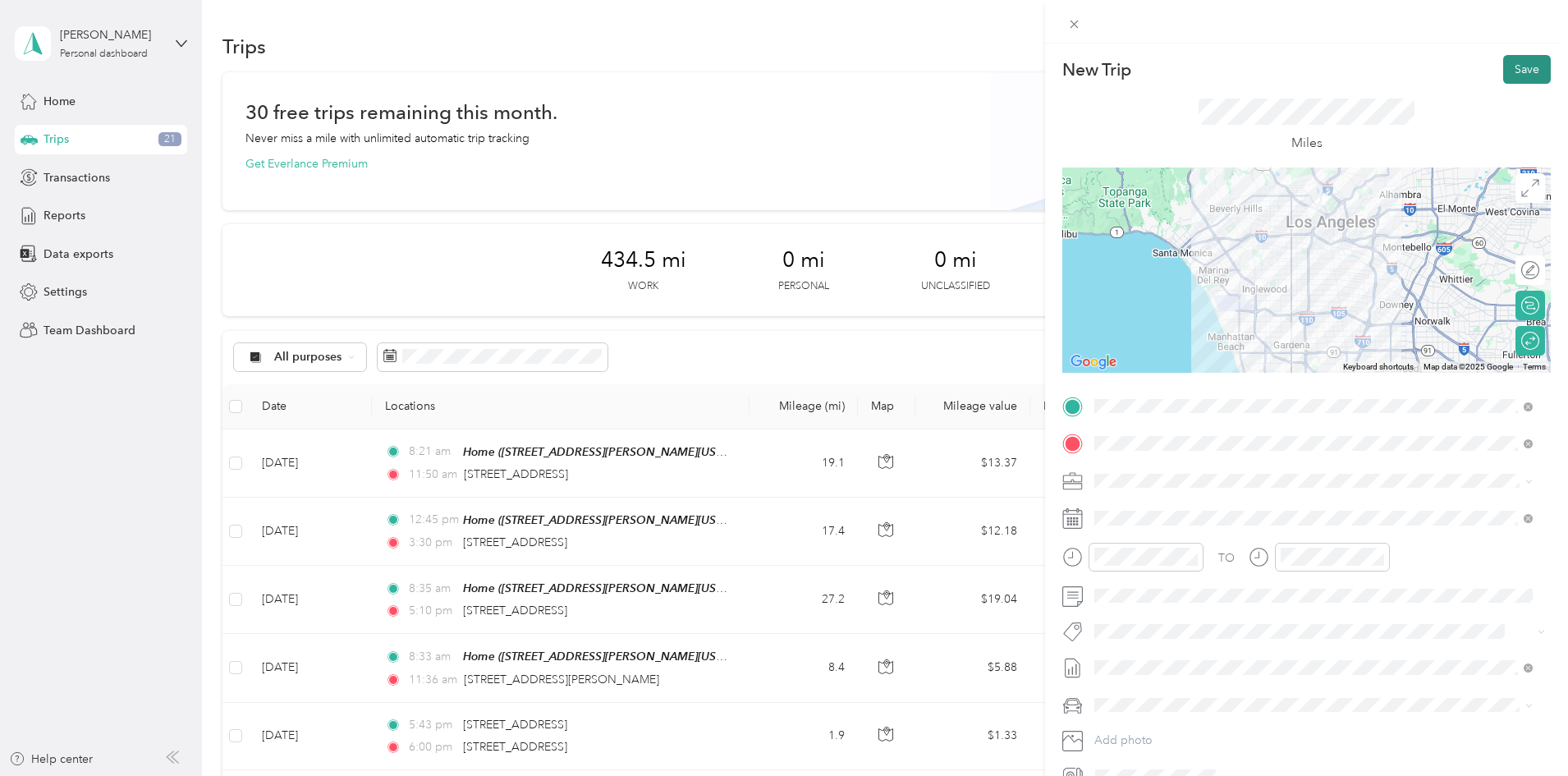
click at [1523, 72] on button "Save" at bounding box center [1526, 69] width 48 height 29
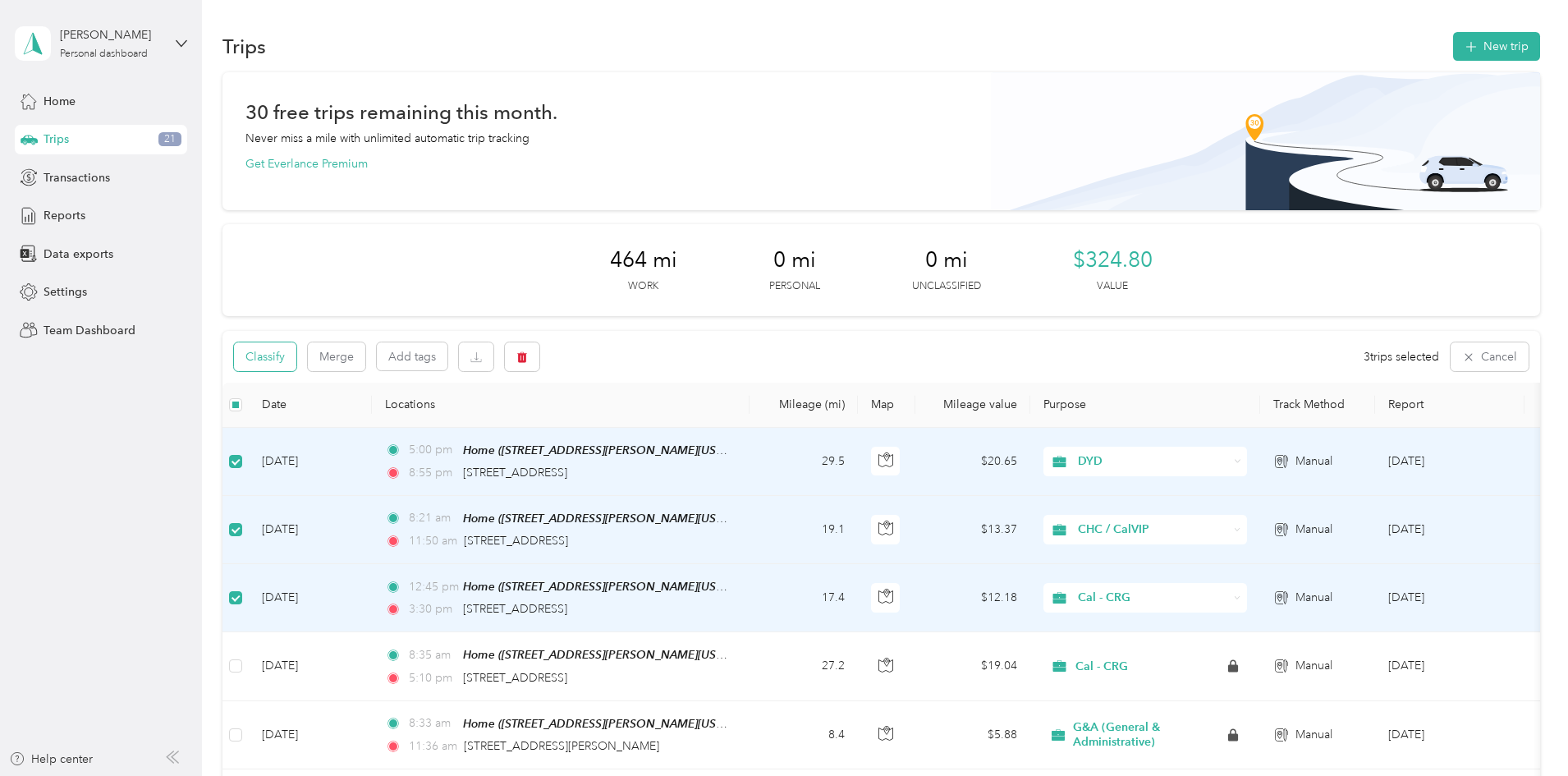
click at [296, 362] on button "Classify" at bounding box center [265, 356] width 63 height 29
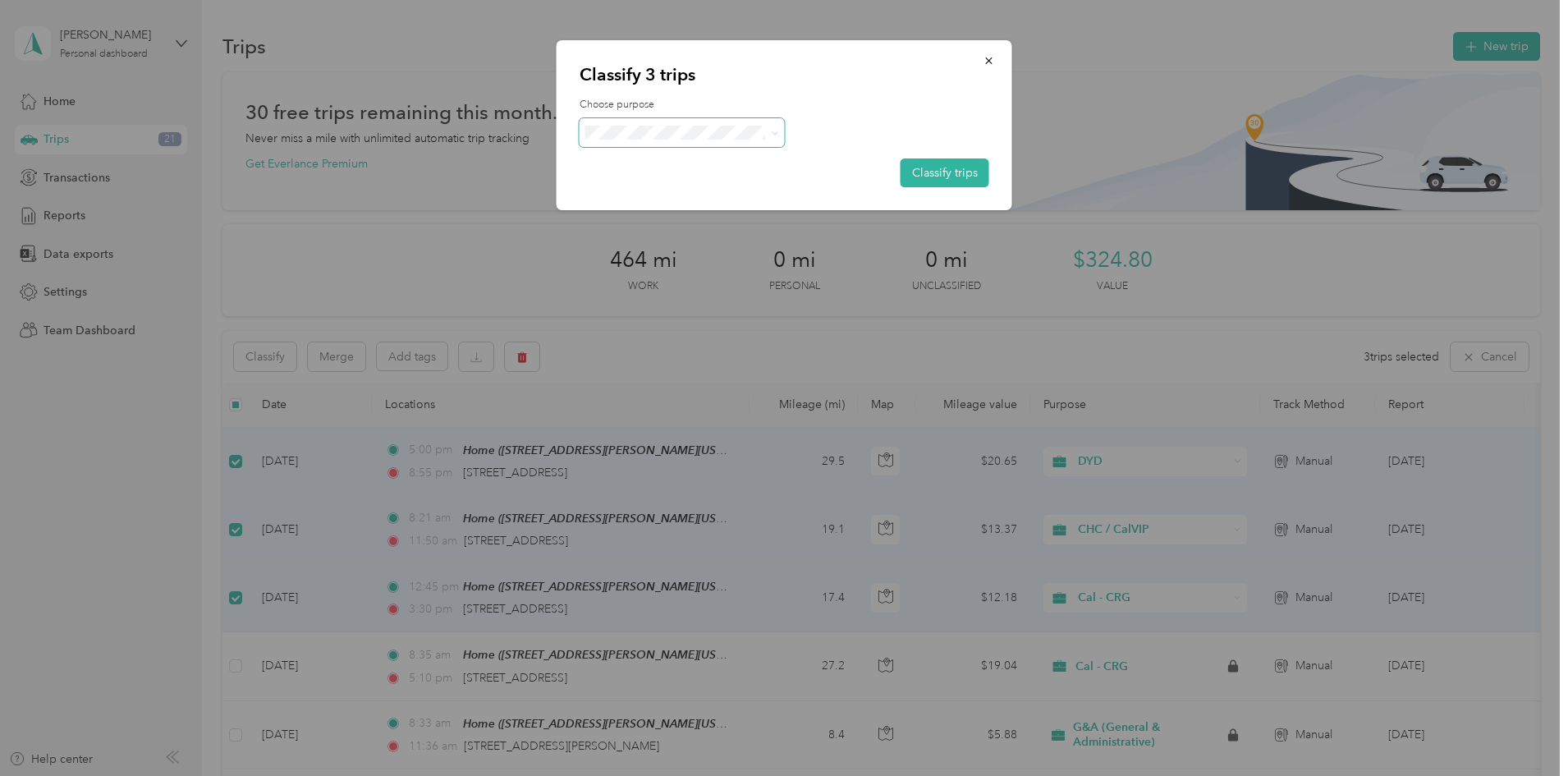
click at [780, 130] on span at bounding box center [682, 133] width 205 height 29
click at [779, 131] on span at bounding box center [682, 133] width 205 height 29
click at [990, 51] on button "button" at bounding box center [989, 60] width 34 height 29
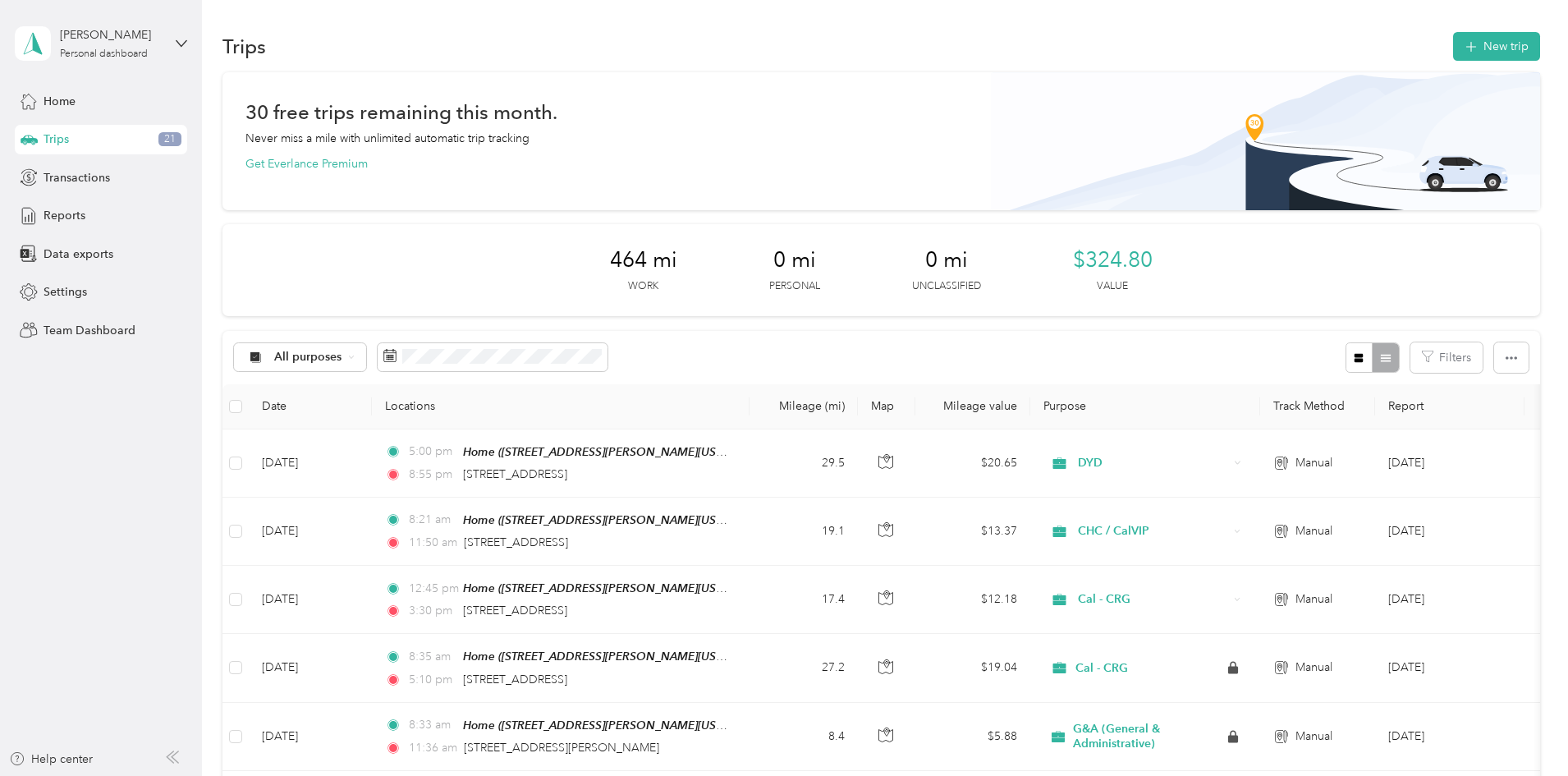
click at [47, 216] on span "Reports" at bounding box center [64, 216] width 42 height 18
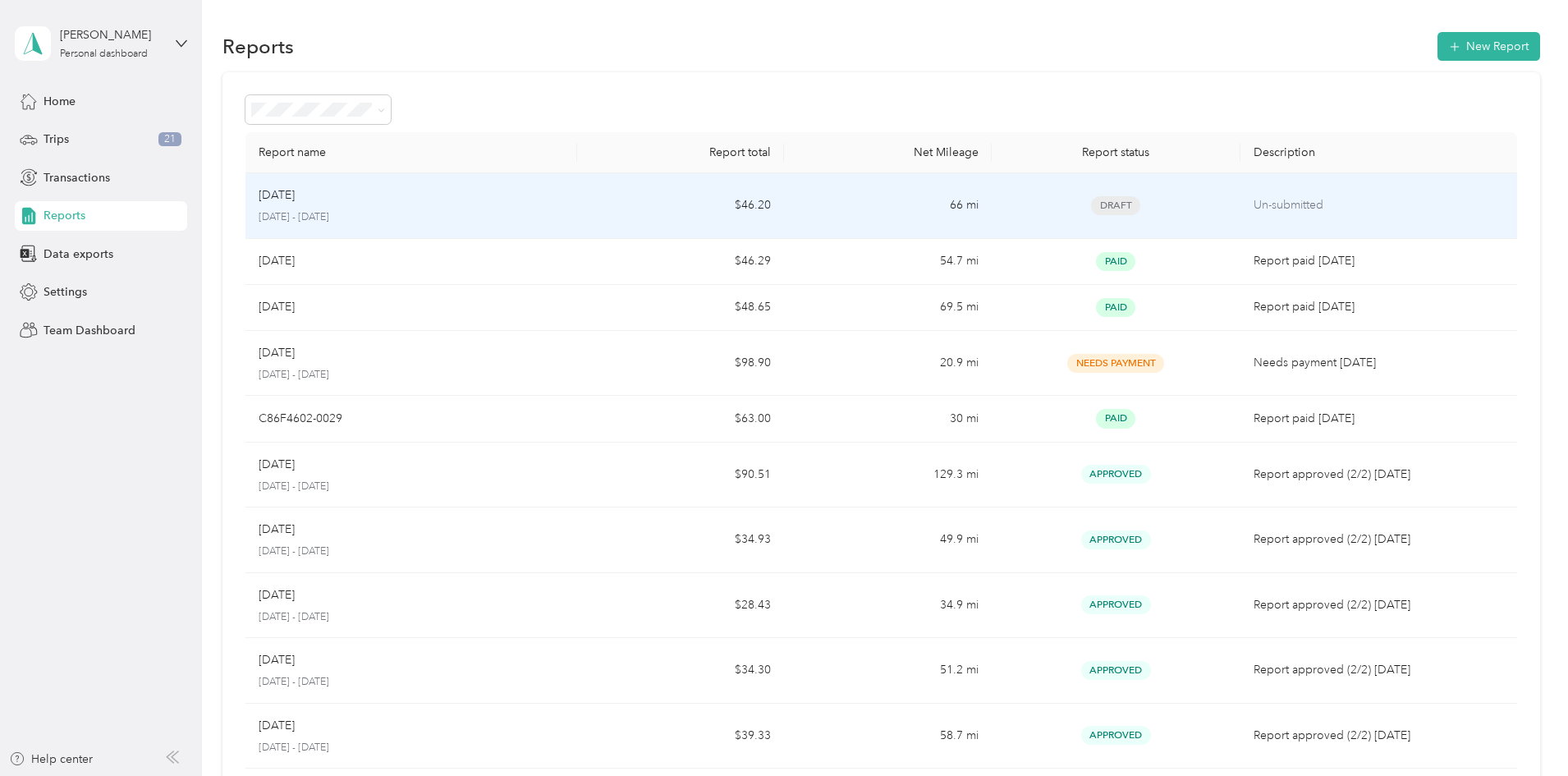
click at [444, 206] on div "Aug [DATE] - [DATE]" at bounding box center [411, 206] width 305 height 39
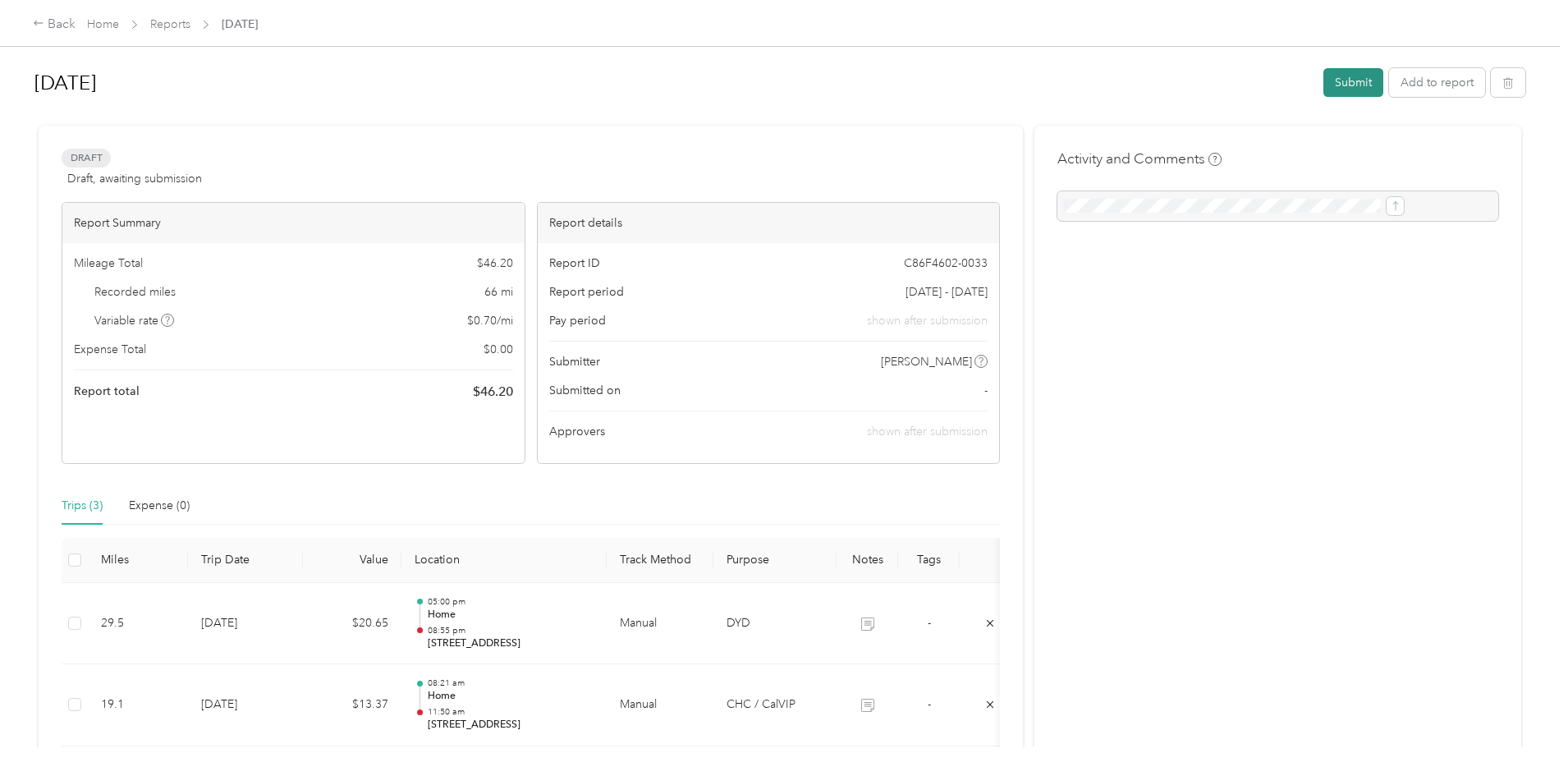
click at [1323, 80] on button "Submit" at bounding box center [1353, 82] width 60 height 29
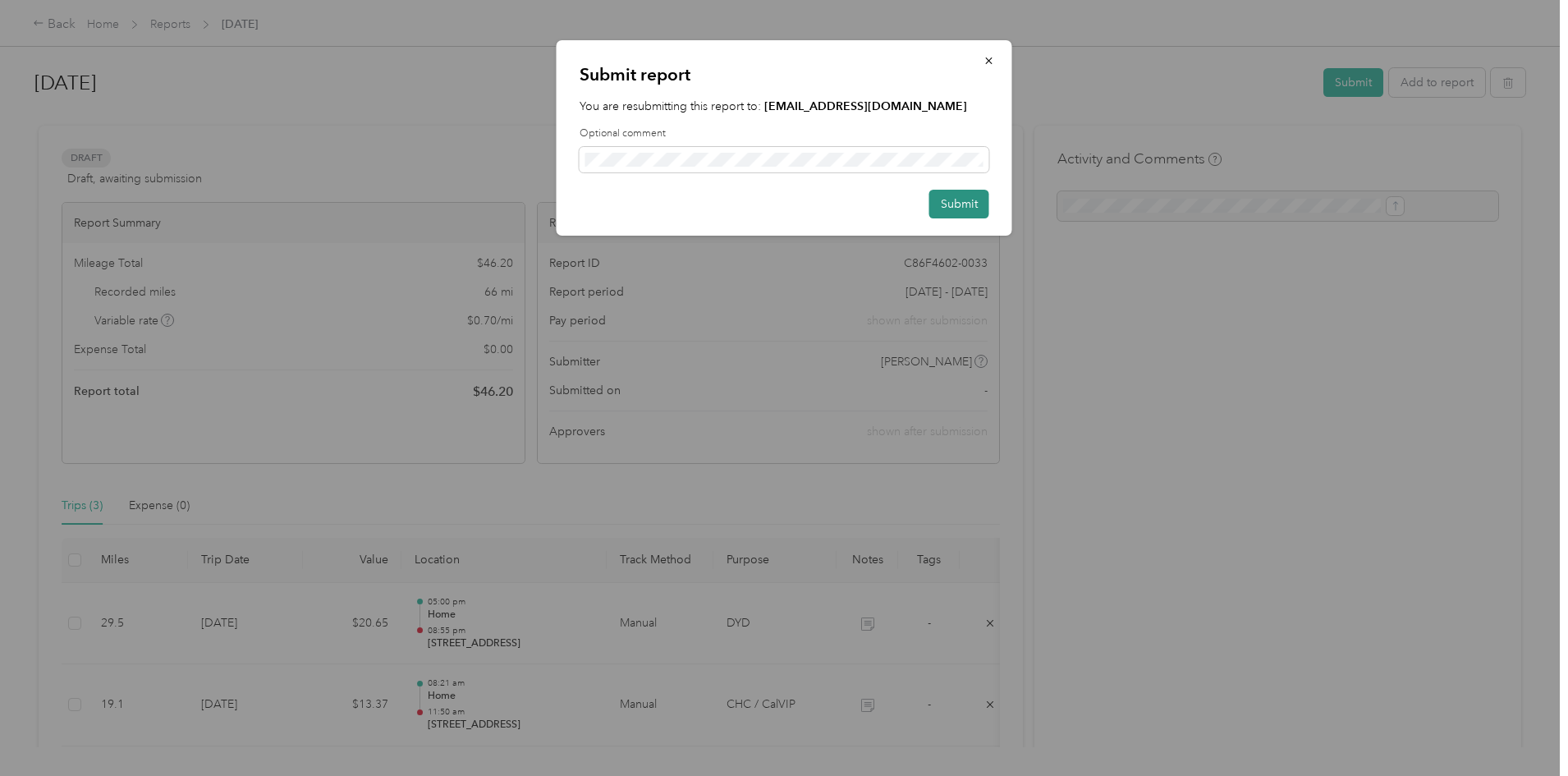
click at [965, 206] on button "Submit" at bounding box center [959, 204] width 60 height 29
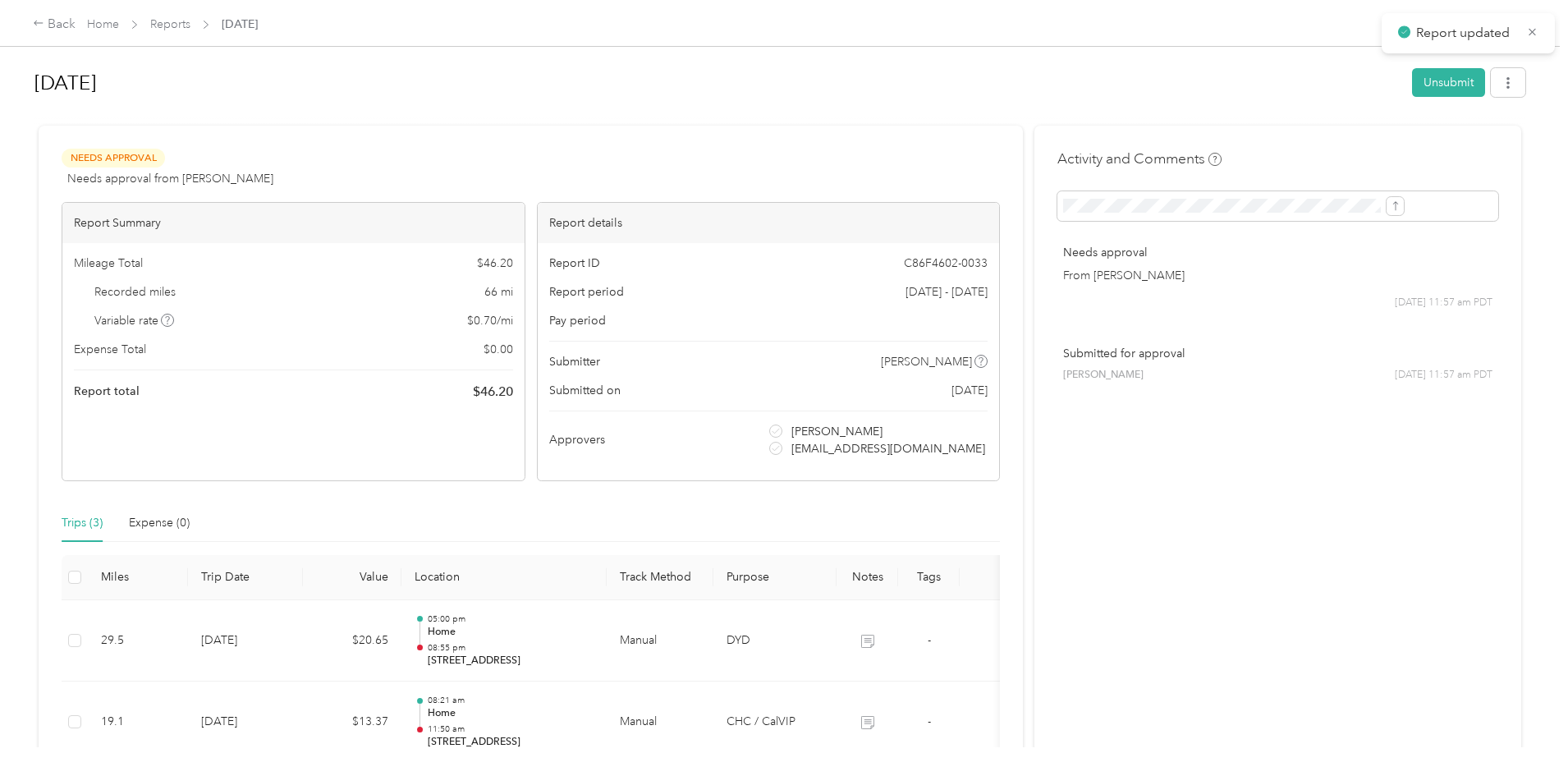
click at [792, 133] on div "Needs Approval Needs approval from [PERSON_NAME] View activity & comments Repor…" at bounding box center [530, 512] width 984 height 772
click at [119, 23] on link "Home" at bounding box center [103, 25] width 32 height 14
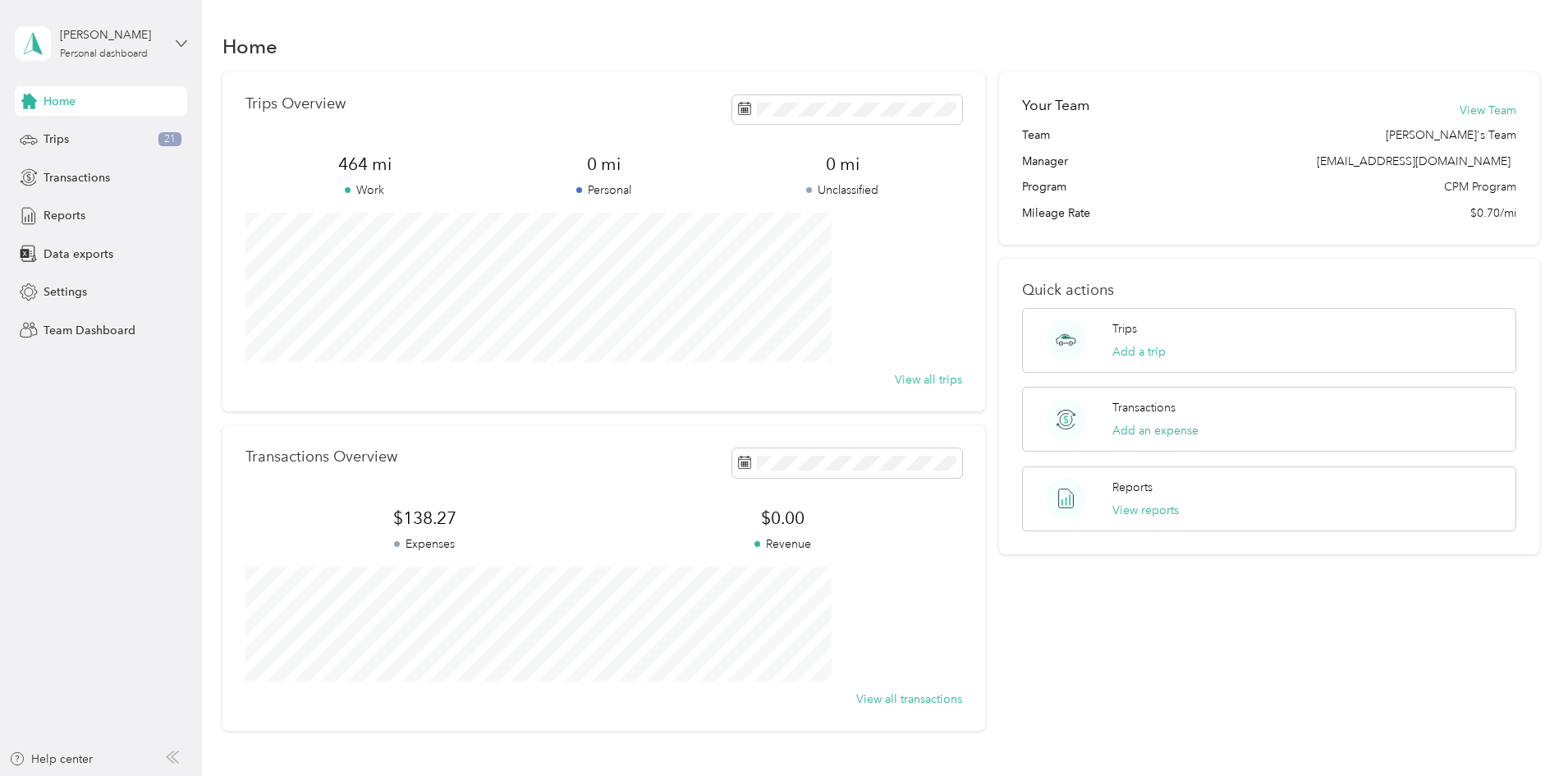
click at [176, 43] on icon at bounding box center [181, 43] width 11 height 11
click at [99, 131] on div "Team dashboard" at bounding box center [72, 133] width 88 height 18
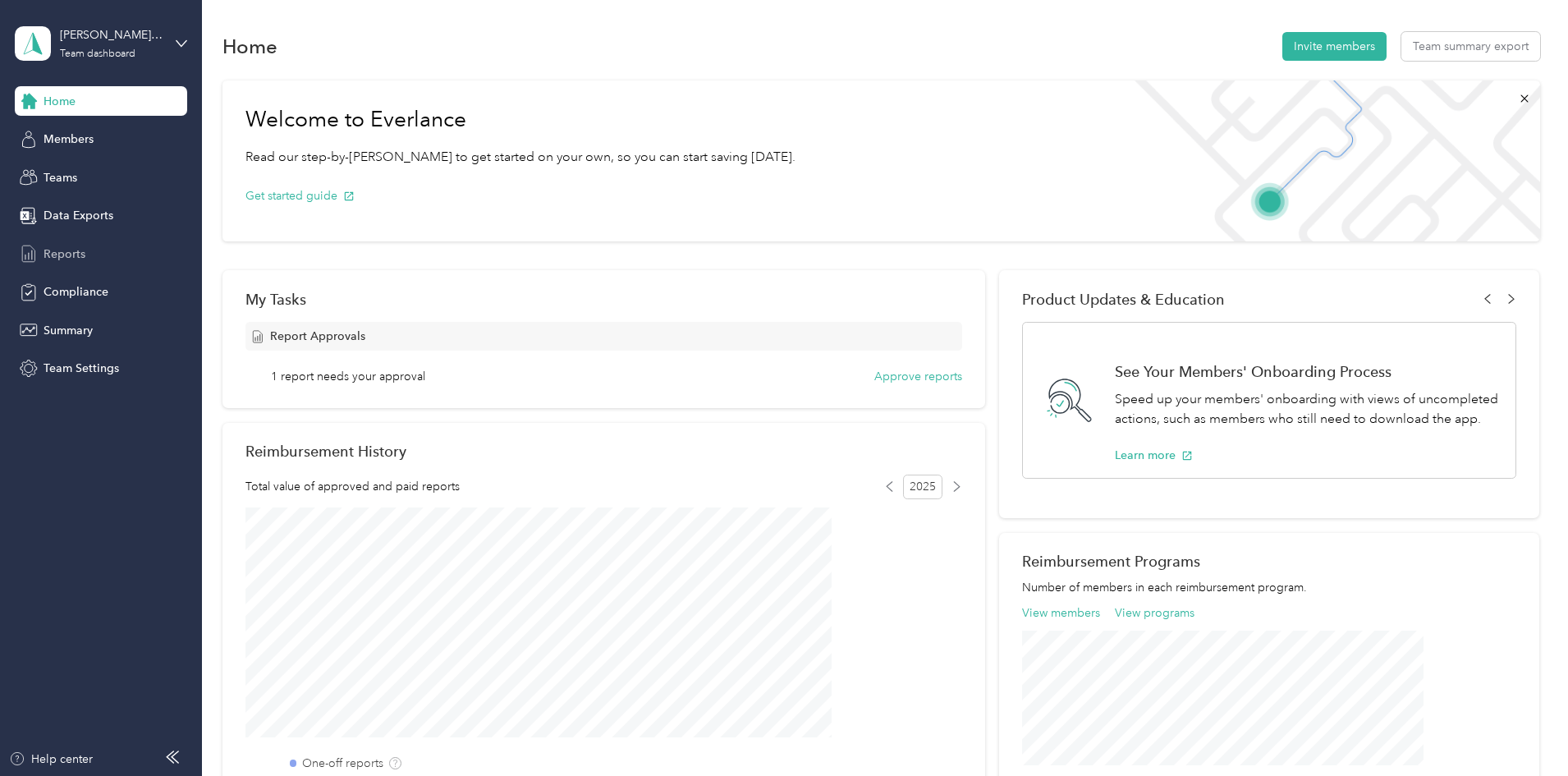
click at [62, 251] on span "Reports" at bounding box center [64, 255] width 42 height 18
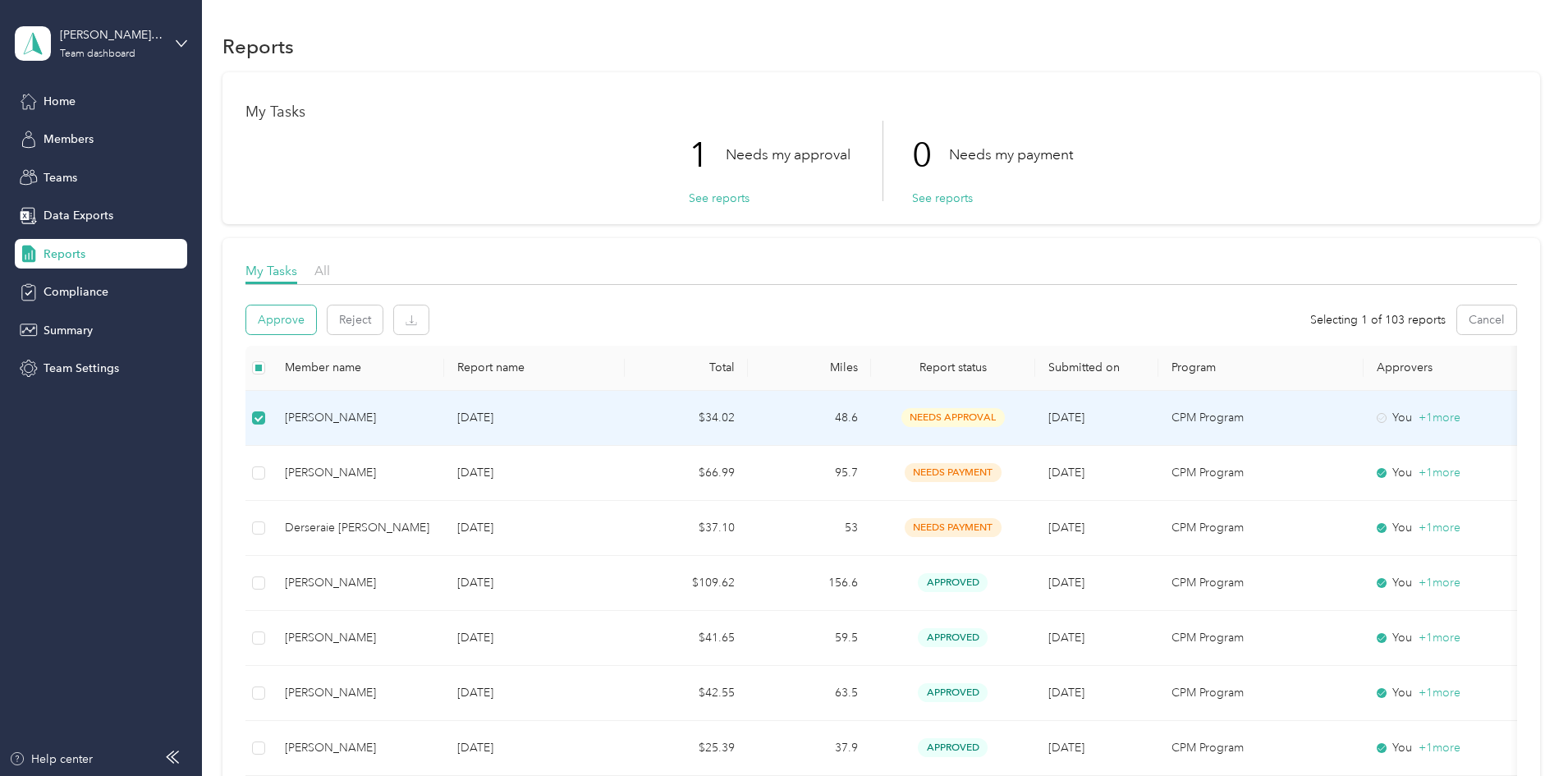
click at [316, 318] on button "Approve" at bounding box center [281, 319] width 70 height 29
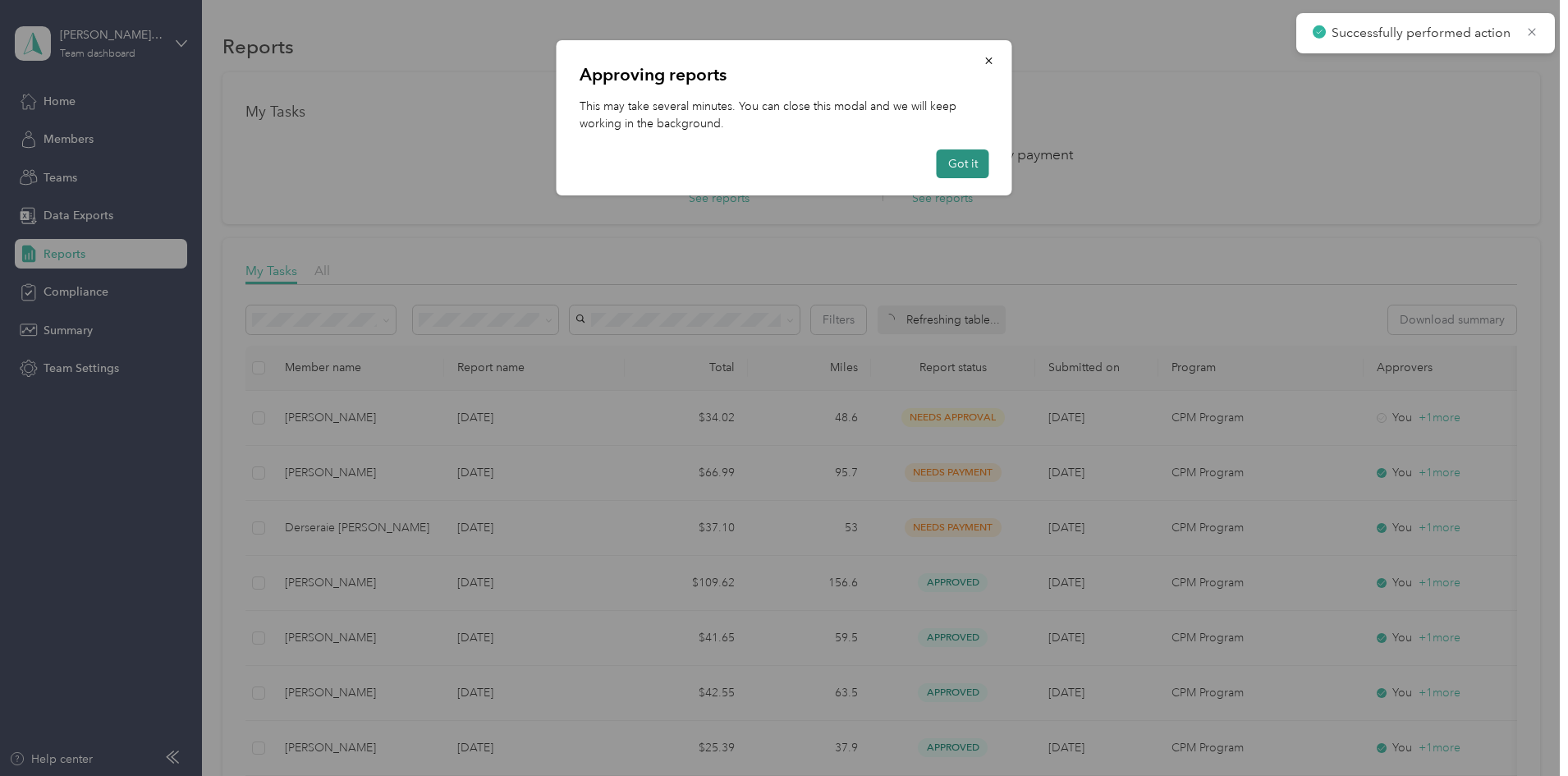
click at [959, 161] on button "Got it" at bounding box center [963, 164] width 52 height 29
